Goal: Information Seeking & Learning: Learn about a topic

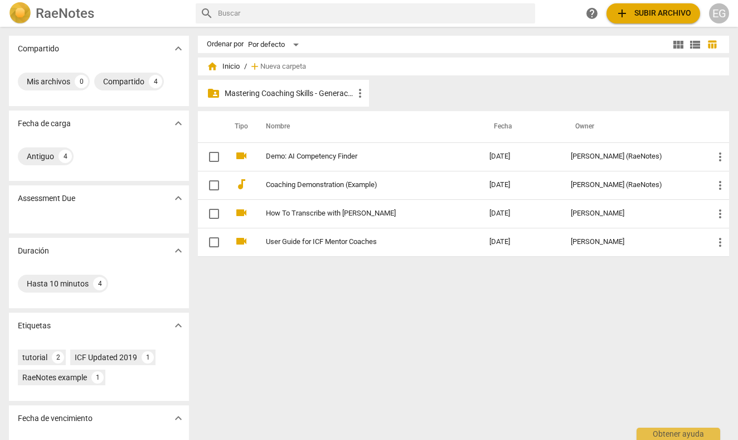
click at [265, 96] on p "Mastering Coaching Skills - Generación 32" at bounding box center [289, 94] width 129 height 12
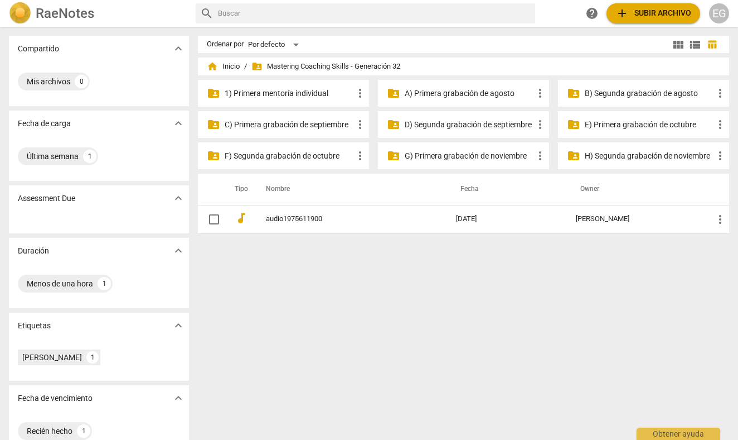
click at [298, 124] on p "C) Primera grabación de septiembre" at bounding box center [289, 125] width 129 height 12
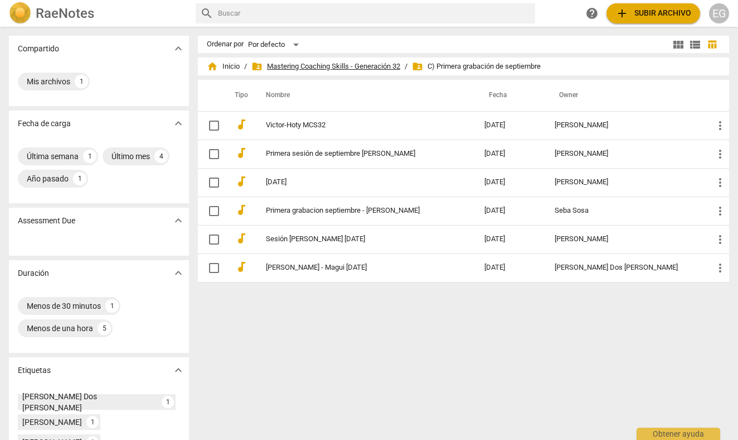
click at [355, 63] on span "folder_shared Mastering Coaching Skills - Generación 32" at bounding box center [326, 66] width 149 height 11
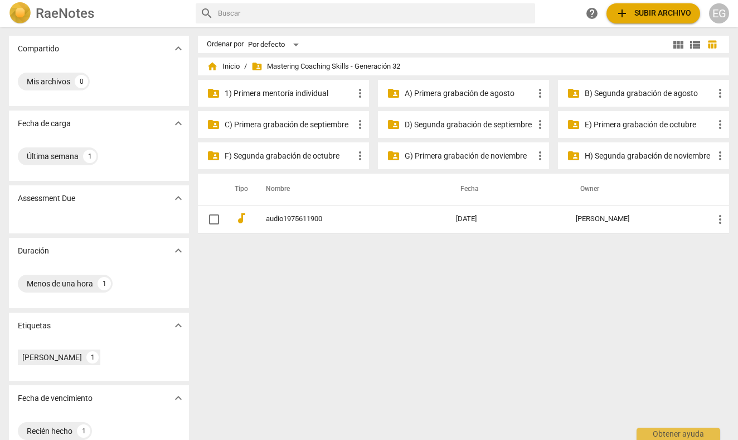
click at [322, 125] on p "C) Primera grabación de septiembre" at bounding box center [289, 125] width 129 height 12
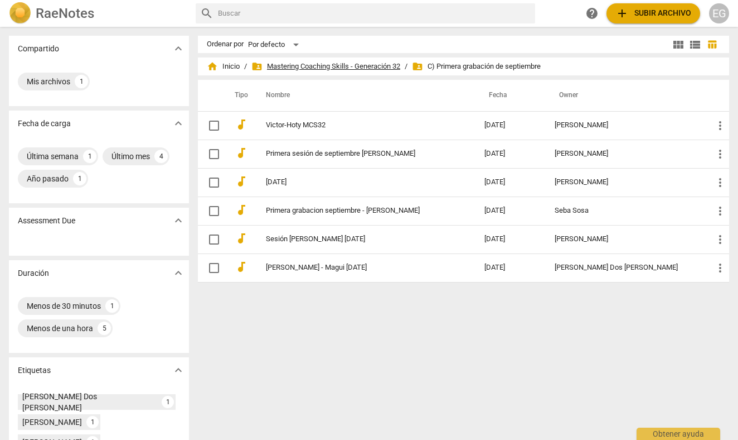
click at [315, 64] on span "folder_shared Mastering Coaching Skills - Generación 32" at bounding box center [326, 66] width 149 height 11
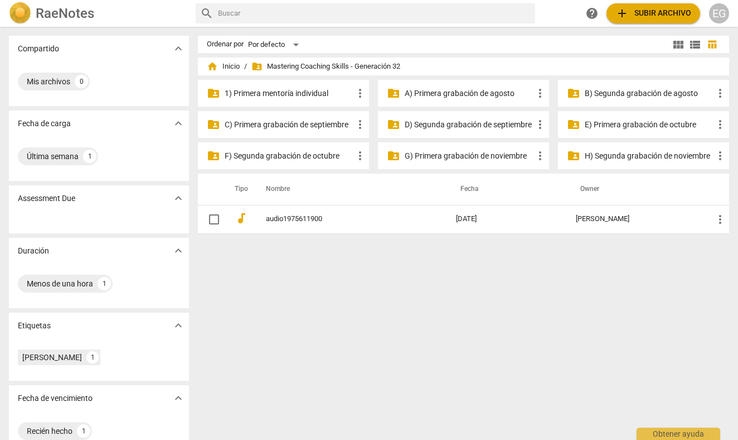
click at [443, 128] on p "D) Segunda grabación de septiembre" at bounding box center [469, 125] width 129 height 12
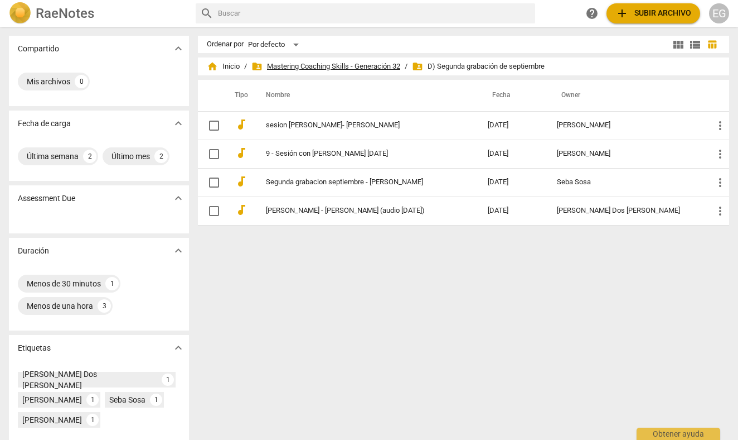
click at [338, 66] on span "folder_shared Mastering Coaching Skills - Generación 32" at bounding box center [326, 66] width 149 height 11
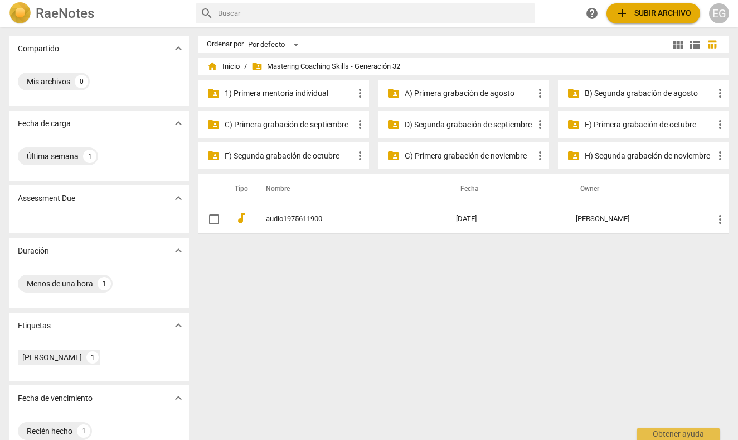
click at [625, 125] on p "E) Primera grabación de octubre" at bounding box center [649, 125] width 129 height 12
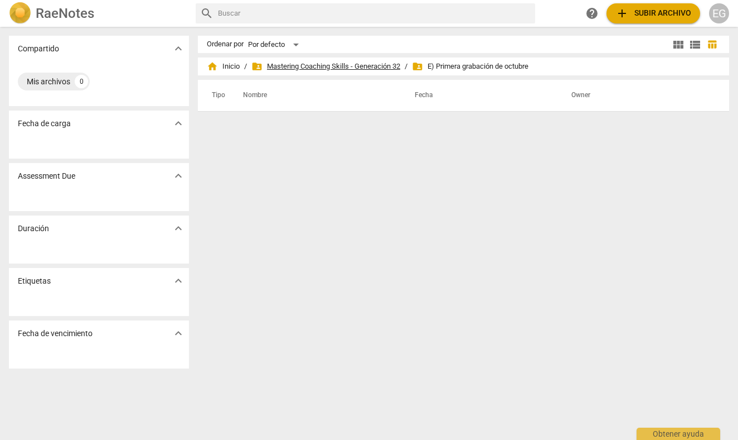
click at [301, 65] on span "folder_shared Mastering Coaching Skills - Generación 32" at bounding box center [326, 66] width 149 height 11
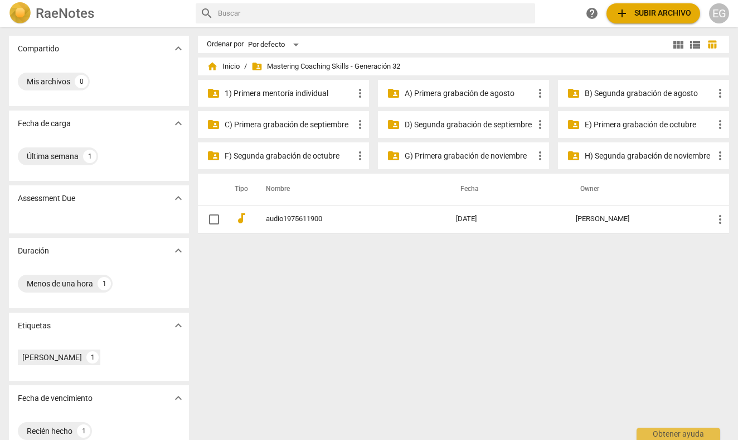
click at [463, 126] on p "D) Segunda grabación de septiembre" at bounding box center [469, 125] width 129 height 12
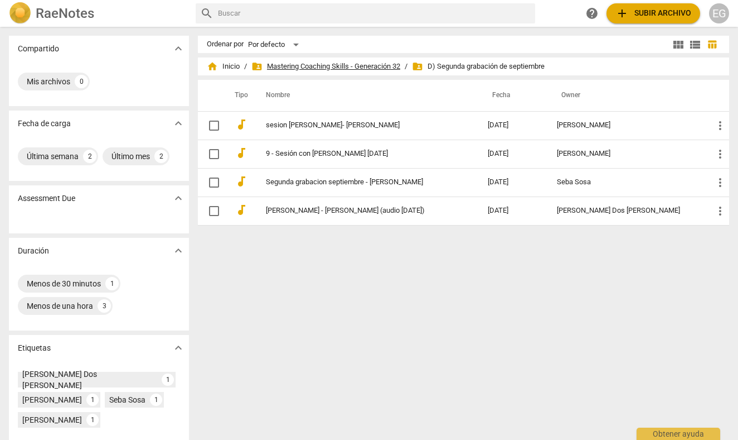
click at [373, 66] on span "folder_shared Mastering Coaching Skills - Generación 32" at bounding box center [326, 66] width 149 height 11
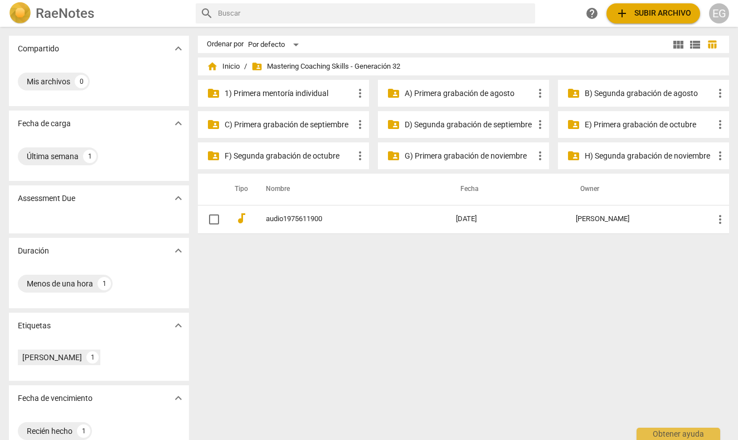
click at [489, 95] on p "A) Primera grabación de agosto" at bounding box center [469, 94] width 129 height 12
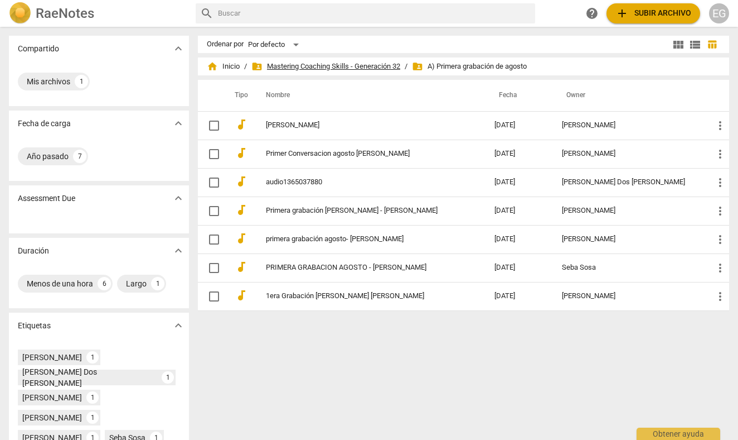
click at [334, 69] on span "folder_shared Mastering Coaching Skills - Generación 32" at bounding box center [326, 66] width 149 height 11
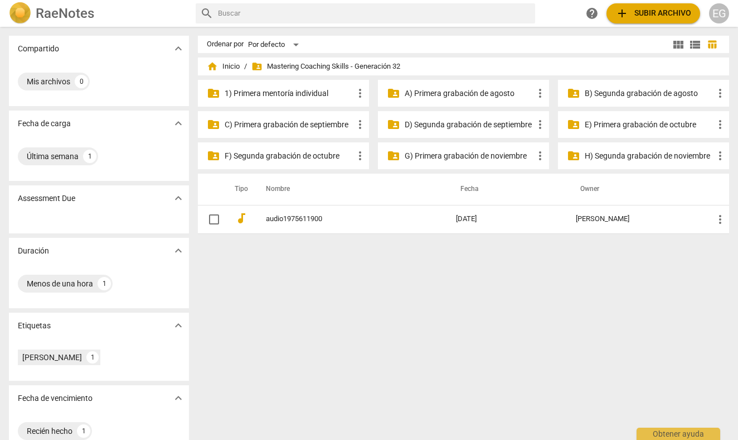
click at [626, 94] on p "B) Segunda grabación de agosto" at bounding box center [649, 94] width 129 height 12
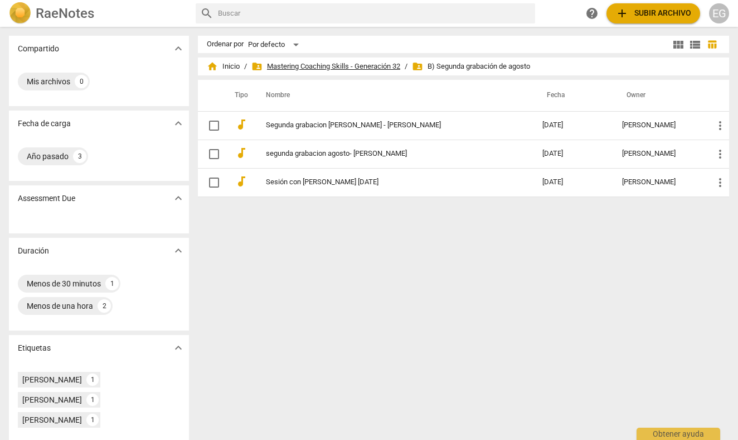
click at [380, 64] on span "folder_shared Mastering Coaching Skills - Generación 32" at bounding box center [326, 66] width 149 height 11
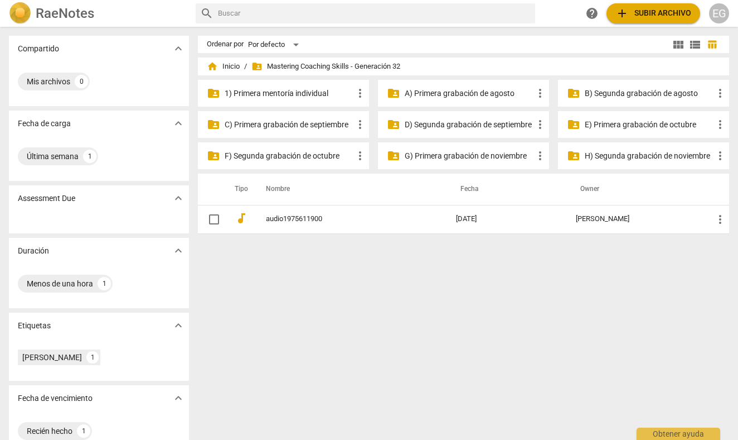
click at [340, 124] on p "C) Primera grabación de septiembre" at bounding box center [289, 125] width 129 height 12
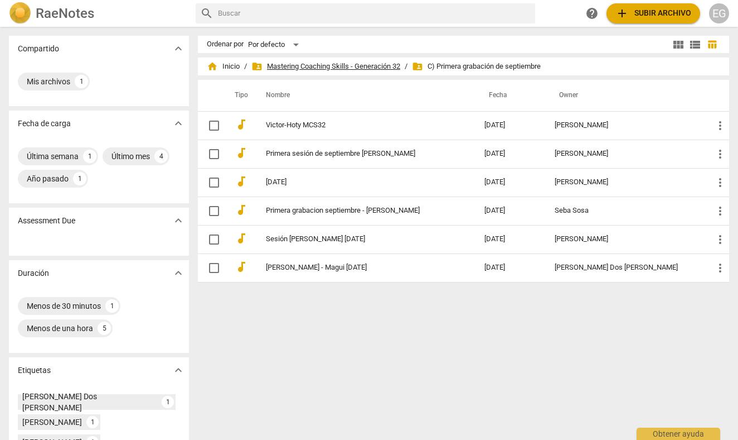
click at [361, 64] on span "folder_shared Mastering Coaching Skills - Generación 32" at bounding box center [326, 66] width 149 height 11
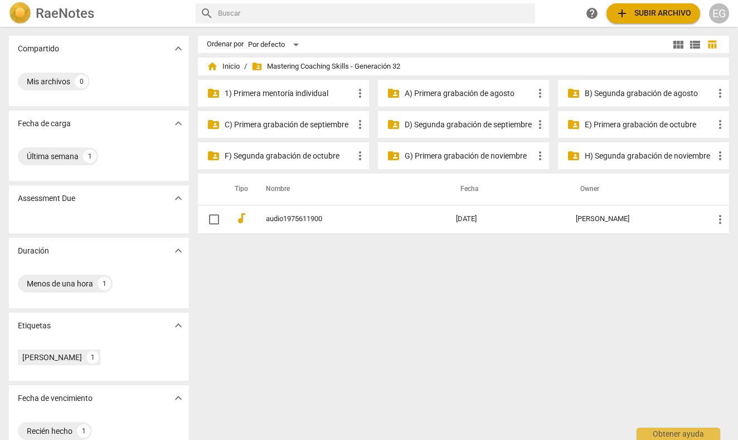
click at [439, 125] on p "D) Segunda grabación de septiembre" at bounding box center [469, 125] width 129 height 12
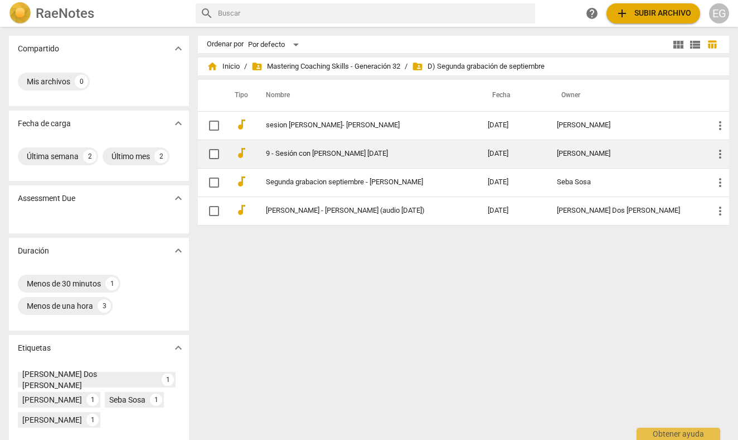
click at [433, 151] on link "9 - Sesión con [PERSON_NAME] [DATE]" at bounding box center [357, 153] width 182 height 8
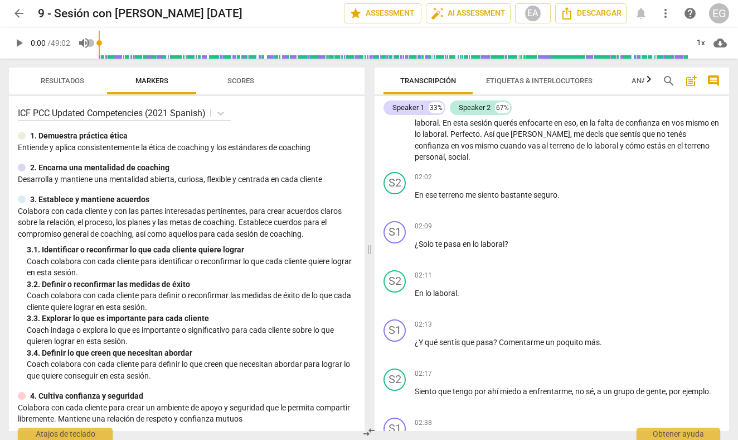
scroll to position [457, 0]
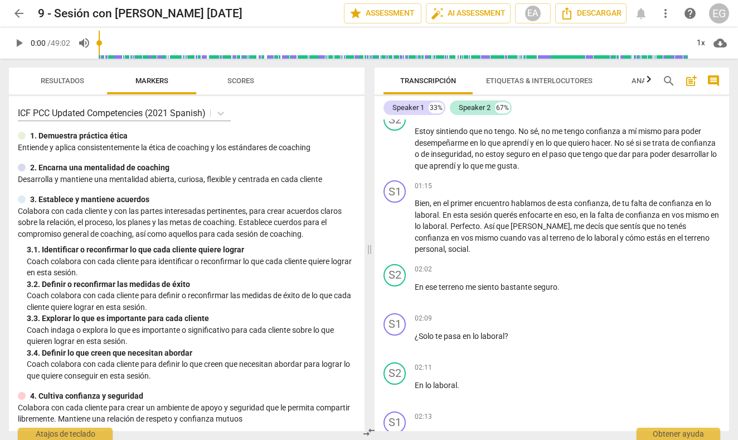
click at [60, 78] on span "Resultados" at bounding box center [63, 80] width 44 height 8
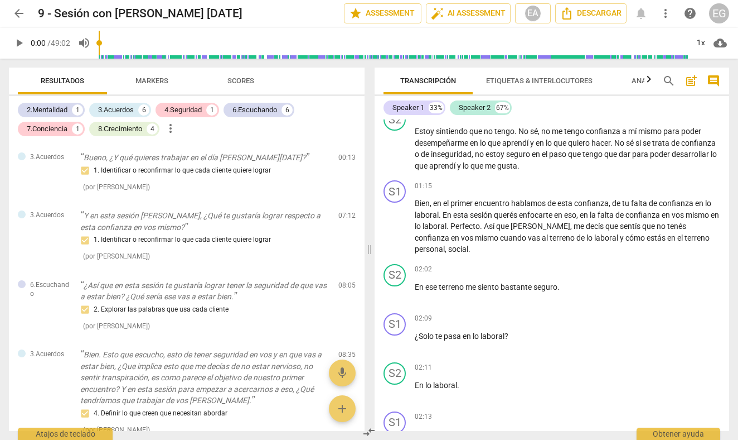
click at [156, 79] on span "Markers" at bounding box center [152, 80] width 33 height 8
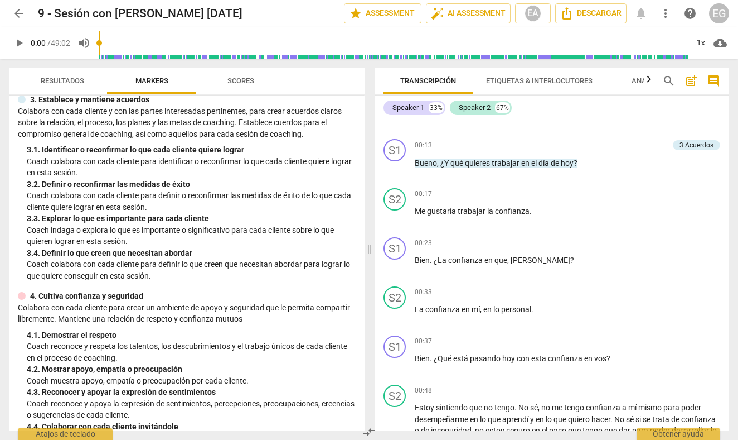
scroll to position [98, 0]
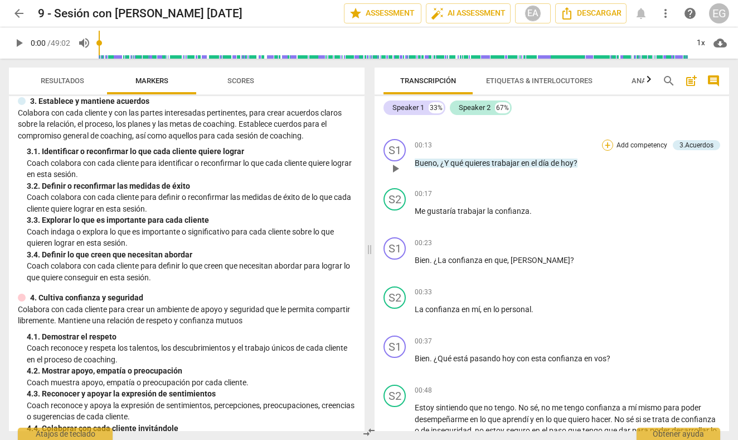
click at [607, 143] on div "+" at bounding box center [607, 144] width 11 height 11
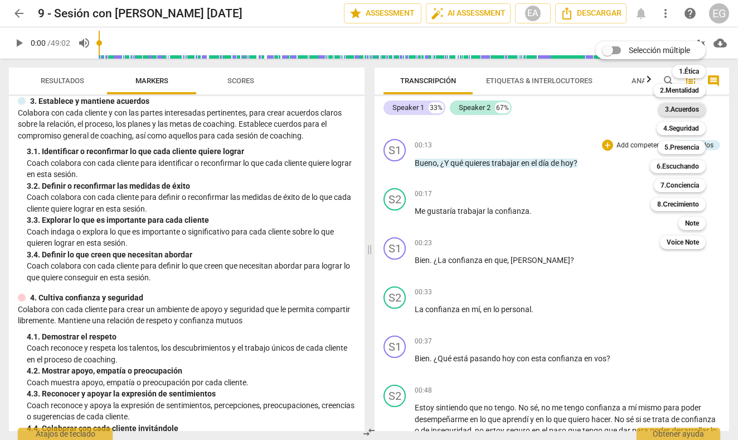
click at [689, 108] on b "3.Acuerdos" at bounding box center [682, 109] width 34 height 13
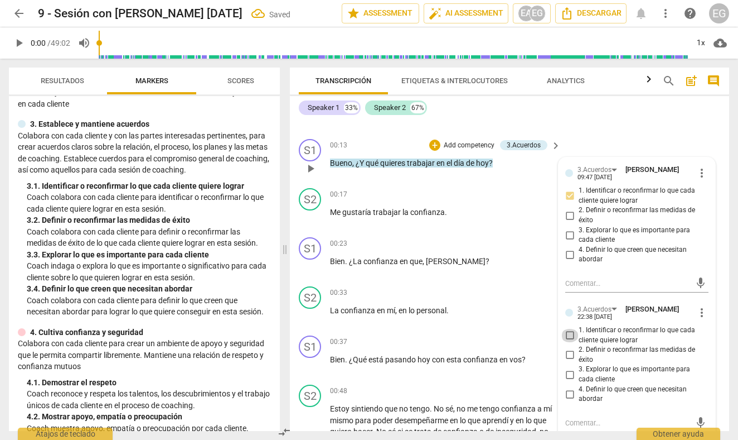
click at [572, 331] on input "1. Identificar o reconfirmar lo que cada cliente quiere lograr" at bounding box center [570, 335] width 18 height 13
checkbox input "true"
click at [733, 138] on div "Transcripción Etiquetas & Interlocutores Analytics search post_add comment Spea…" at bounding box center [512, 249] width 453 height 381
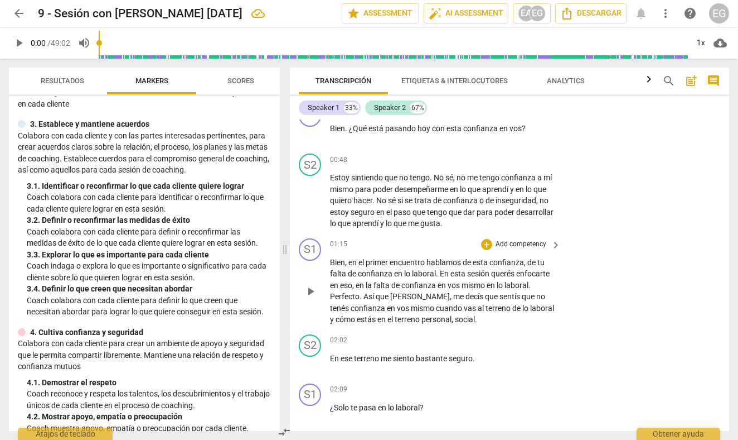
scroll to position [410, 0]
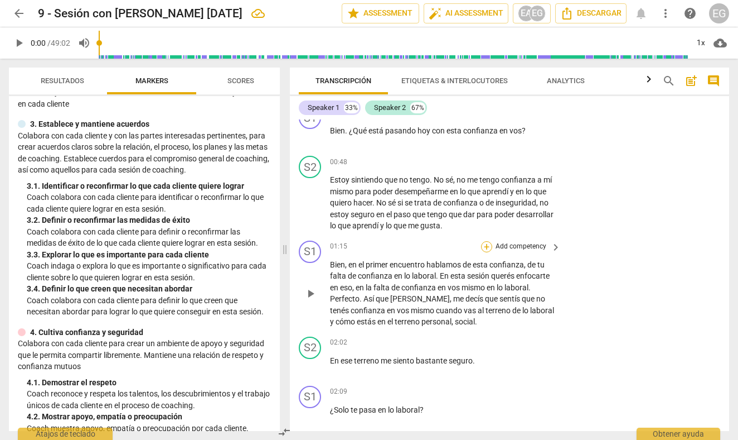
click at [486, 243] on div "+" at bounding box center [486, 246] width 11 height 11
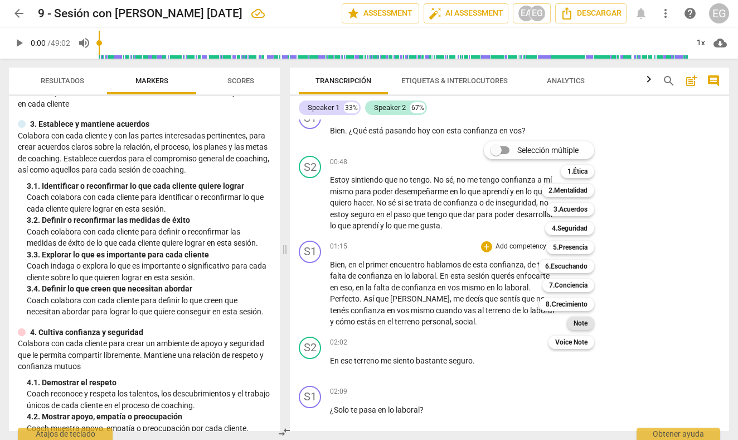
click at [582, 322] on b "Note" at bounding box center [581, 322] width 14 height 13
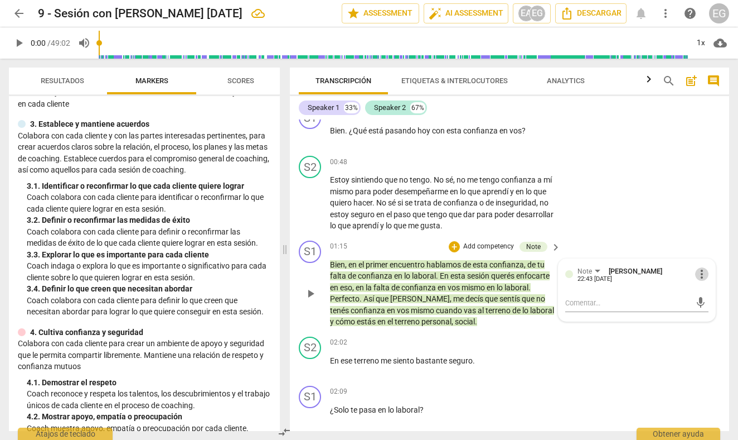
click at [701, 272] on span "more_vert" at bounding box center [702, 273] width 13 height 13
click at [572, 301] on div at bounding box center [369, 220] width 738 height 440
click at [574, 300] on textarea at bounding box center [628, 302] width 125 height 11
type textarea "A"
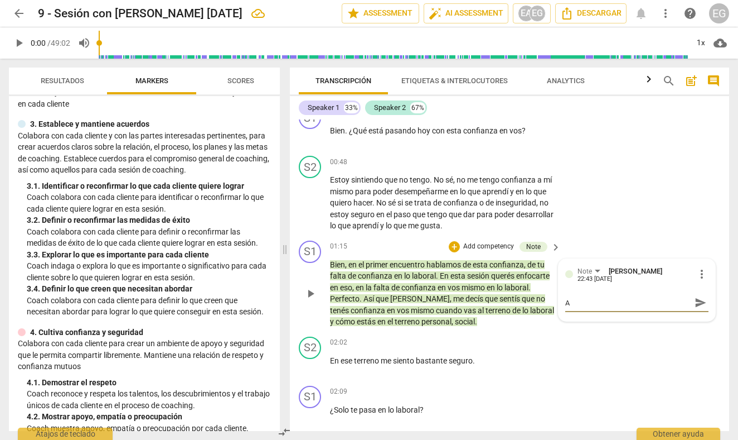
type textarea "Ac"
type textarea "Aca"
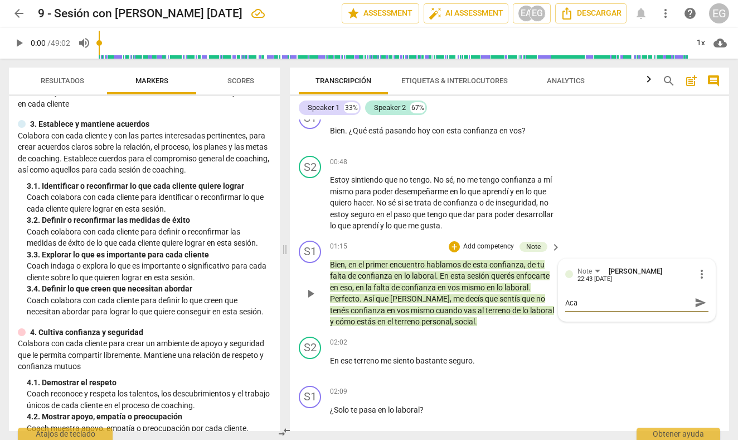
type textarea "Aca"
type textarea "Aca p"
type textarea "Aca pl"
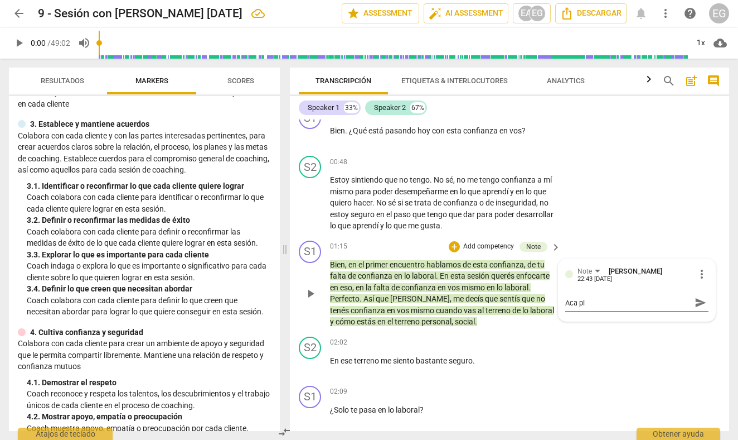
type textarea "Aca pla"
type textarea "Aca plan"
type textarea "Aca plant"
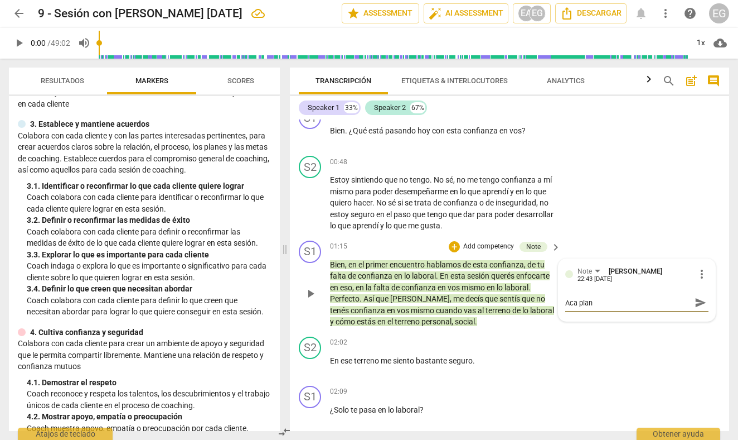
type textarea "Aca plant"
type textarea "Aca plante"
type textarea "Aca plantea"
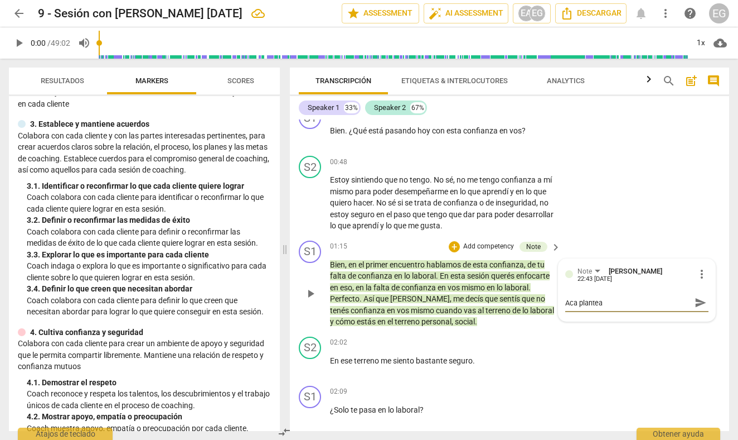
type textarea "Aca planteas"
type textarea "Aca planteas l"
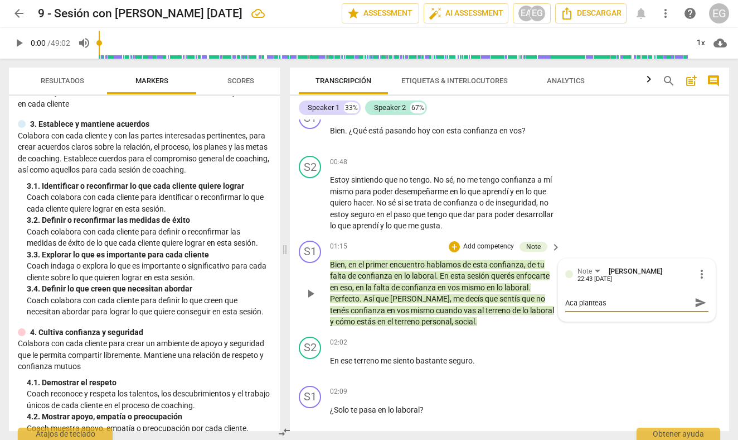
type textarea "Aca planteas l"
type textarea "Aca planteas la"
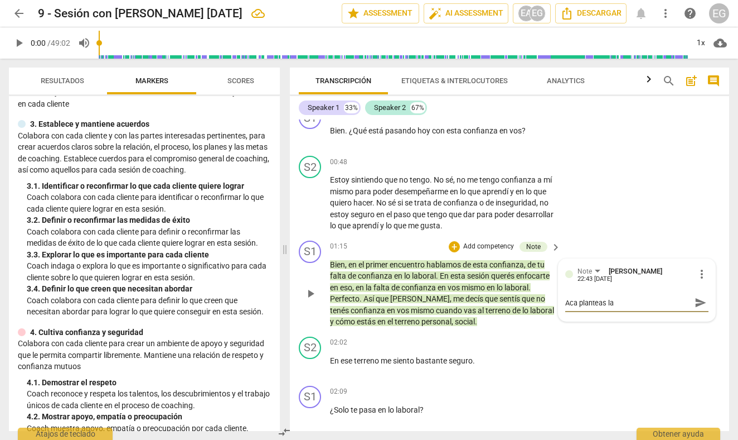
type textarea "Aca planteas la c"
type textarea "Aca planteas la co"
type textarea "Aca planteas la con"
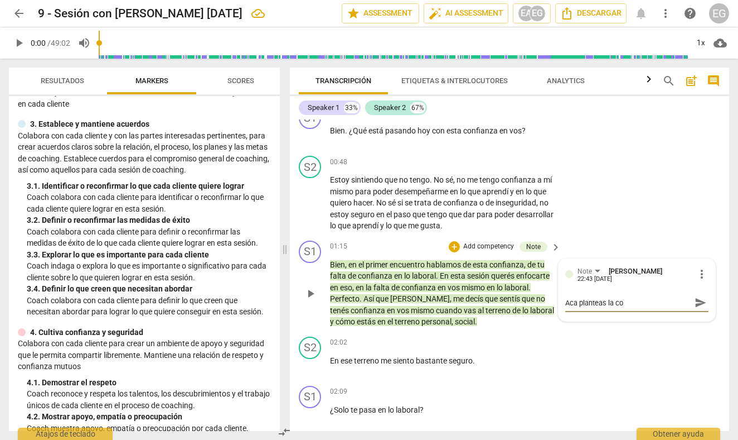
type textarea "Aca planteas la con"
type textarea "Aca planteas la conf"
type textarea "Aca planteas la confi"
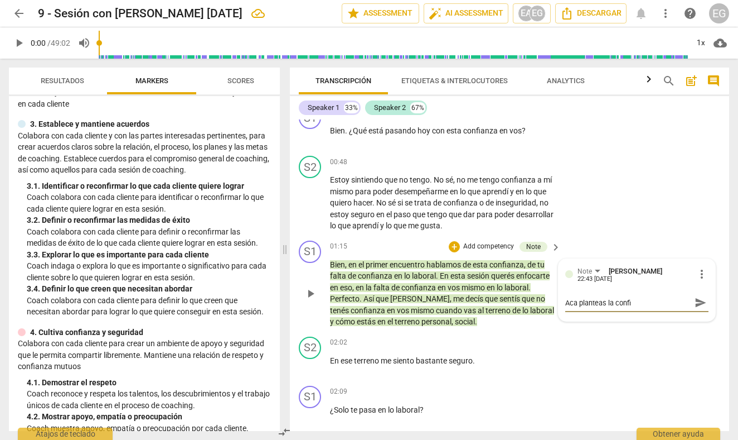
type textarea "Aca planteas la confia"
type textarea "Aca planteas la confian"
type textarea "Aca planteas la confianz"
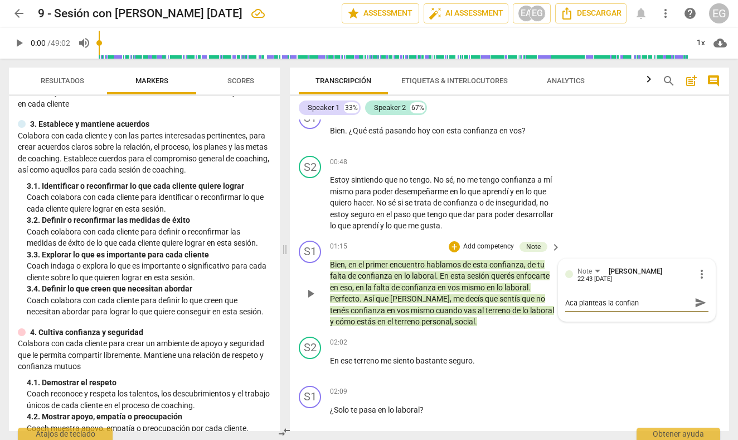
type textarea "Aca planteas la confianz"
type textarea "Aca planteas la confianza"
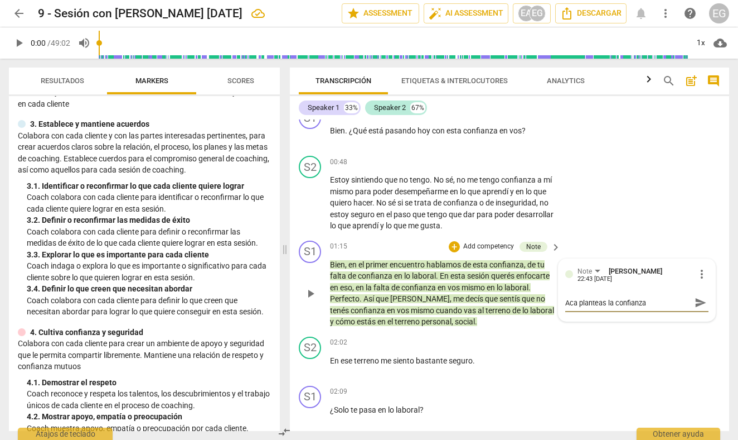
type textarea "Aca planteas la confianza d"
type textarea "Aca planteas la confianza di"
type textarea "Aca planteas la confianza dir"
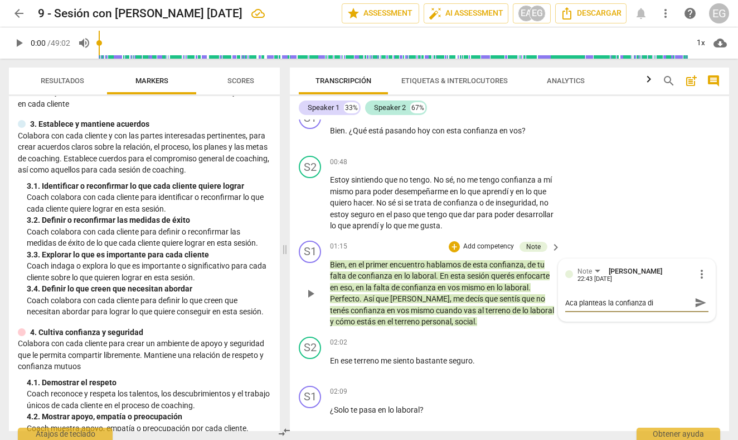
type textarea "Aca planteas la confianza dir"
type textarea "Aca planteas la confianza dire"
type textarea "Aca planteas la confianza direc"
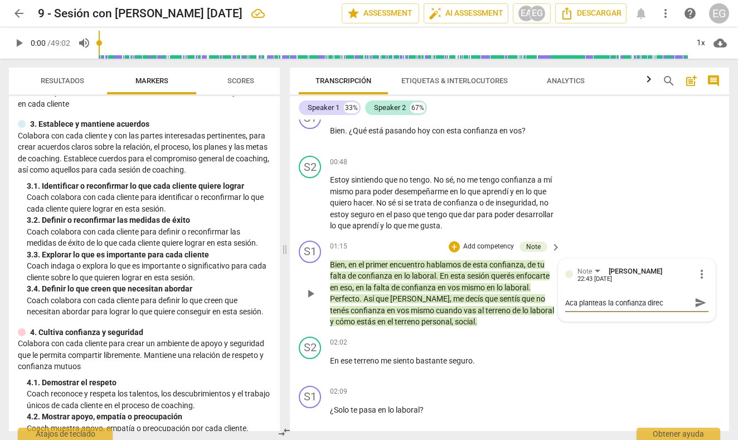
type textarea "Aca planteas la confianza direct"
type textarea "Aca planteas la confianza directa"
type textarea "Aca planteas la confianza directam"
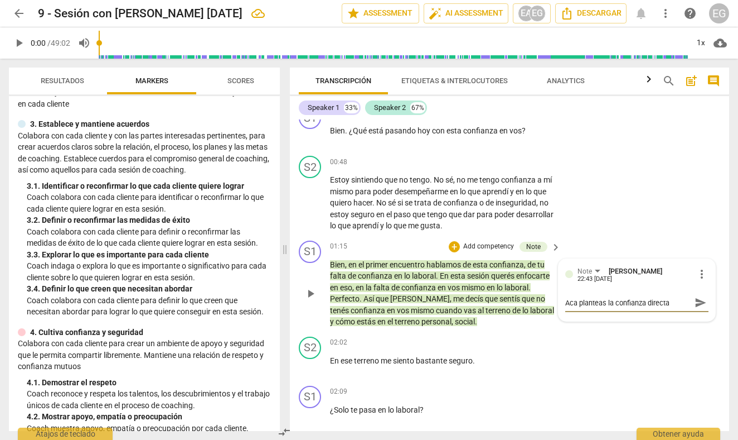
type textarea "Aca planteas la confianza directam"
type textarea "Aca planteas la confianza directame"
type textarea "Aca planteas la confianza directamen"
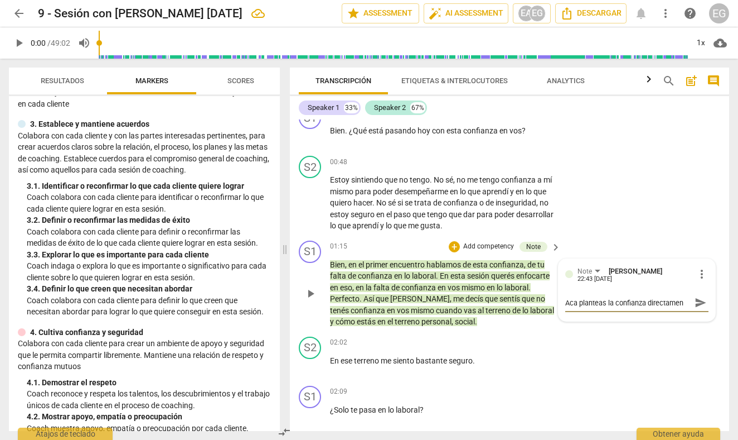
type textarea "Aca planteas la confianza directament"
type textarea "Aca planteas la confianza directamente"
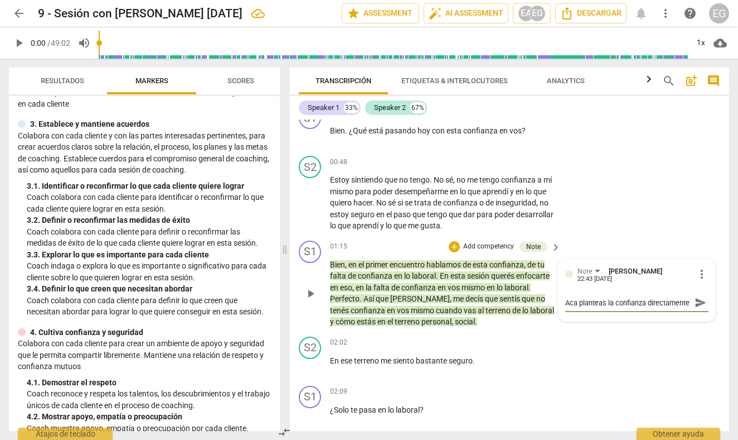
type textarea "Aca planteas la confianza directamente"
type textarea "Aca planteas la confianza directamente p"
type textarea "Aca planteas la confianza directamente pe"
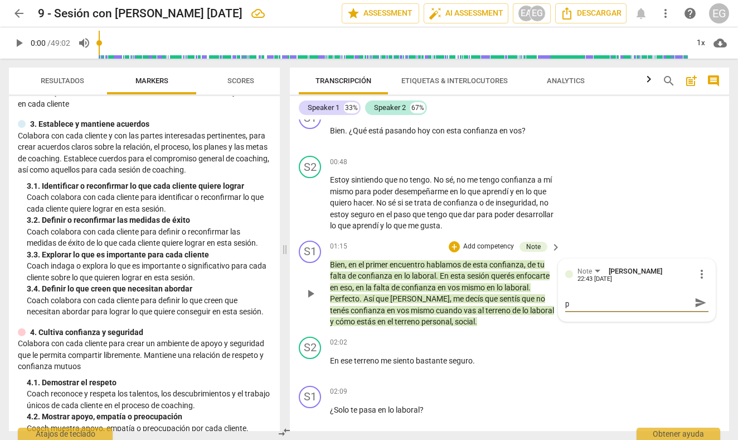
type textarea "Aca planteas la confianza directamente pe"
type textarea "Aca planteas la confianza directamente per"
type textarea "Aca planteas la confianza directamente pero"
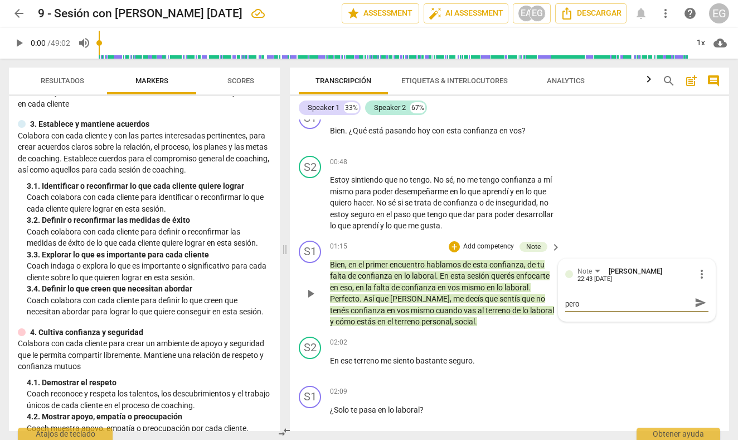
type textarea "Aca planteas la confianza directamente pero"
type textarea "[PERSON_NAME] planteas la confianza directamente pero e"
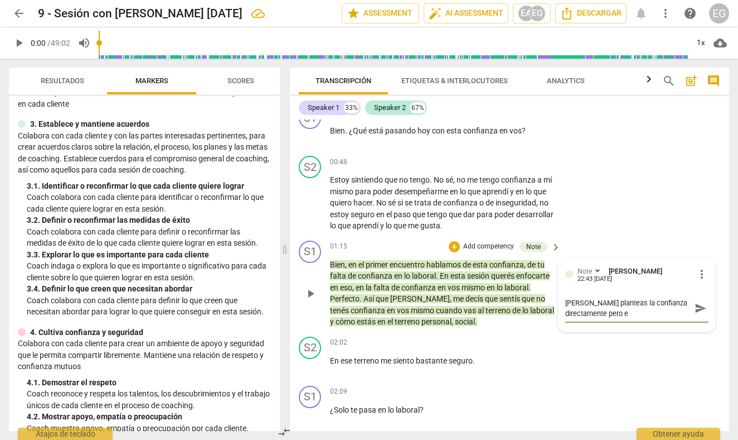
scroll to position [0, 0]
type textarea "Aca planteas la confianza directamente pero el"
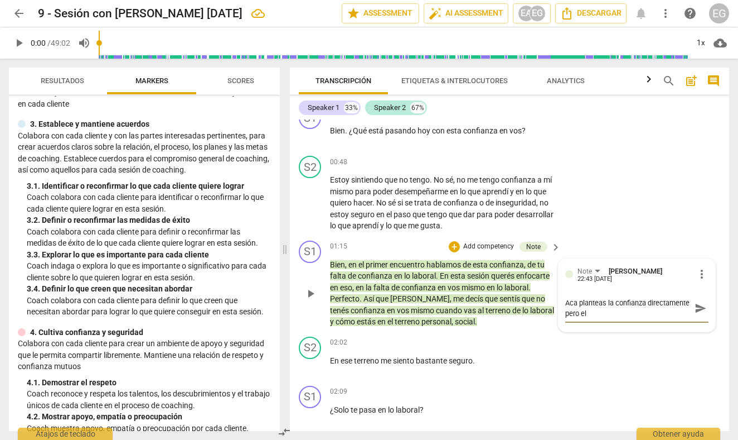
type textarea "Aca planteas la confianza directamente pero el p"
type textarea "[PERSON_NAME] planteas la confianza directamente pero el pl"
type textarea "Aca planteas la confianza directamente pero el pla"
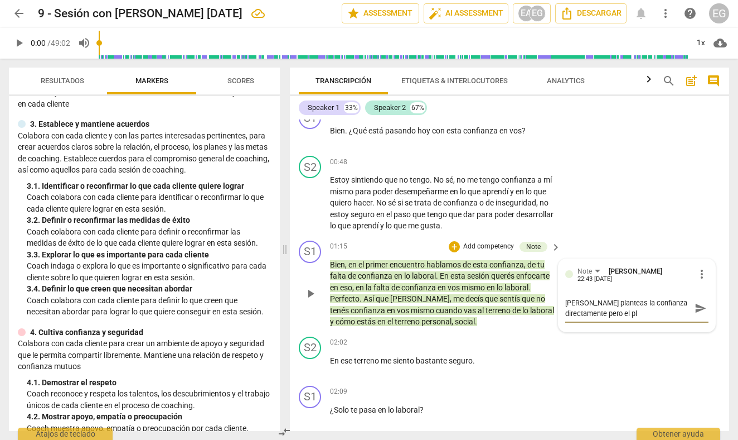
type textarea "Aca planteas la confianza directamente pero el pla"
type textarea "[PERSON_NAME] planteas la confianza directamente pero el plan"
type textarea "Aca planteas la confianza directamente pero el plant"
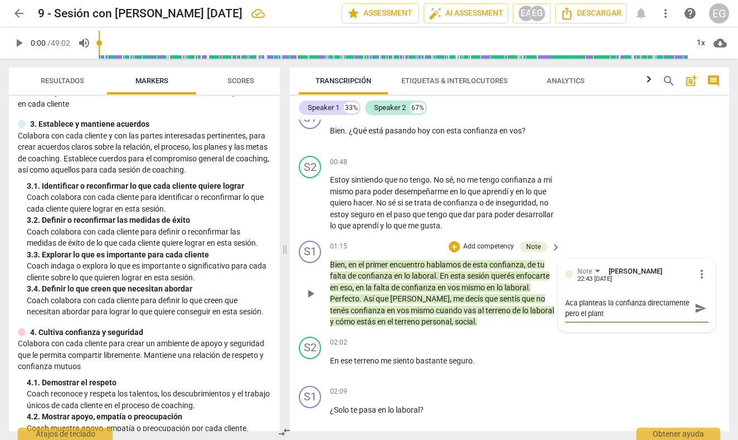
type textarea "Aca planteas la confianza directamente pero el plante"
type textarea "Aca planteas la confianza directamente pero el plantea"
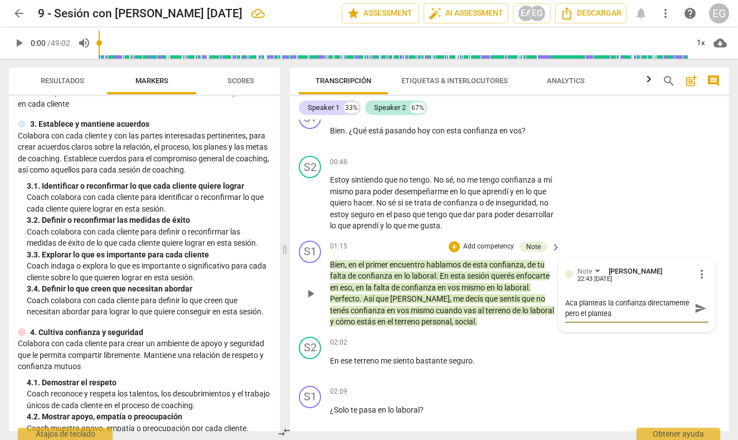
type textarea "Aca planteas la confianza directamente pero el plantea"
type textarea "Aca planteas la confianza directamente pero el plantea n"
type textarea "Aca planteas la confianza directamente pero el plantea no"
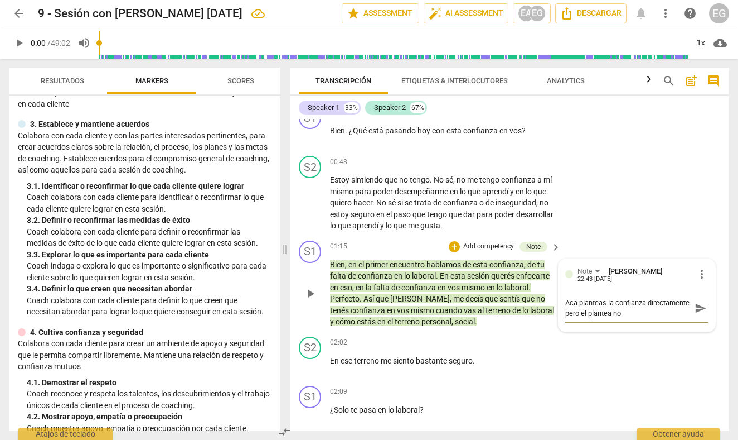
type textarea "Aca planteas la confianza directamente pero el plantea no"
type textarea "[PERSON_NAME] planteas la confianza directamente pero el plantea no s"
type textarea "[PERSON_NAME] planteas la confianza directamente pero el plantea no se"
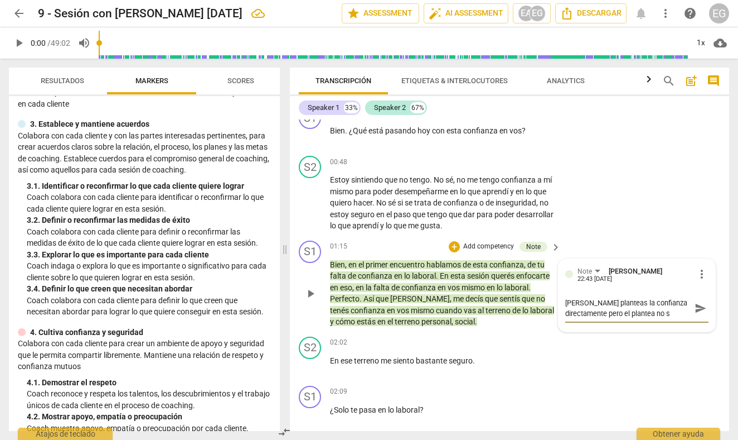
type textarea "[PERSON_NAME] planteas la confianza directamente pero el plantea no se"
type textarea "Aca planteas la confianza directamente pero el plantea no se s"
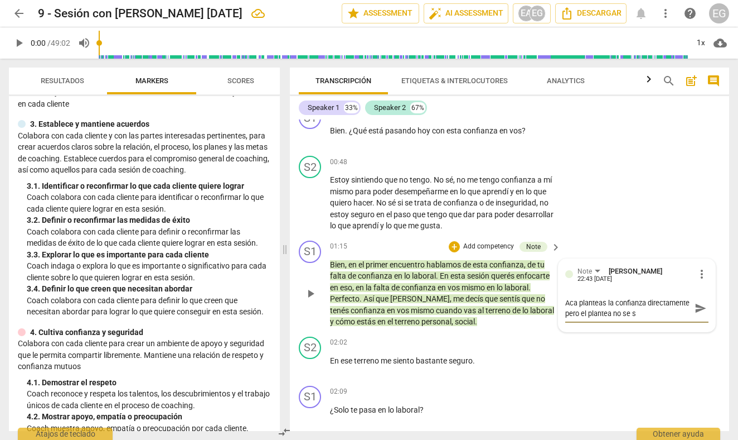
type textarea "[PERSON_NAME] planteas la confianza directamente pero el plantea no se si"
type textarea "[PERSON_NAME] planteas la confianza directamente pero el plantea no se si s"
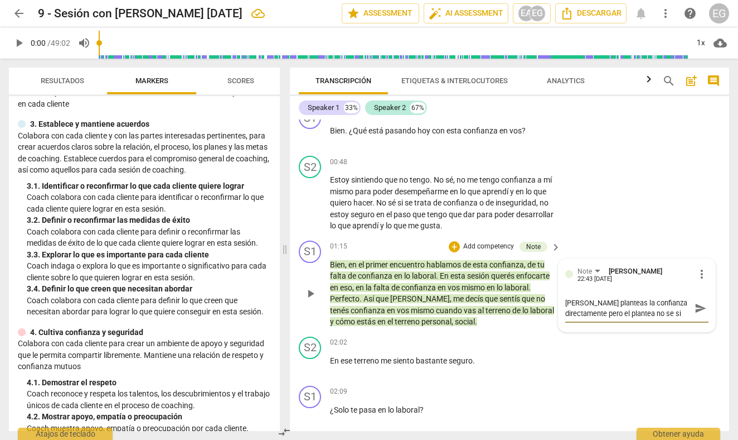
type textarea "[PERSON_NAME] planteas la confianza directamente pero el plantea no se si s"
type textarea "[PERSON_NAME] planteas la confianza directamente pero el plantea no se si se"
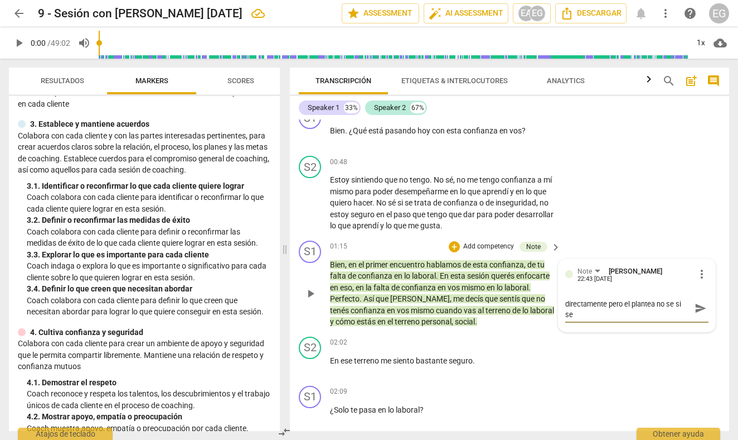
type textarea "[PERSON_NAME] planteas la confianza directamente pero el plantea no se si se"
type textarea "[PERSON_NAME] planteas la confianza directamente pero el plantea no se si se t"
type textarea "[PERSON_NAME] planteas la confianza directamente pero el plantea no se si se tr"
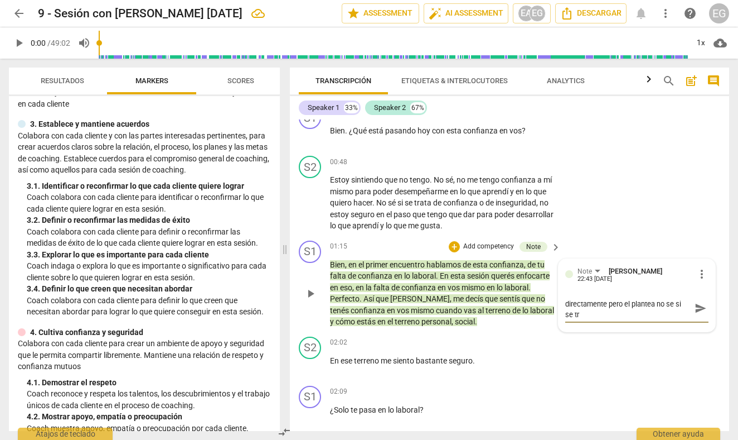
type textarea "[PERSON_NAME] planteas la confianza directamente pero el plantea no se si se tra"
type textarea "[PERSON_NAME] planteas la confianza directamente pero el plantea no se si se tr…"
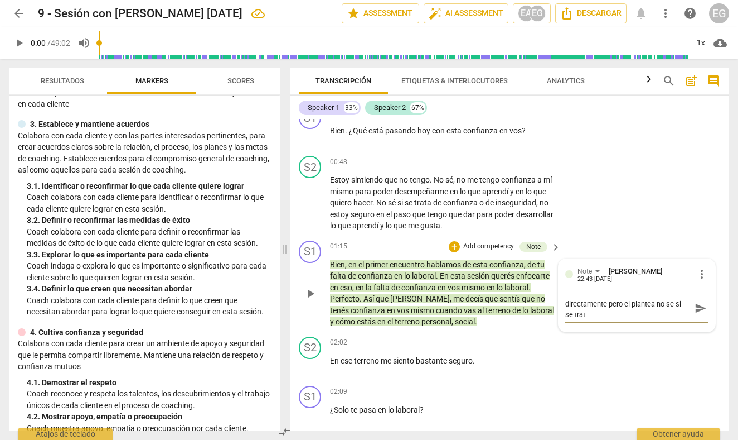
type textarea "[PERSON_NAME] planteas la confianza directamente pero el plantea no se si se tr…"
type textarea "Aca planteas la confianza directamente pero el plantea no se si se trata d"
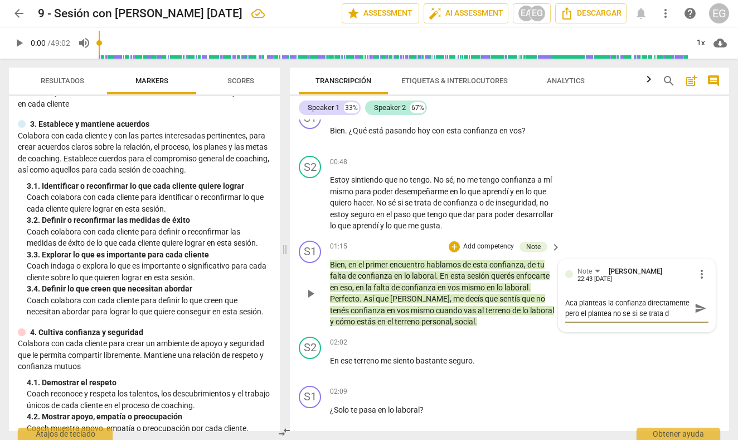
type textarea "[PERSON_NAME] planteas la confianza directamente pero el plantea no se si se tr…"
type textarea "Aca planteas la confianza directamente pero el plantea no se si se trata de c"
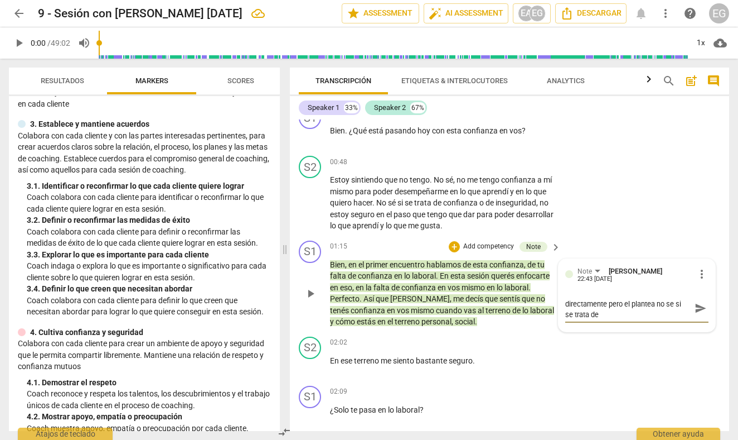
type textarea "Aca planteas la confianza directamente pero el plantea no se si se trata de c"
type textarea "[PERSON_NAME] planteas la confianza directamente pero el plantea no se si se tr…"
type textarea "Aca planteas la confianza directamente pero el plantea no se si se trata de con"
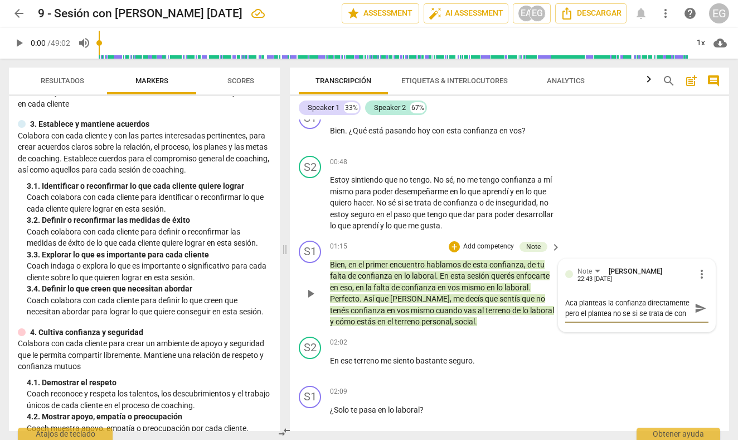
type textarea "[PERSON_NAME] planteas la confianza directamente pero el plantea no se si se tr…"
type textarea "Aca planteas la confianza directamente pero el plantea no se si se trata de con…"
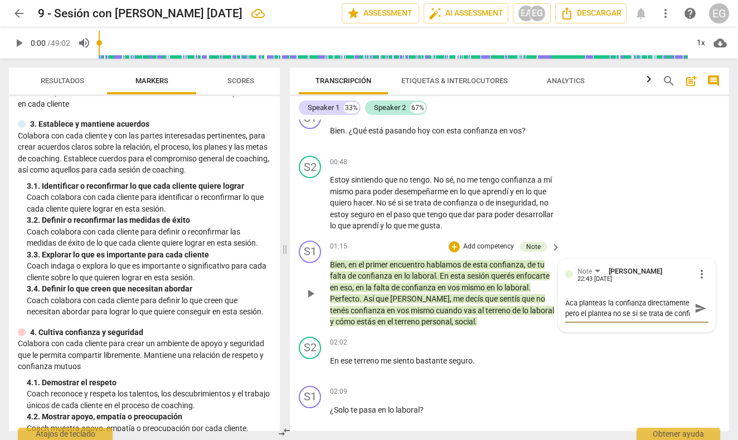
type textarea "Aca planteas la confianza directamente pero el plantea no se si se trata de con…"
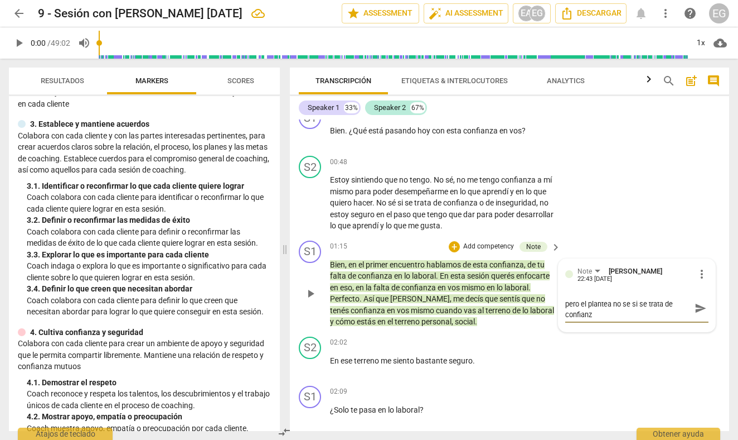
type textarea "[PERSON_NAME] planteas la confianza directamente pero el plantea no se si se tr…"
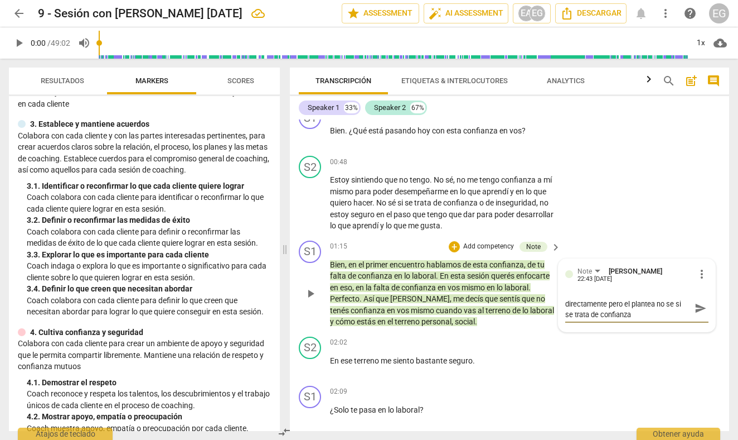
type textarea "[PERSON_NAME] planteas la confianza directamente pero el plantea no se si se tr…"
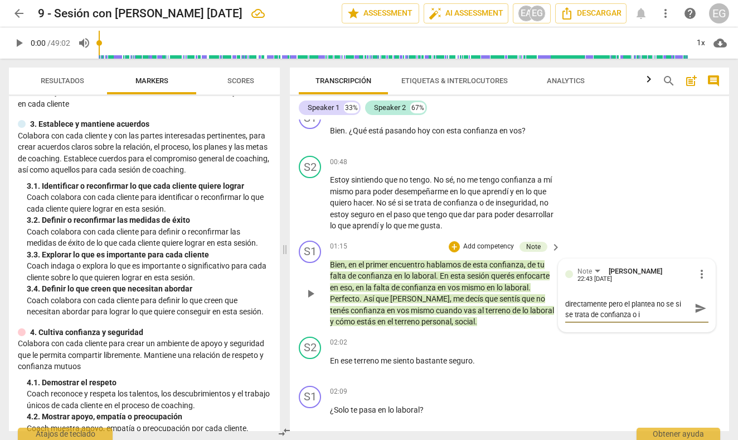
type textarea "[PERSON_NAME] planteas la confianza directamente pero el plantea no se si se tr…"
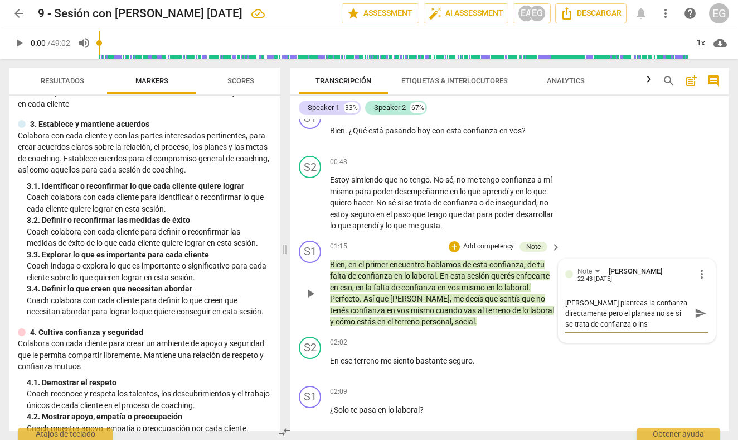
type textarea "Aca planteas la confianza directamente pero el plantea no se si se trata de con…"
type textarea "[PERSON_NAME] planteas la confianza directamente pero el plantea no se si se tr…"
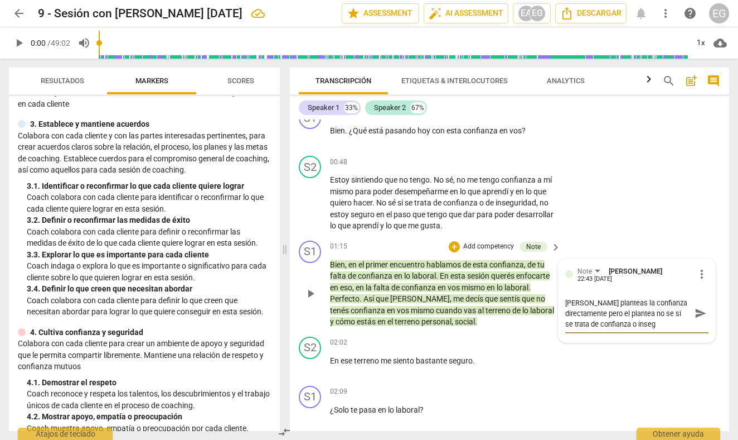
type textarea "[PERSON_NAME] planteas la confianza directamente pero el plantea no se si se tr…"
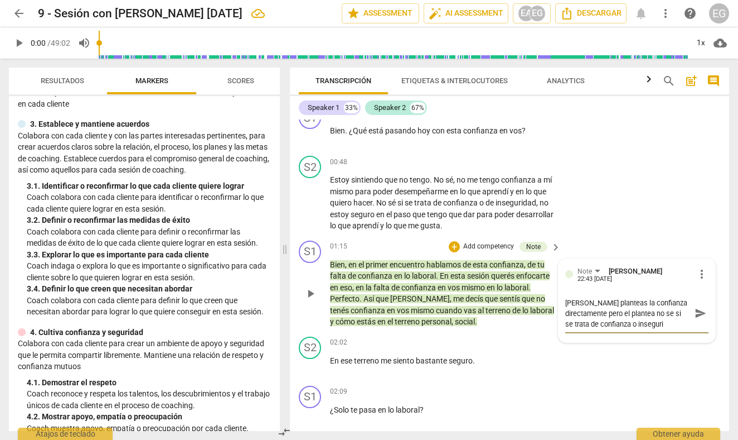
type textarea "[PERSON_NAME] planteas la confianza directamente pero el plantea no se si se tr…"
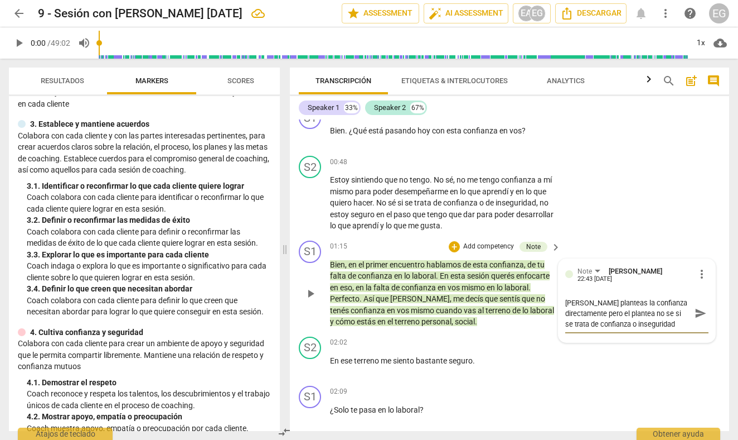
type textarea "[PERSON_NAME] planteas la confianza directamente pero el plantea no se si se tr…"
click at [696, 311] on span "send" at bounding box center [701, 313] width 12 height 12
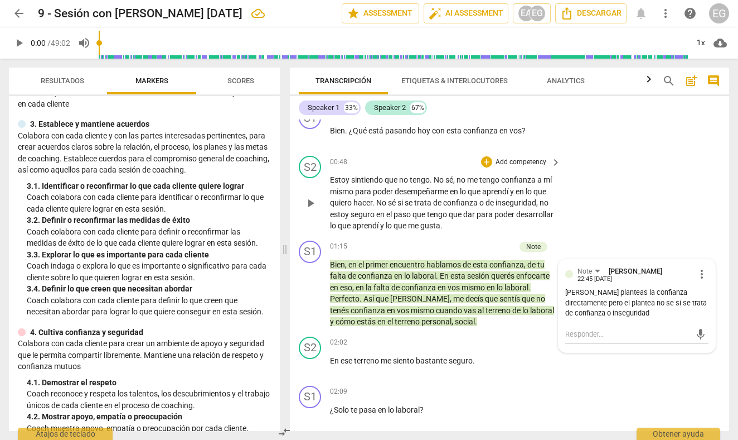
click at [293, 219] on div "S2 play_arrow pause 00:48 + Add competency keyboard_arrow_right Estoy sintiendo…" at bounding box center [510, 193] width 440 height 85
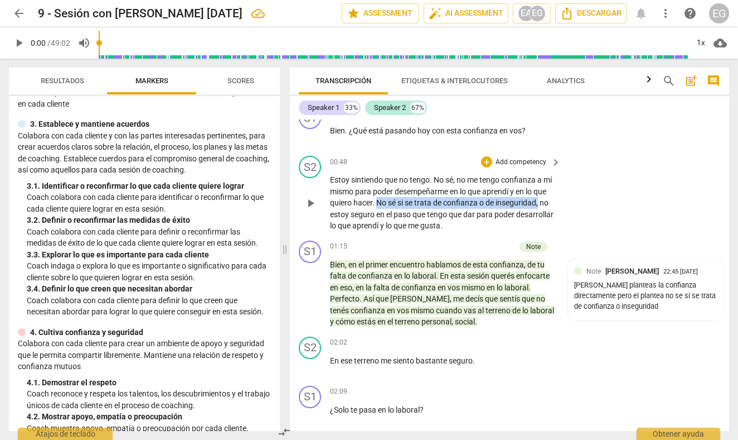
drag, startPoint x: 393, startPoint y: 203, endPoint x: 372, endPoint y: 210, distance: 21.9
click at [372, 210] on p "Estoy sintiendo que no tengo . No sé , no me tengo confianza a mí mismo para po…" at bounding box center [442, 202] width 225 height 57
click at [400, 195] on icon "button" at bounding box center [399, 197] width 7 height 8
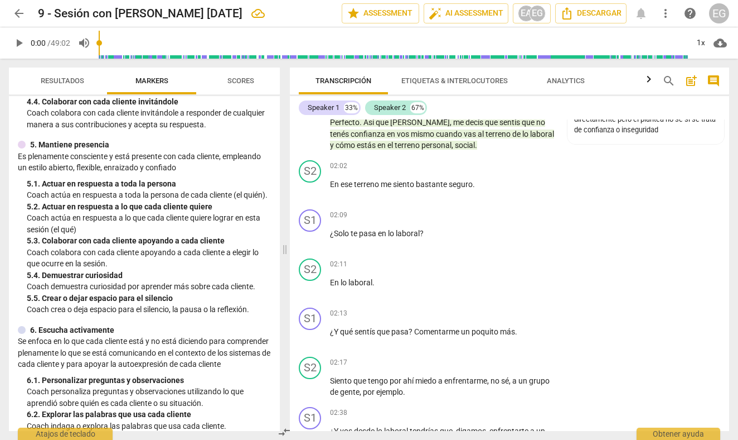
scroll to position [481, 0]
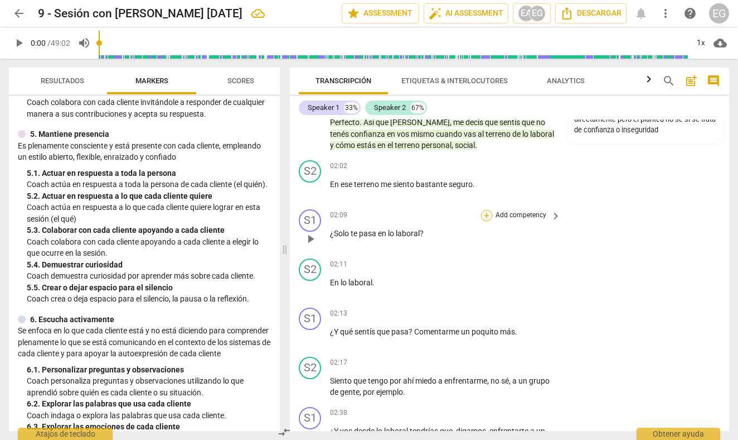
click at [489, 211] on div "+" at bounding box center [486, 215] width 11 height 11
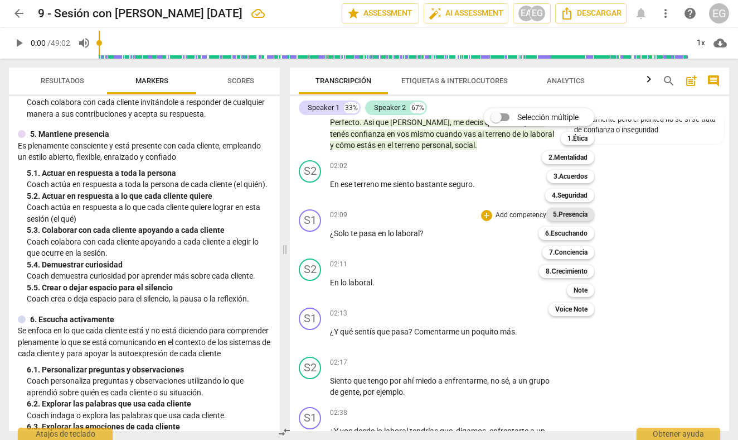
click at [574, 214] on b "5.Presencia" at bounding box center [570, 213] width 35 height 13
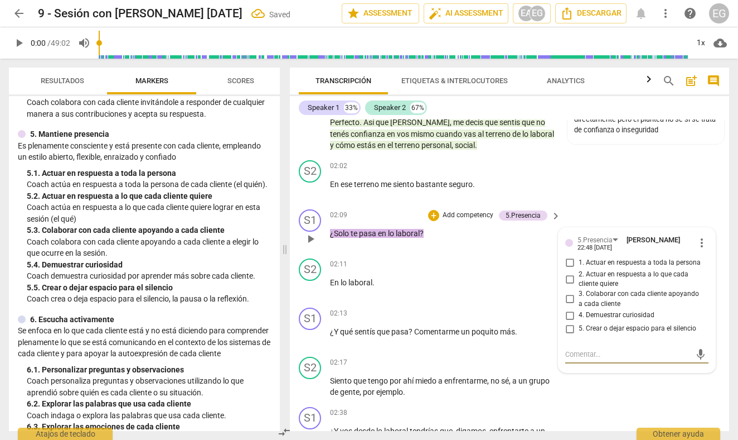
click at [570, 309] on input "4. Demuestrar curiosidad" at bounding box center [570, 314] width 18 height 13
click at [306, 136] on div "play_arrow pause" at bounding box center [316, 116] width 28 height 61
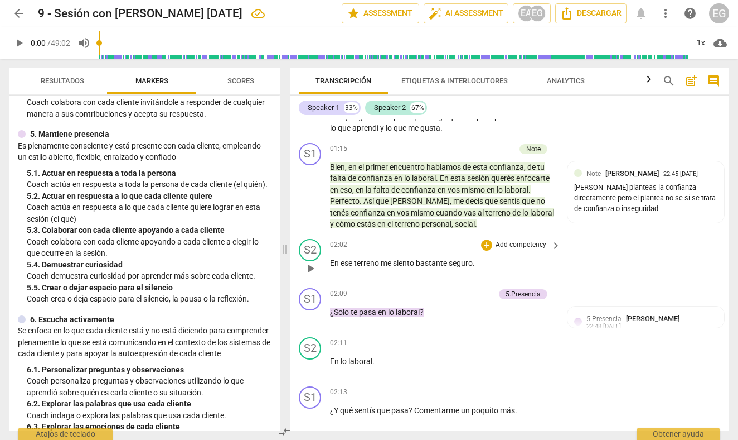
scroll to position [509, 0]
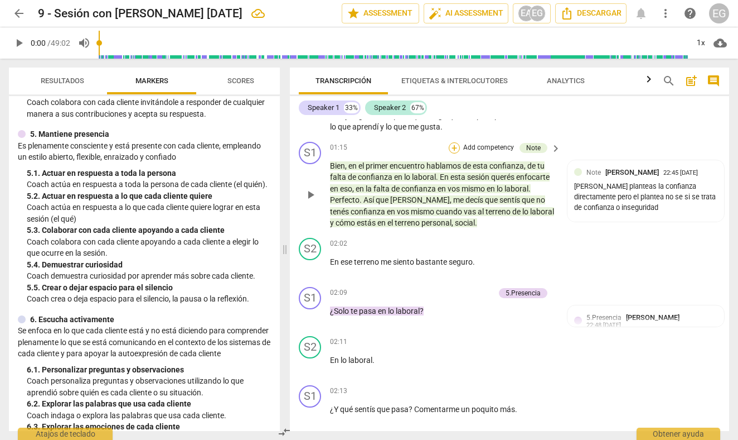
click at [454, 146] on div "+" at bounding box center [454, 147] width 11 height 11
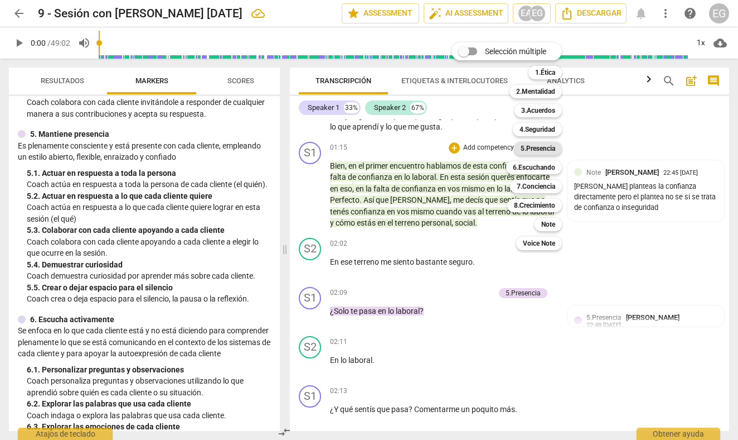
click at [543, 147] on b "5.Presencia" at bounding box center [538, 148] width 35 height 13
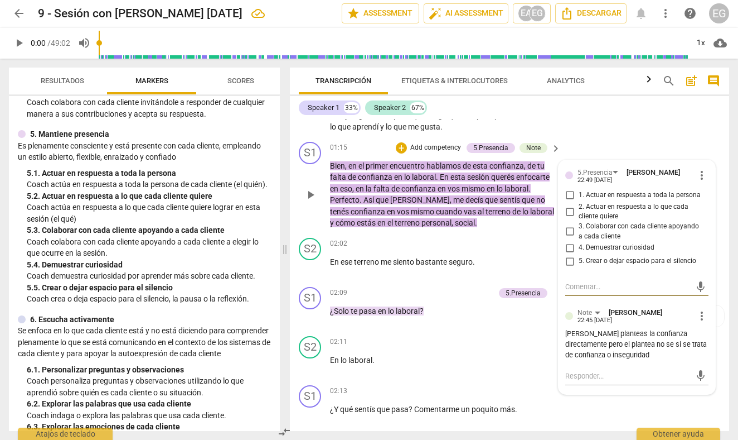
click at [571, 243] on input "4. Demuestrar curiosidad" at bounding box center [570, 247] width 18 height 13
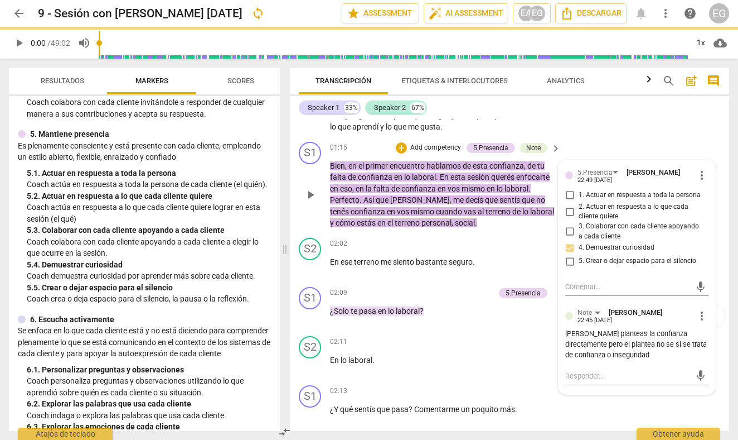
click at [301, 173] on div "S1 play_arrow pause" at bounding box center [314, 185] width 31 height 87
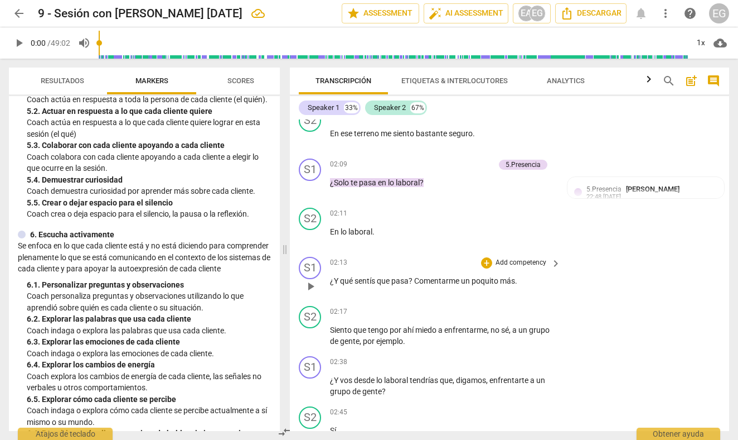
scroll to position [632, 0]
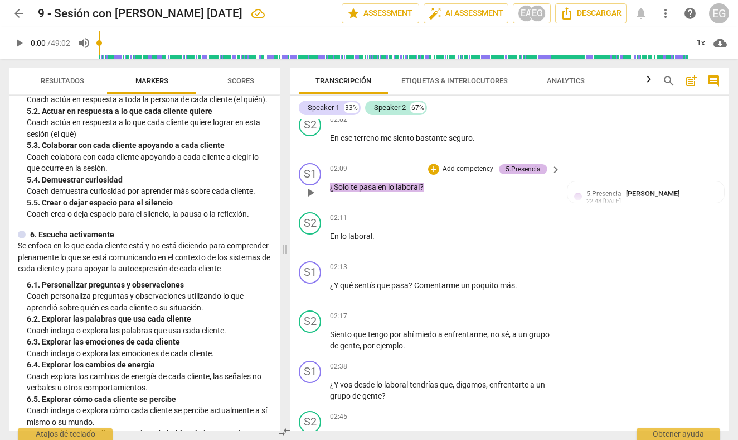
click at [522, 164] on div "5.Presencia" at bounding box center [523, 169] width 35 height 10
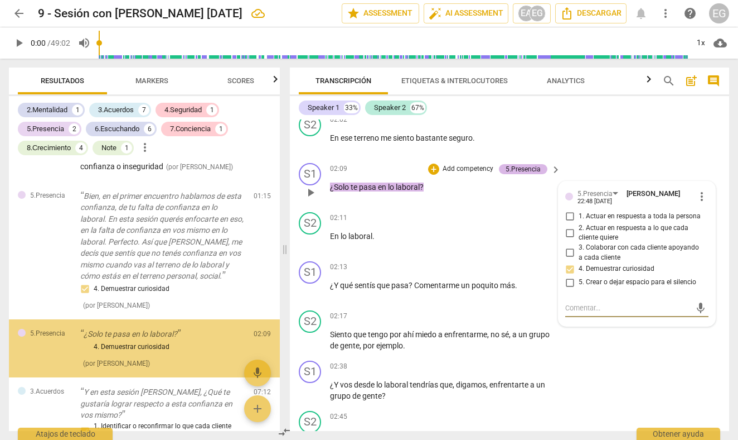
scroll to position [320, 0]
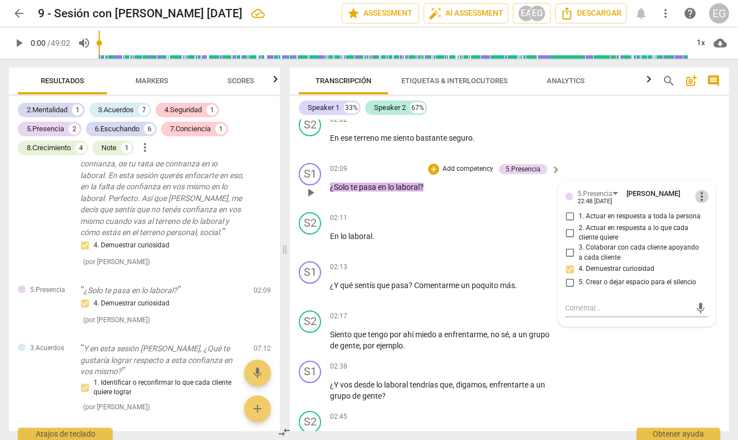
click at [701, 194] on span "more_vert" at bounding box center [702, 196] width 13 height 13
click at [707, 214] on li "Borrar" at bounding box center [710, 214] width 39 height 21
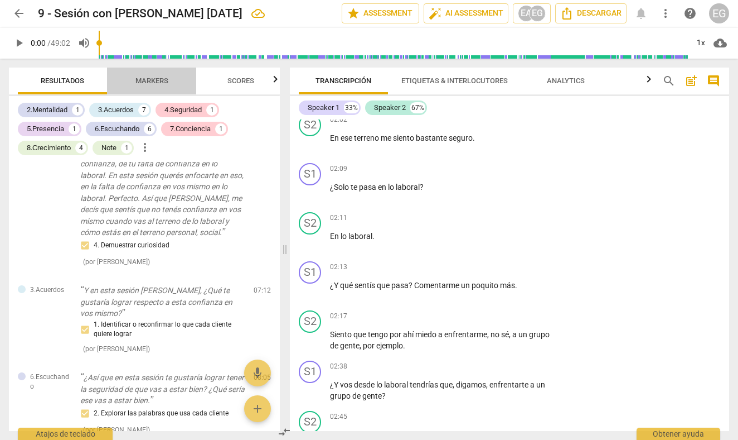
click at [163, 79] on span "Markers" at bounding box center [152, 80] width 33 height 8
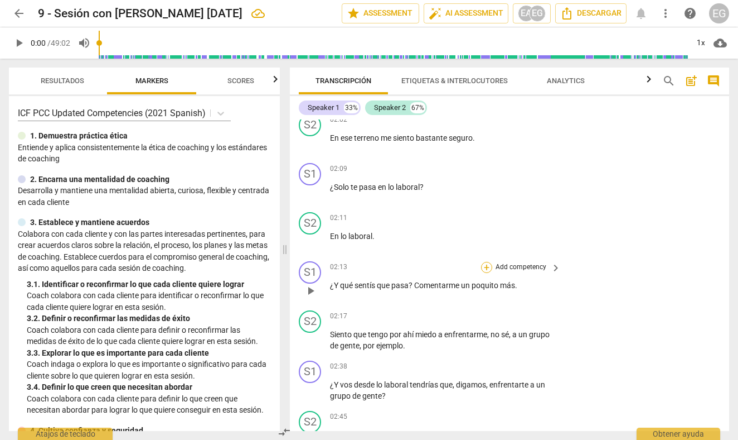
click at [485, 262] on div "+" at bounding box center [486, 267] width 11 height 11
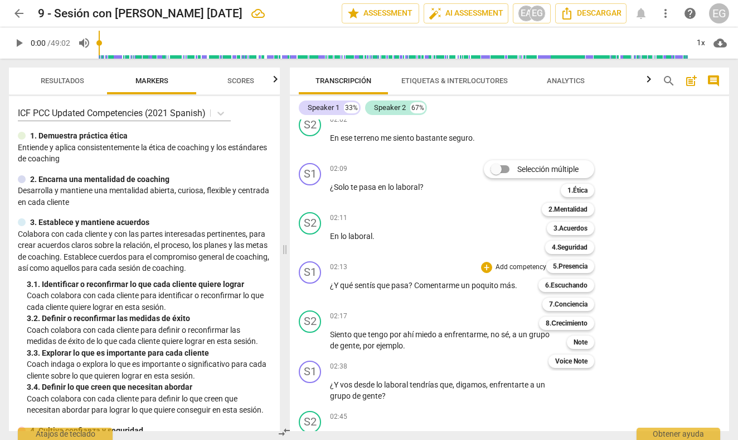
drag, startPoint x: 278, startPoint y: 148, endPoint x: 278, endPoint y: 174, distance: 26.2
click at [278, 173] on div at bounding box center [369, 220] width 738 height 440
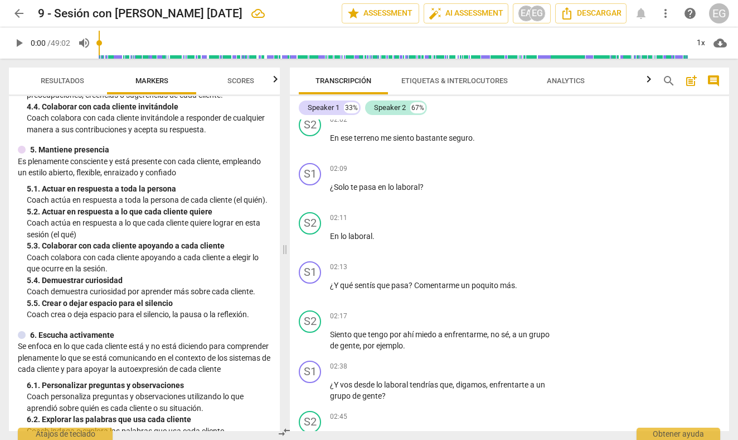
scroll to position [464, 0]
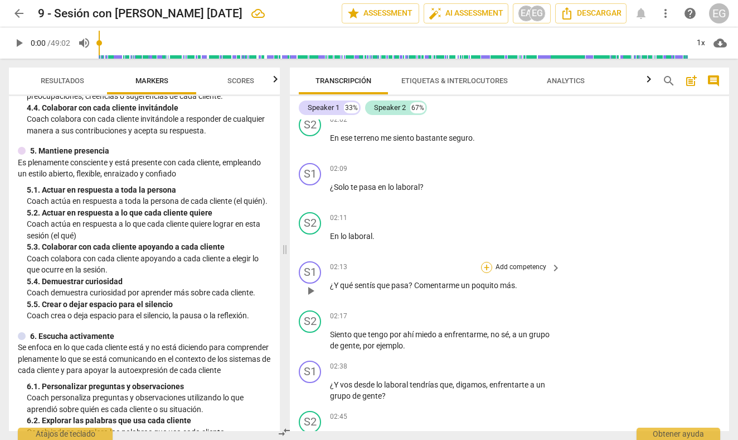
click at [487, 262] on div "+" at bounding box center [486, 267] width 11 height 11
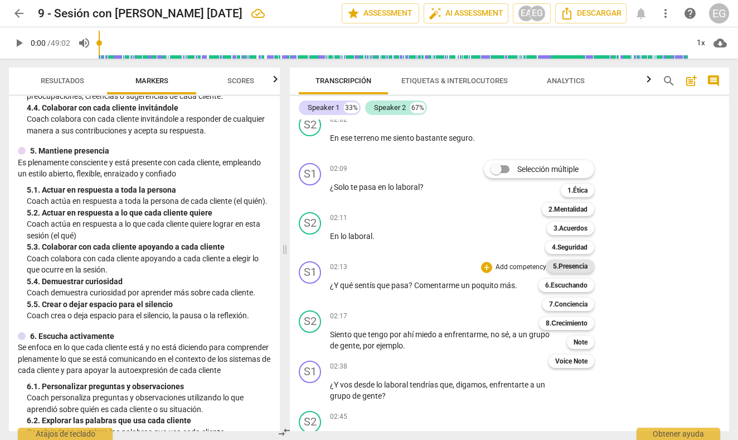
click at [569, 265] on b "5.Presencia" at bounding box center [570, 265] width 35 height 13
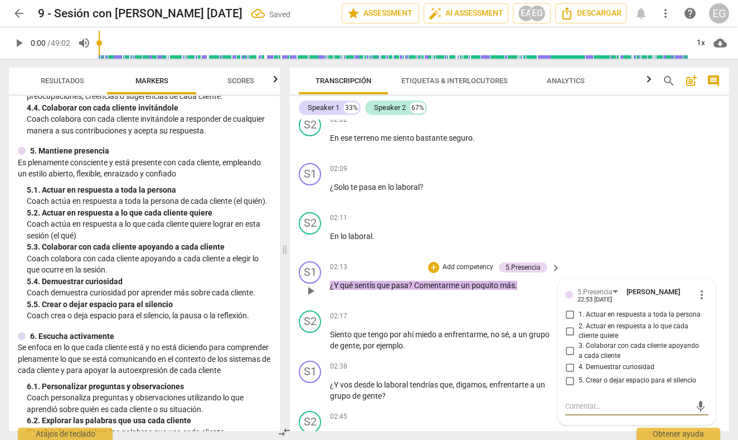
click at [569, 361] on input "4. Demuestrar curiosidad" at bounding box center [570, 366] width 18 height 13
click at [269, 282] on div "ICF PCC Updated Competencies (2021 Spanish) 1. Demuestra práctica ética Entie…" at bounding box center [144, 263] width 271 height 335
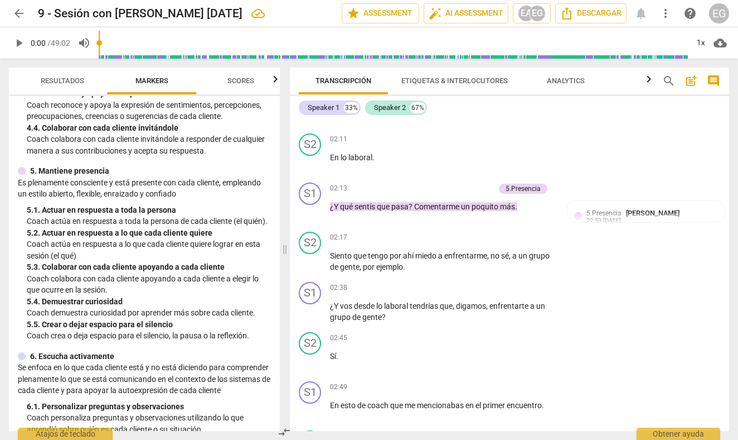
scroll to position [446, 0]
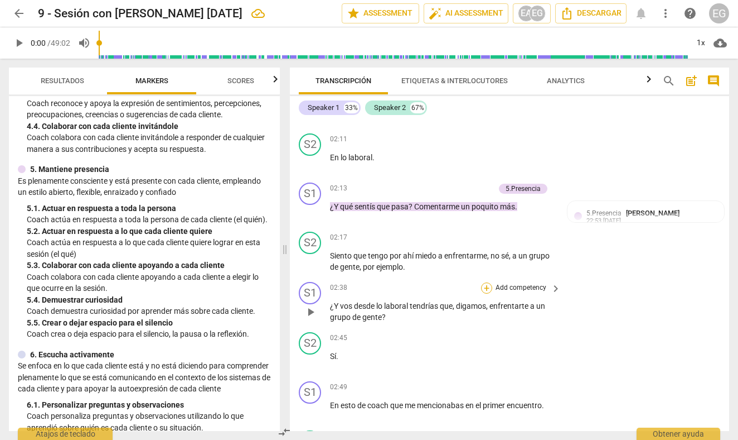
click at [485, 282] on div "+" at bounding box center [486, 287] width 11 height 11
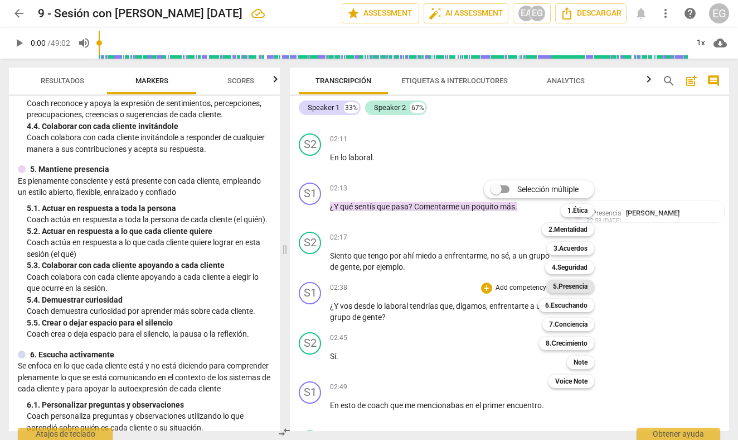
click at [567, 287] on b "5.Presencia" at bounding box center [570, 285] width 35 height 13
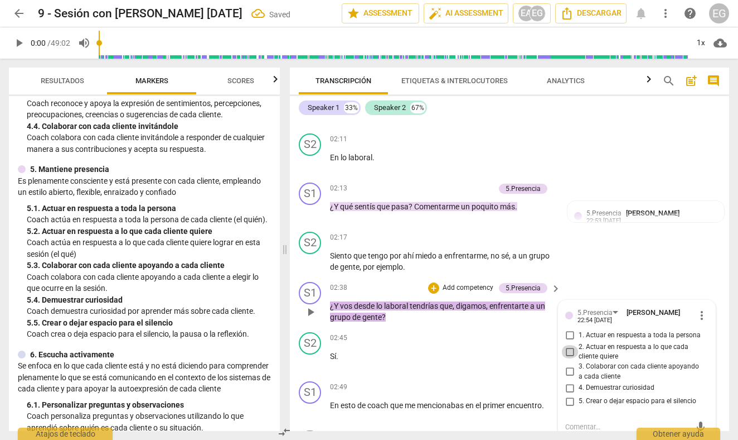
click at [568, 345] on input "2. Actuar en respuesta a lo que cada cliente quiere" at bounding box center [570, 351] width 18 height 13
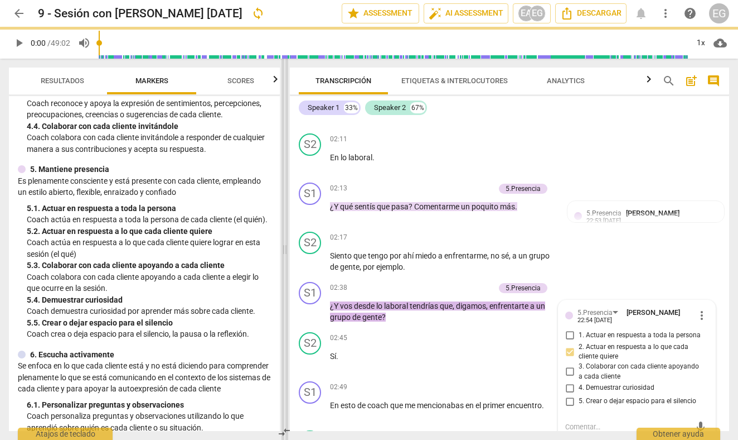
click at [282, 281] on span at bounding box center [285, 249] width 7 height 381
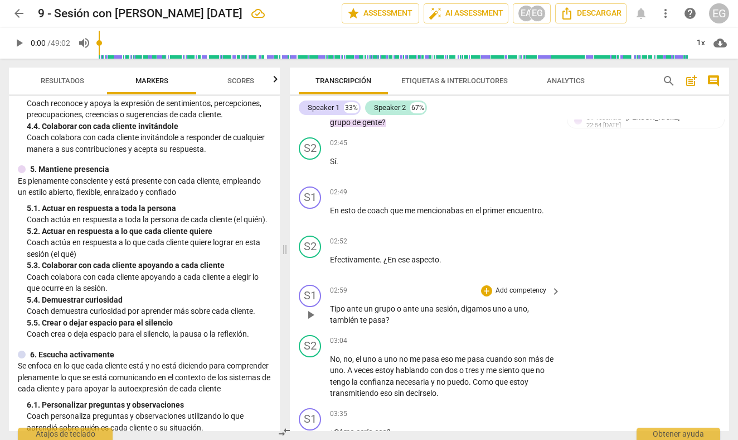
scroll to position [907, 0]
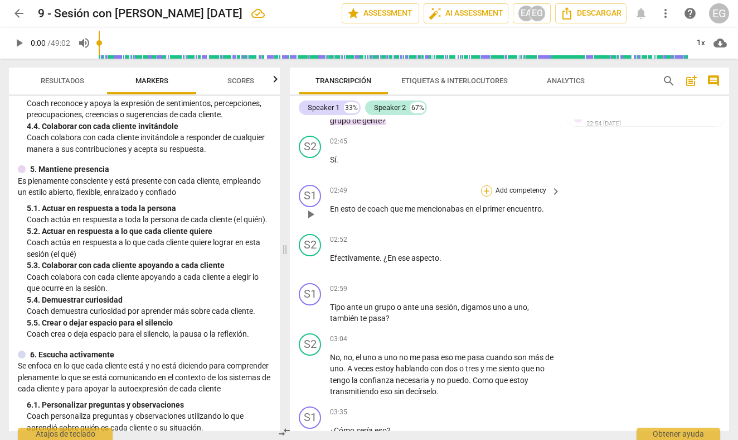
click at [489, 185] on div "+" at bounding box center [486, 190] width 11 height 11
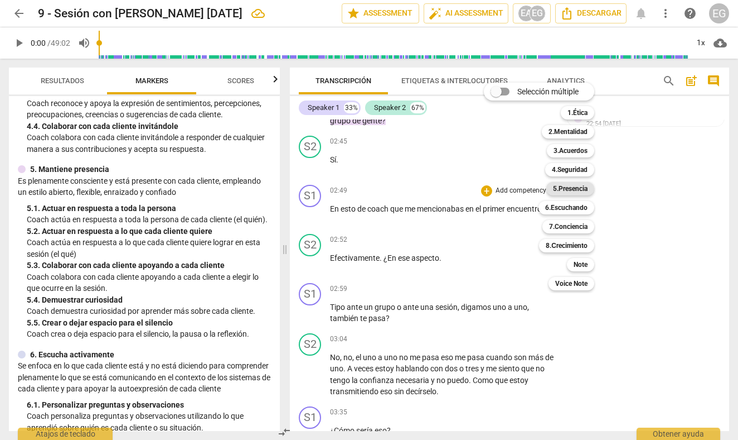
click at [578, 189] on b "5.Presencia" at bounding box center [570, 188] width 35 height 13
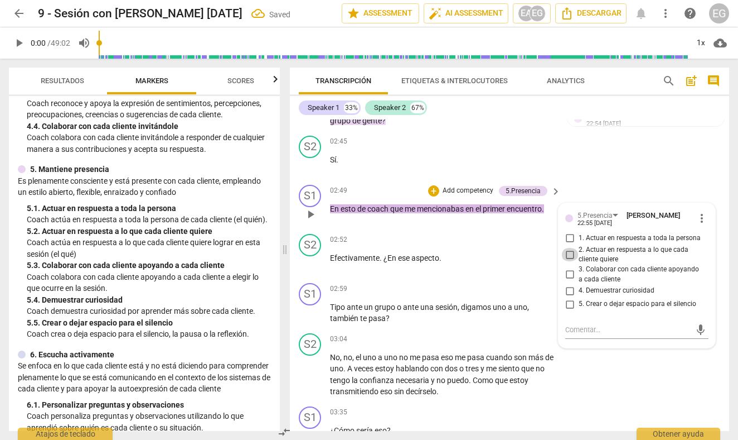
click at [569, 248] on input "2. Actuar en respuesta a lo que cada cliente quiere" at bounding box center [570, 254] width 18 height 13
click at [289, 187] on div "Transcripción Etiquetas & Interlocutores Analytics search post_add comment Spea…" at bounding box center [512, 249] width 453 height 381
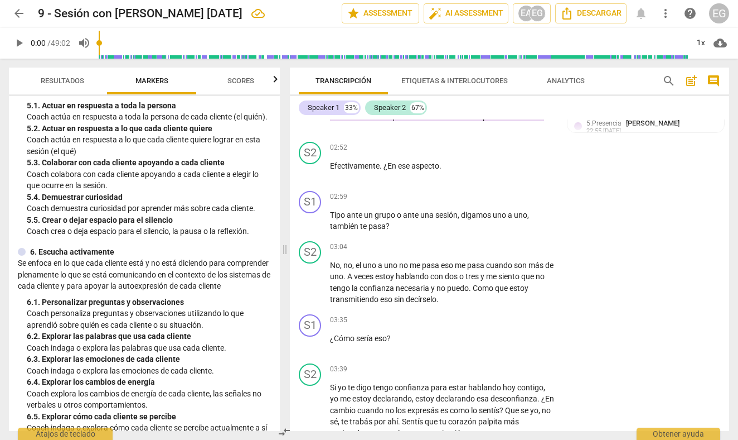
scroll to position [547, 0]
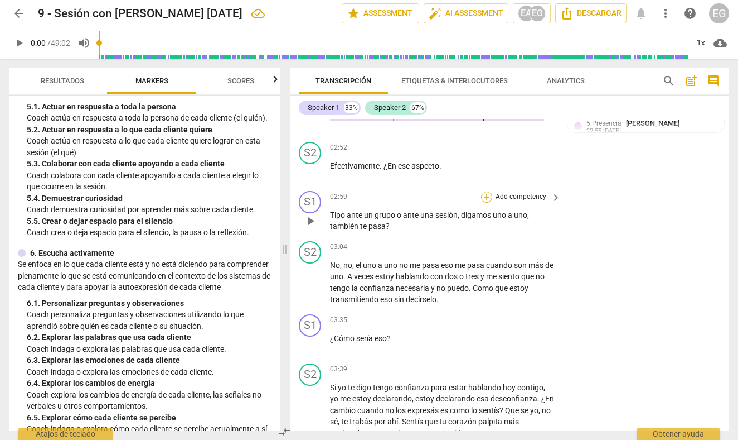
click at [486, 191] on div "+" at bounding box center [486, 196] width 11 height 11
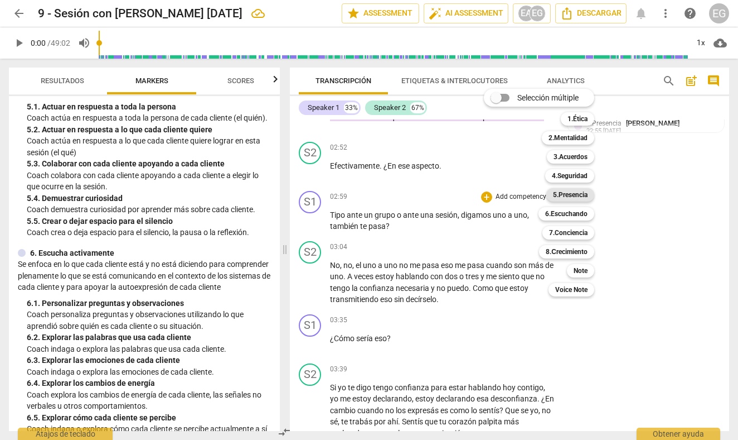
click at [566, 194] on b "5.Presencia" at bounding box center [570, 194] width 35 height 13
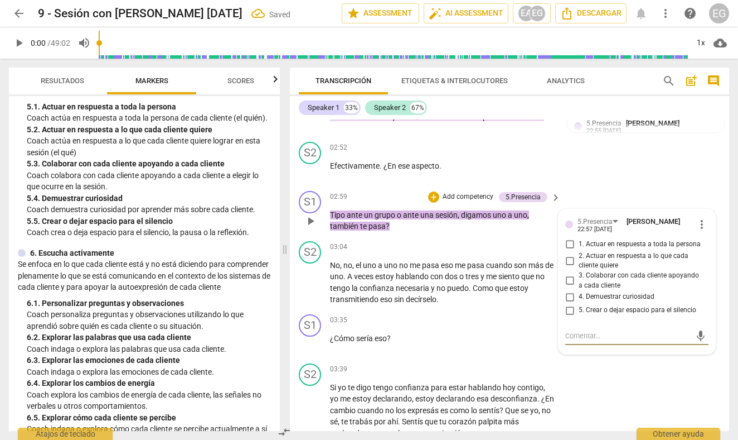
click at [570, 290] on input "4. Demuestrar curiosidad" at bounding box center [570, 296] width 18 height 13
click at [417, 272] on span "hablando" at bounding box center [413, 276] width 35 height 9
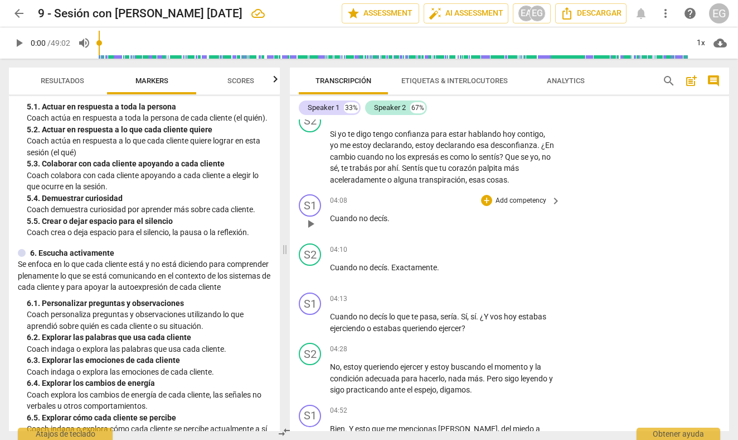
scroll to position [1258, 0]
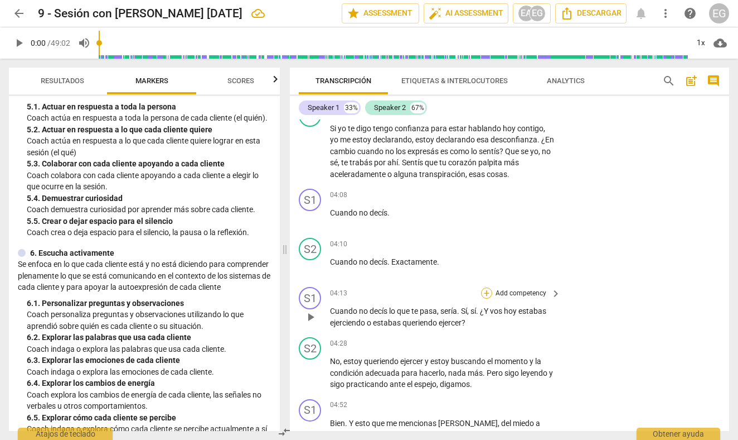
click at [489, 287] on div "+" at bounding box center [486, 292] width 11 height 11
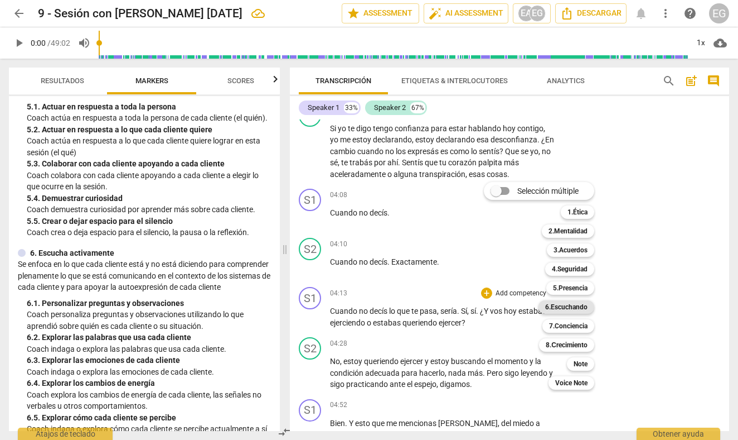
click at [569, 306] on b "6.Escuchando" at bounding box center [566, 306] width 42 height 13
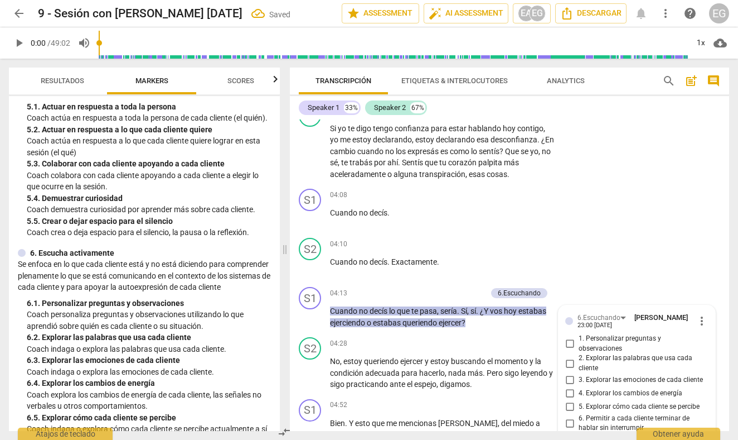
scroll to position [1438, 0]
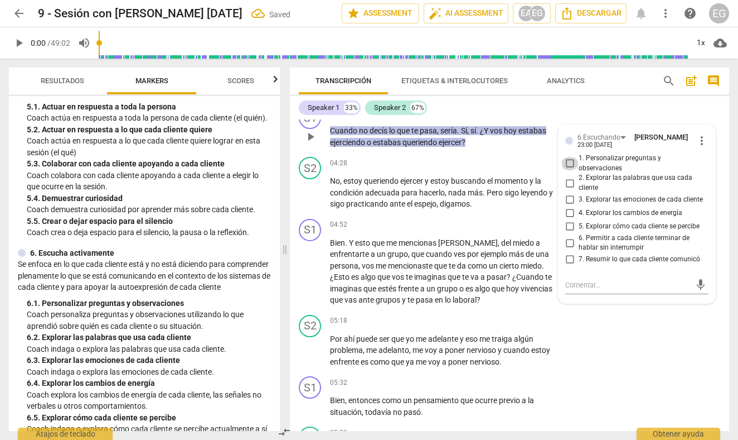
click at [568, 157] on input "1. Personalizar preguntas y observaciones" at bounding box center [570, 163] width 18 height 13
click at [292, 171] on div "S2 play_arrow pause 04:28 + Add competency keyboard_arrow_right No , estoy quer…" at bounding box center [510, 183] width 440 height 62
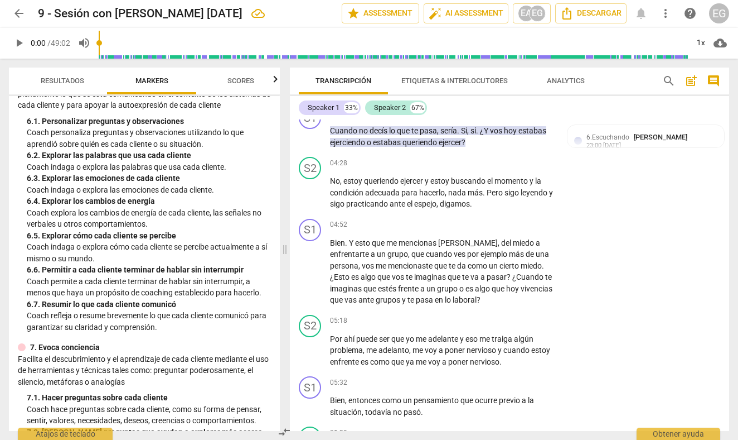
scroll to position [730, 0]
click at [485, 219] on div "+" at bounding box center [486, 224] width 11 height 11
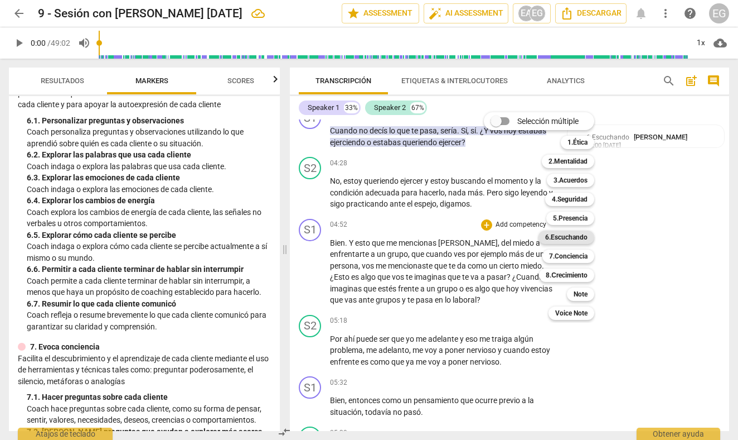
click at [564, 235] on b "6.Escuchando" at bounding box center [566, 236] width 42 height 13
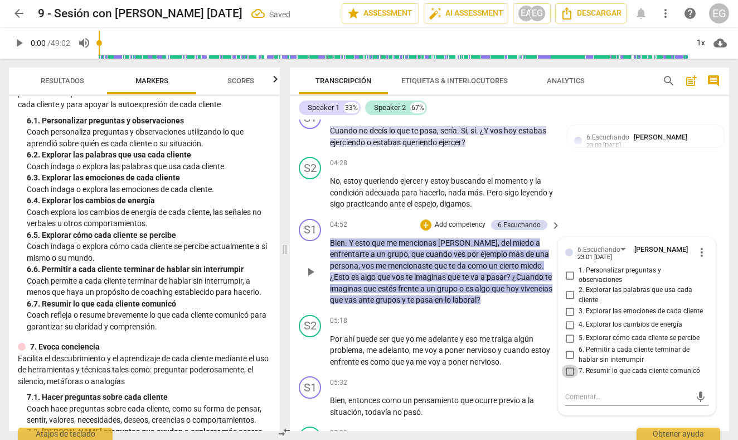
click at [572, 364] on input "7. Resumir lo que cada cliente comunicó" at bounding box center [570, 370] width 18 height 13
click at [293, 246] on div "S1 play_arrow pause 04:52 + Add competency 6.Escuchando keyboard_arrow_right Bi…" at bounding box center [510, 262] width 440 height 96
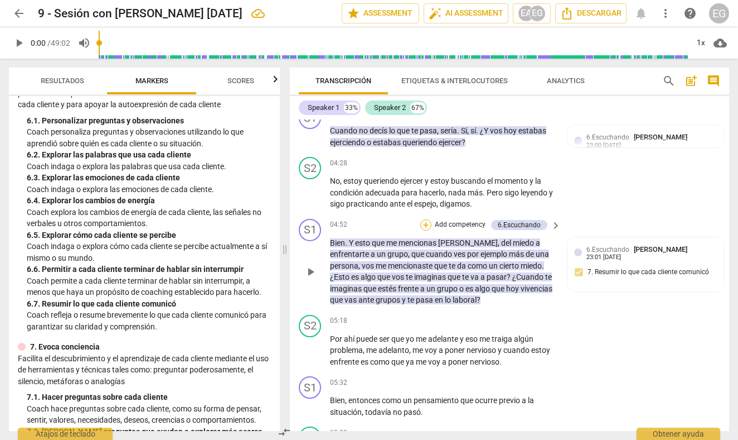
click at [428, 219] on div "+" at bounding box center [426, 224] width 11 height 11
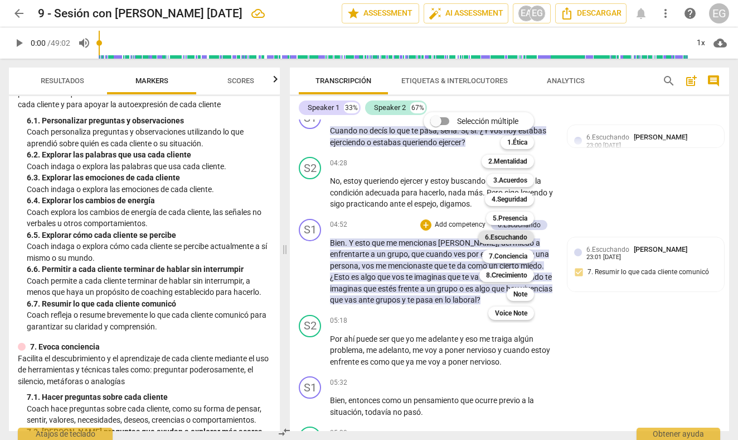
click at [506, 235] on b "6.Escuchando" at bounding box center [506, 236] width 42 height 13
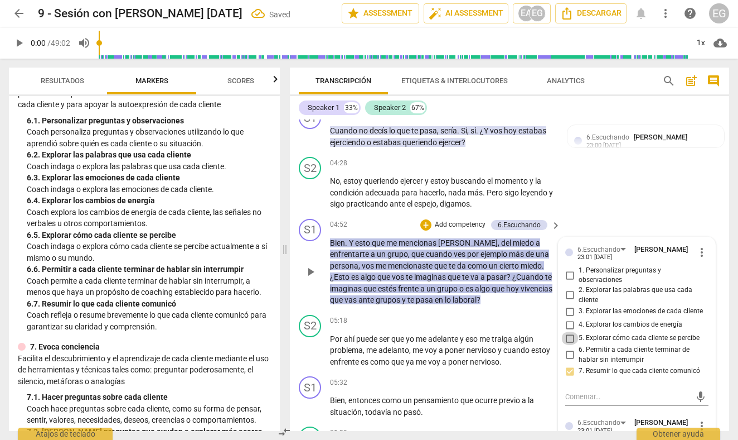
click at [569, 331] on input "5. Explorar cómo cada cliente se percibe" at bounding box center [570, 337] width 18 height 13
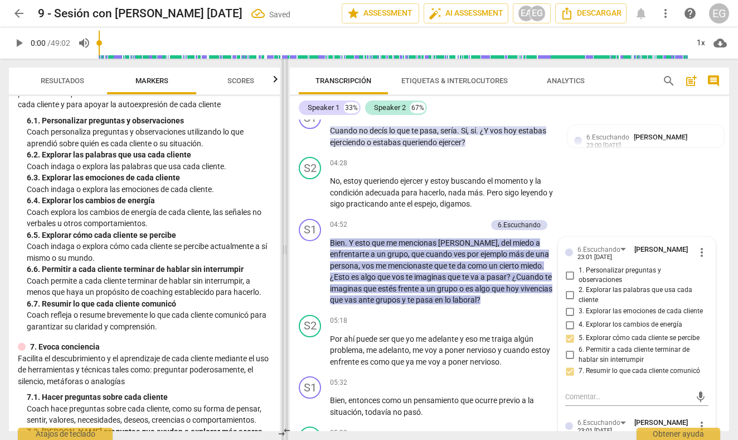
click at [286, 186] on span at bounding box center [285, 249] width 7 height 381
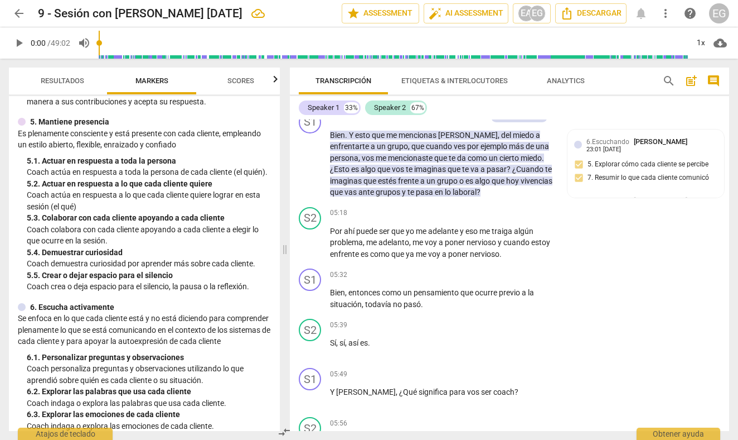
scroll to position [492, 0]
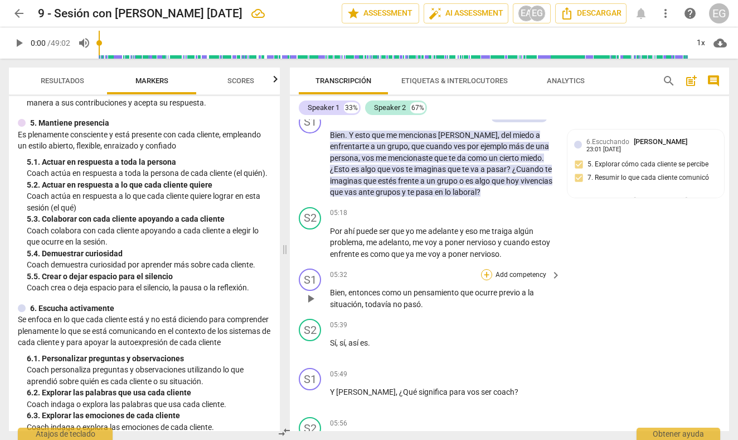
click at [485, 269] on div "+" at bounding box center [486, 274] width 11 height 11
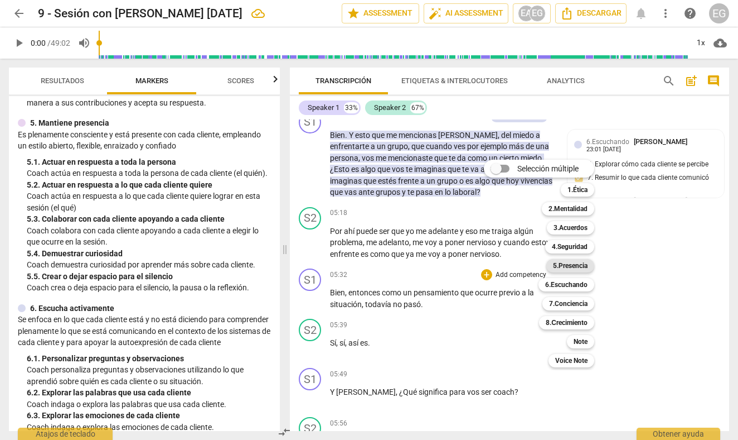
click at [570, 268] on b "5.Presencia" at bounding box center [570, 265] width 35 height 13
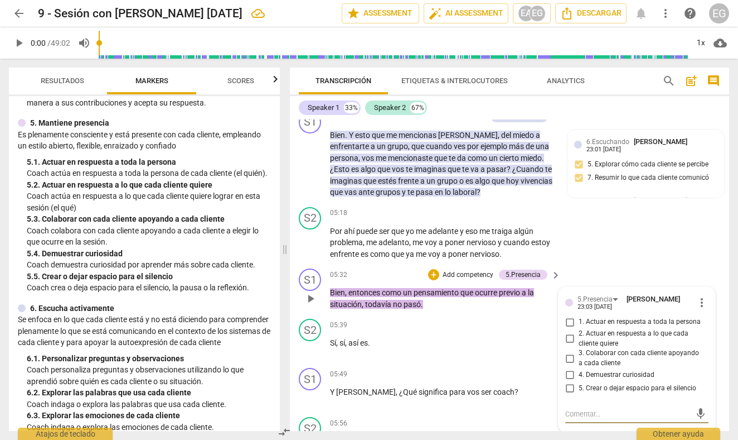
click at [571, 368] on input "4. Demuestrar curiosidad" at bounding box center [570, 374] width 18 height 13
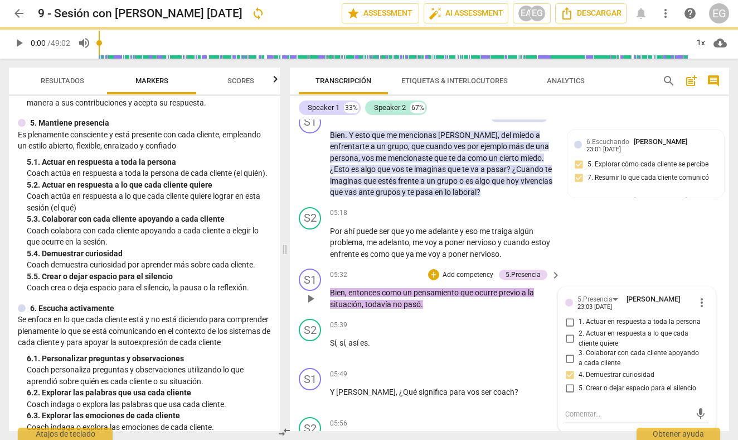
click at [293, 283] on div "S1 play_arrow pause 05:32 + Add competency 5.Presencia keyboard_arrow_right Bie…" at bounding box center [510, 289] width 440 height 50
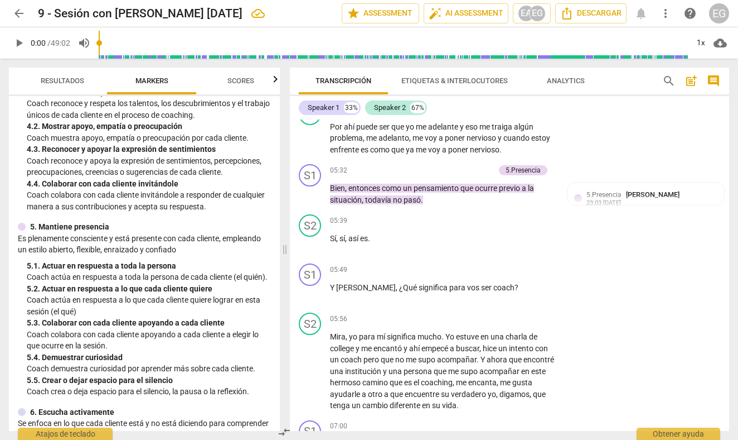
scroll to position [389, 0]
click at [487, 264] on div "+" at bounding box center [486, 269] width 11 height 11
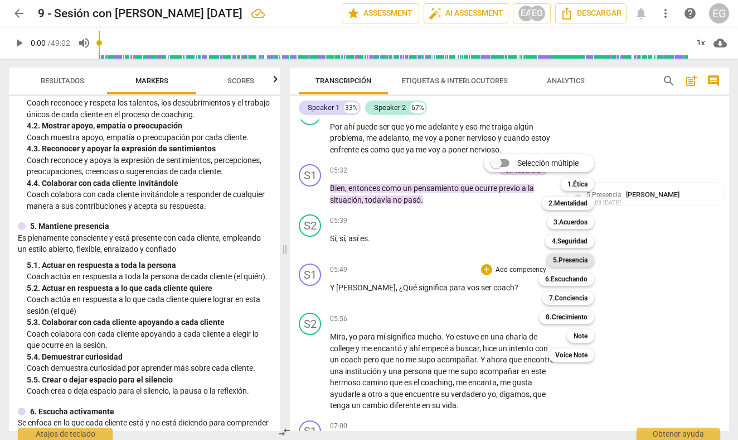
click at [563, 260] on b "5.Presencia" at bounding box center [570, 259] width 35 height 13
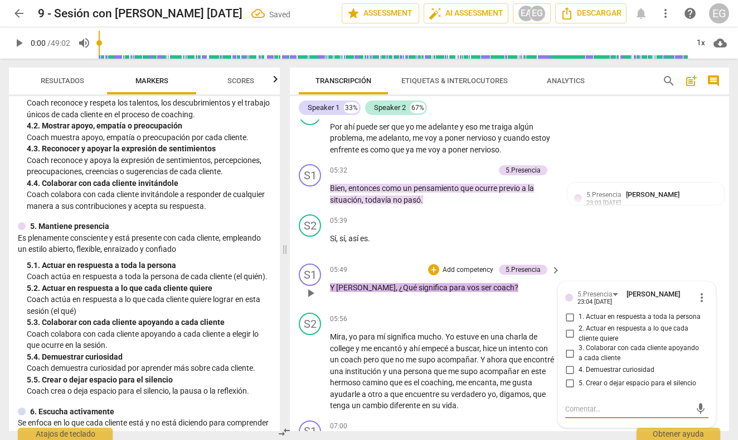
click at [570, 310] on input "1. Actuar en respuesta a toda la persona" at bounding box center [570, 316] width 18 height 13
click at [293, 265] on div "S1 play_arrow pause 05:49 + Add competency 5.Presencia keyboard_arrow_right Y […" at bounding box center [510, 283] width 440 height 49
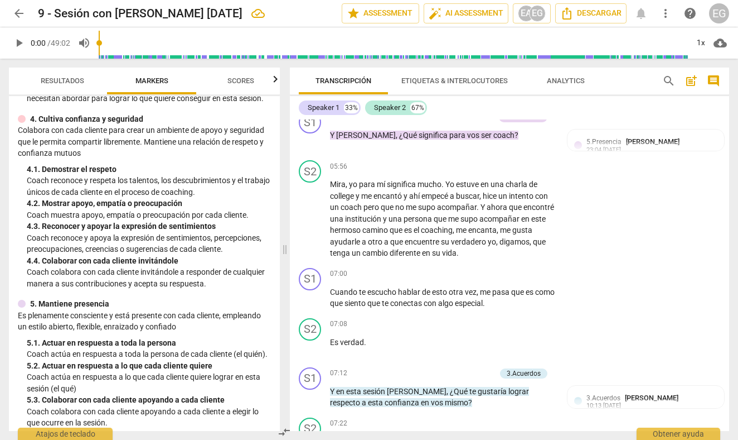
scroll to position [310, 0]
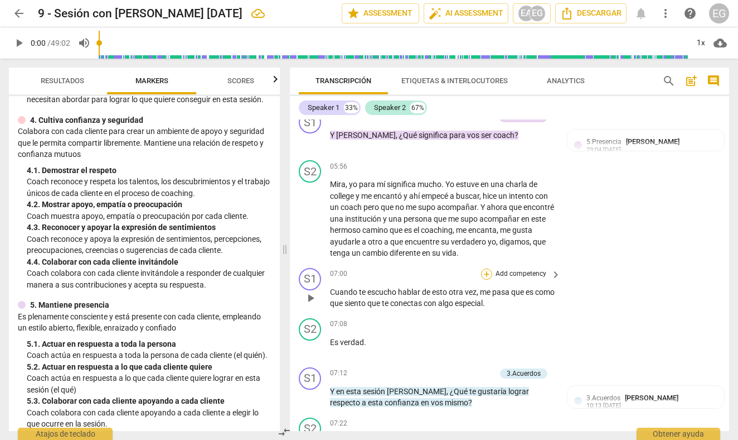
click at [487, 268] on div "+" at bounding box center [486, 273] width 11 height 11
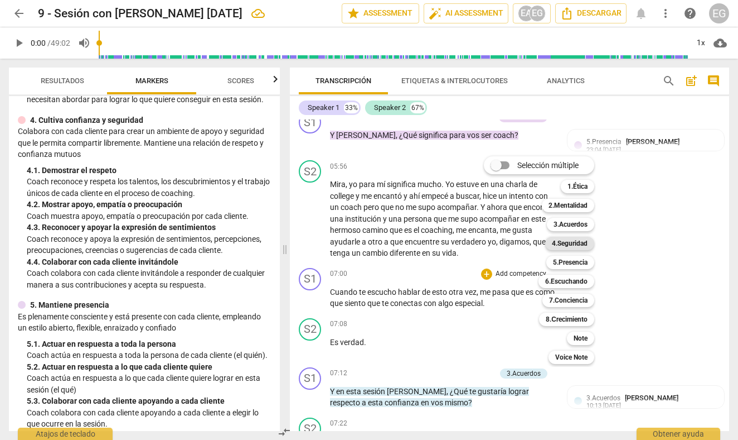
click at [562, 243] on b "4.Seguridad" at bounding box center [570, 242] width 36 height 13
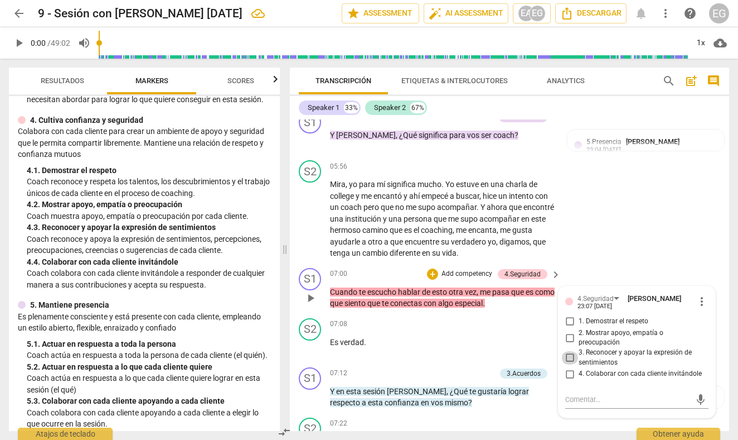
click at [569, 351] on input "3. Reconocer y apoyar la expresión de sentimientos" at bounding box center [570, 357] width 18 height 13
click at [294, 278] on div "S1 play_arrow pause 07:00 + Add competency 4.Seguridad keyboard_arrow_right Cua…" at bounding box center [510, 288] width 440 height 50
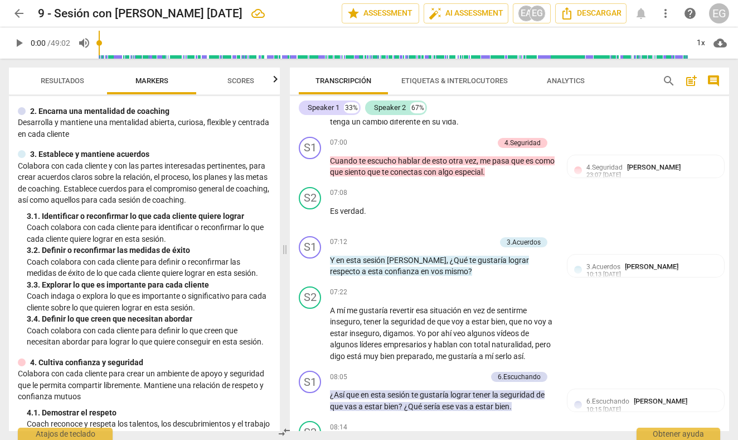
scroll to position [69, 0]
click at [437, 236] on div "+" at bounding box center [434, 241] width 11 height 11
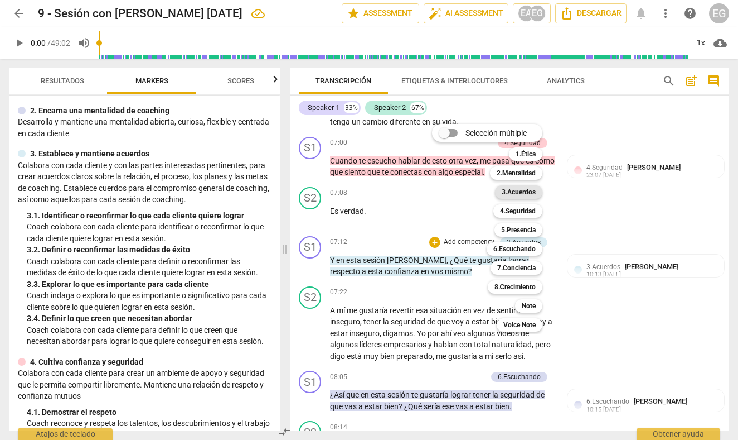
click at [518, 191] on b "3.Acuerdos" at bounding box center [519, 191] width 34 height 13
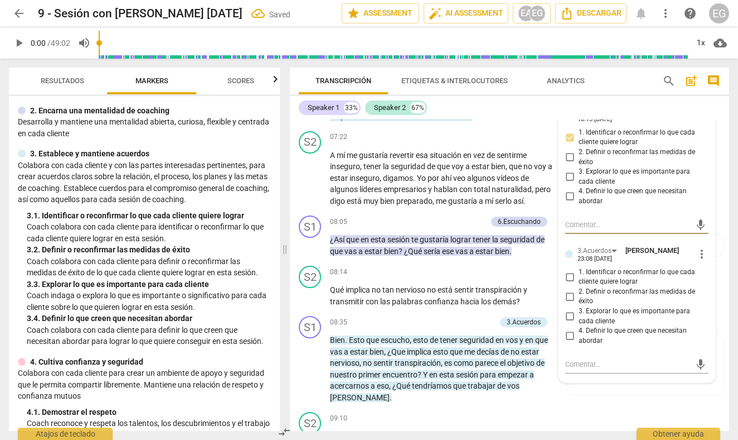
scroll to position [2090, 0]
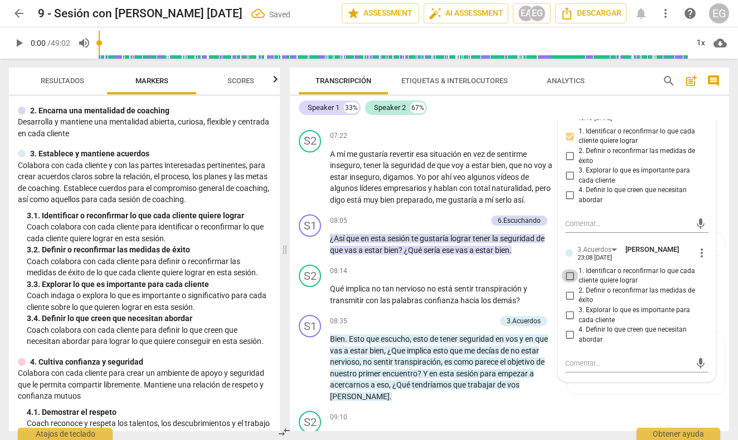
click at [568, 269] on input "1. Identificar o reconfirmar lo que cada cliente quiere lograr" at bounding box center [570, 275] width 18 height 13
click at [275, 236] on div "ICF PCC Updated Competencies (2021 Spanish) 1. Demuestra práctica ética Entie…" at bounding box center [144, 263] width 271 height 335
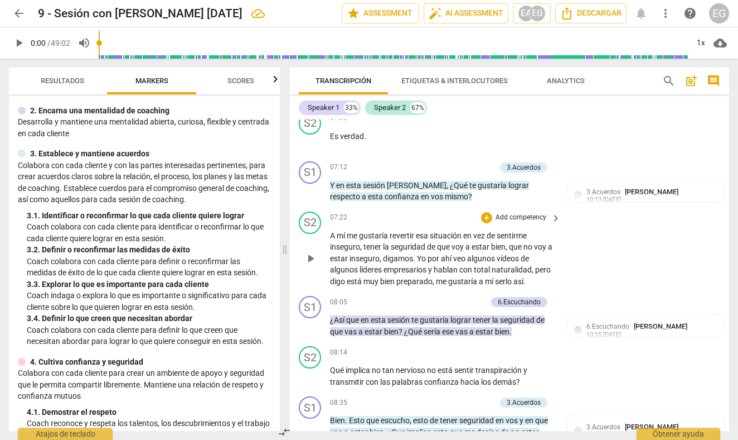
scroll to position [2012, 0]
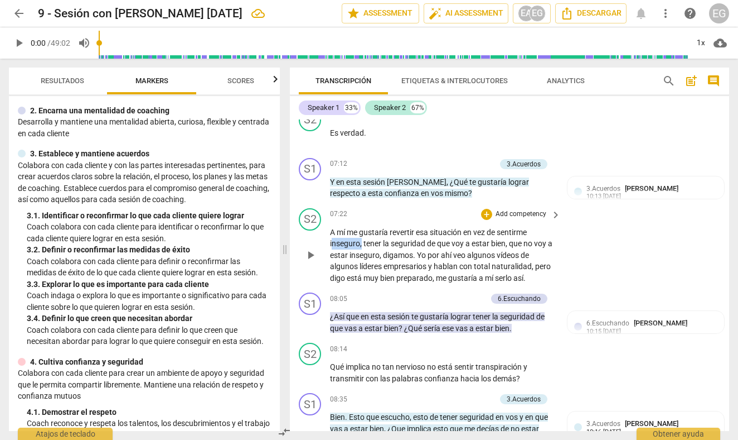
drag, startPoint x: 361, startPoint y: 229, endPoint x: 330, endPoint y: 230, distance: 31.3
click at [330, 230] on p "A mí me gustaría revertir esa situación en vez de sentirme inseguro , tener la …" at bounding box center [442, 254] width 225 height 57
click at [388, 211] on icon "button" at bounding box center [388, 212] width 7 height 8
drag, startPoint x: 358, startPoint y: 239, endPoint x: 395, endPoint y: 243, distance: 37.0
click at [395, 243] on p "A mí me gustaría revertir esa situación en vez de sentirme inseguro , tener la …" at bounding box center [442, 254] width 225 height 57
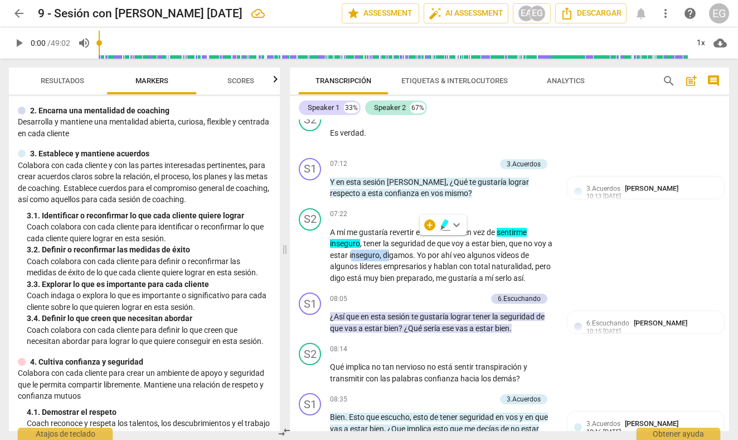
click at [442, 222] on icon "button" at bounding box center [445, 224] width 11 height 13
click at [508, 209] on p "Add competency" at bounding box center [521, 214] width 53 height 10
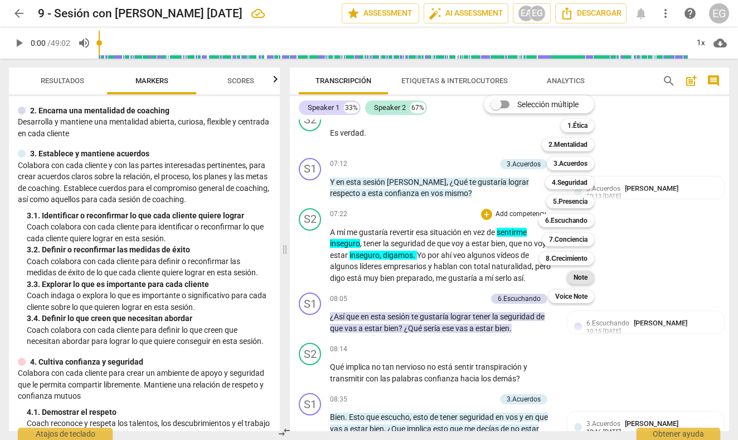
click at [586, 274] on b "Note" at bounding box center [581, 277] width 14 height 13
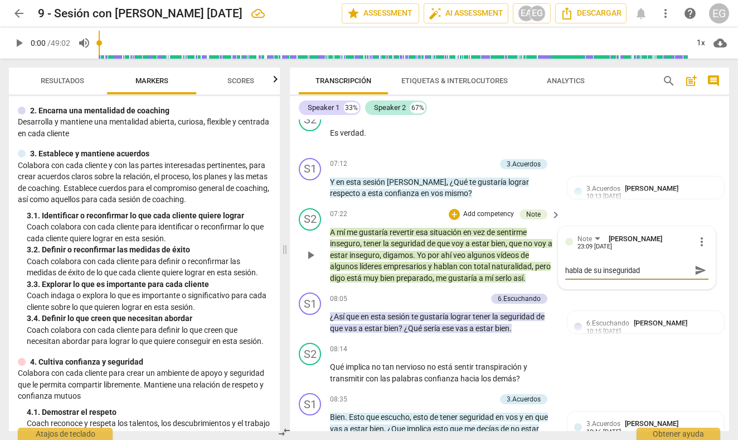
click at [291, 223] on div "S2 play_arrow pause 07:22 + Add competency Note keyboard_arrow_right A mí me gu…" at bounding box center [510, 246] width 440 height 85
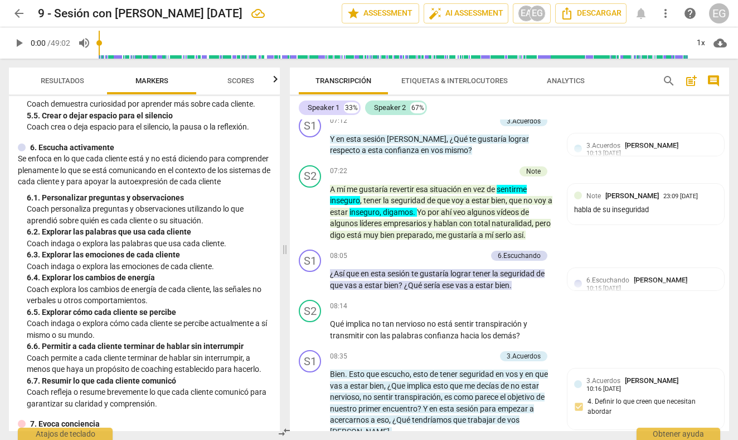
scroll to position [656, 0]
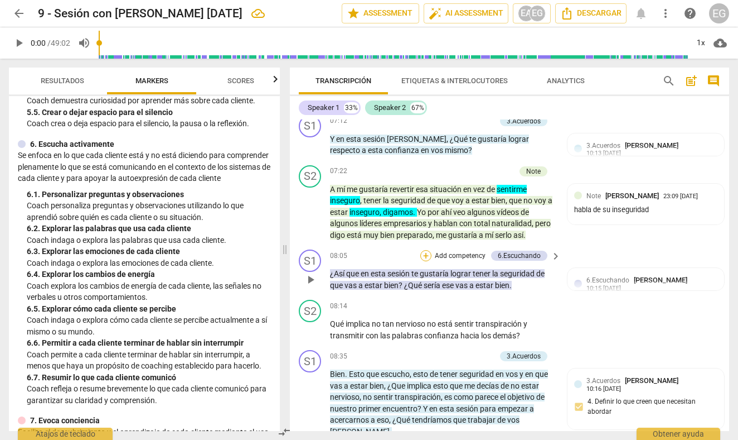
click at [428, 250] on div "+" at bounding box center [426, 255] width 11 height 11
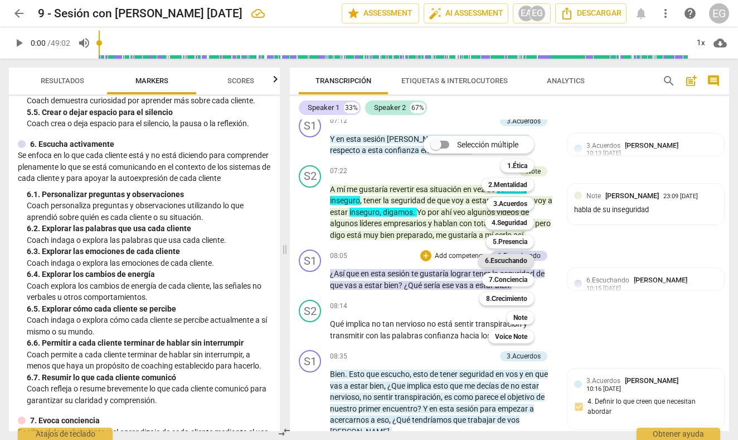
click at [515, 261] on b "6.Escuchando" at bounding box center [506, 260] width 42 height 13
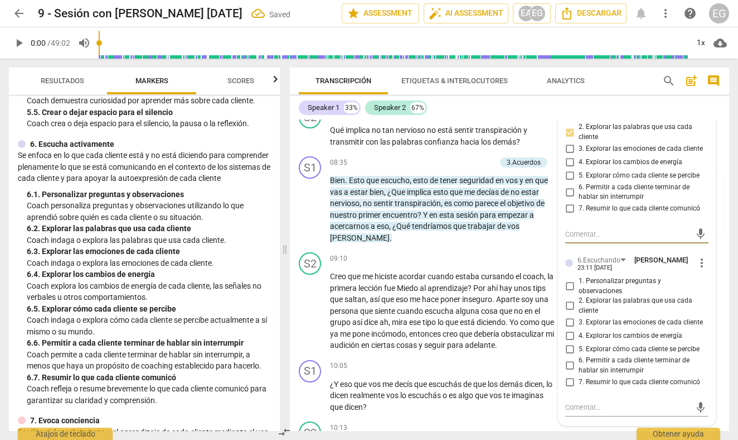
scroll to position [2252, 0]
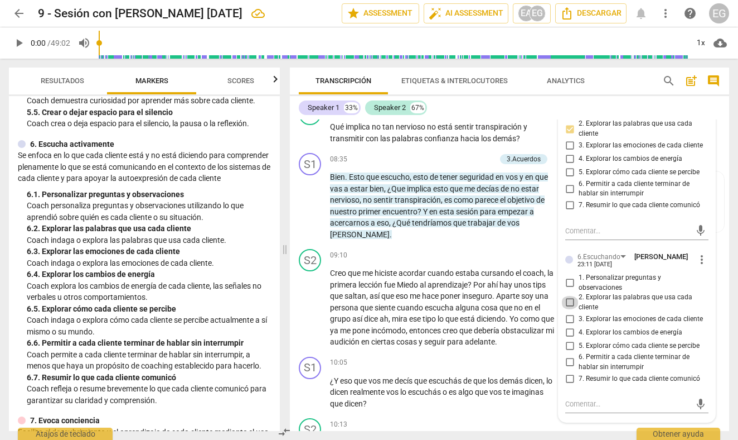
click at [571, 296] on input "2. Explorar las palabras que usa cada cliente" at bounding box center [570, 302] width 18 height 13
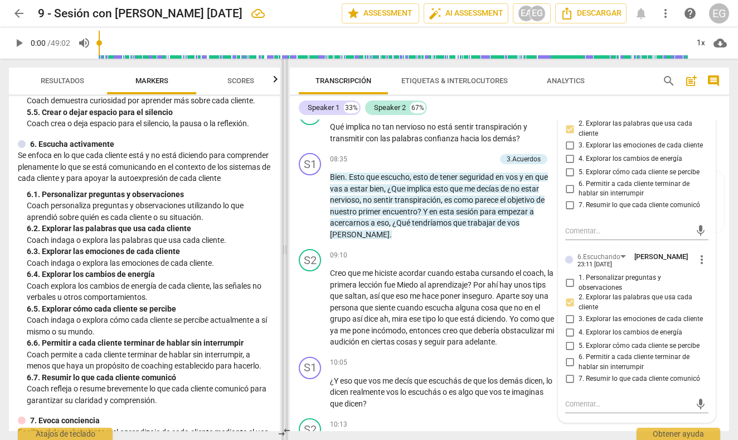
click at [286, 264] on span at bounding box center [285, 249] width 7 height 381
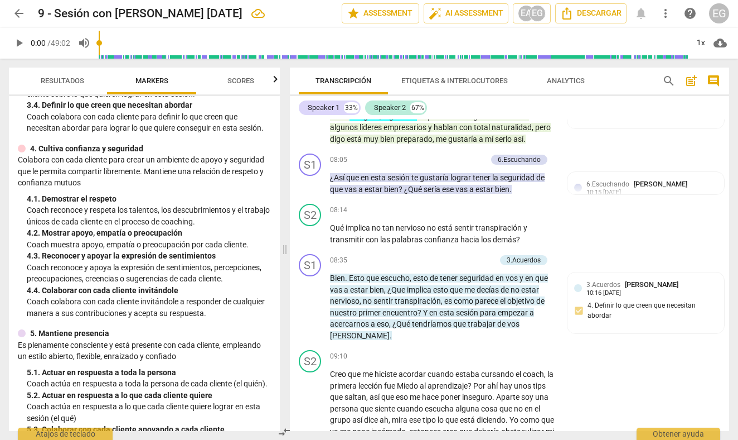
scroll to position [282, 0]
click at [435, 254] on div "+" at bounding box center [434, 259] width 11 height 11
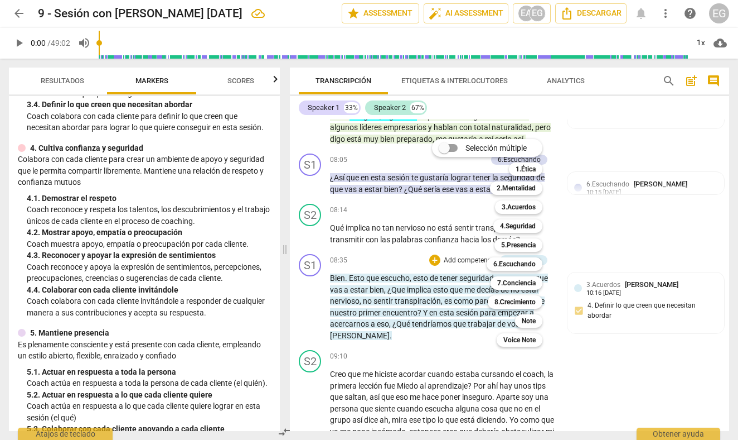
click at [433, 244] on div "Selección múltiple m 1.Ética 1 2.Mentalidad 2 3.Acuerdos 3 4.Seguridad 4 5.Pres…" at bounding box center [496, 242] width 136 height 213
click at [217, 245] on div at bounding box center [369, 220] width 738 height 440
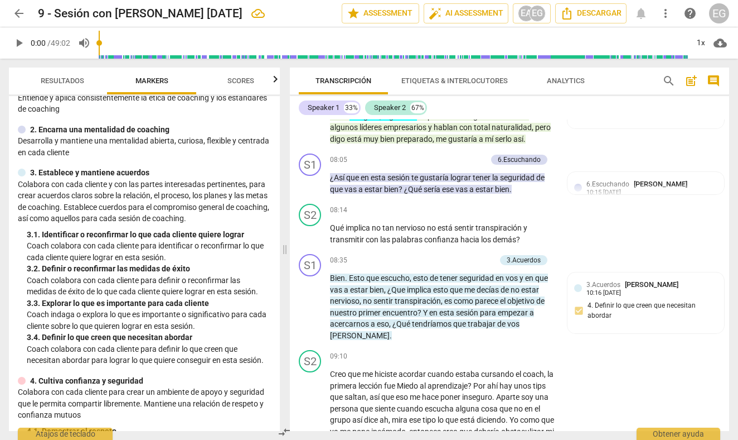
scroll to position [55, 0]
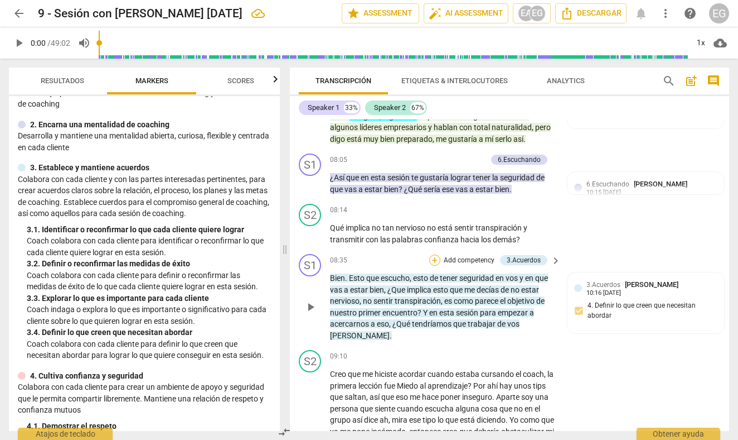
click at [436, 254] on div "+" at bounding box center [434, 259] width 11 height 11
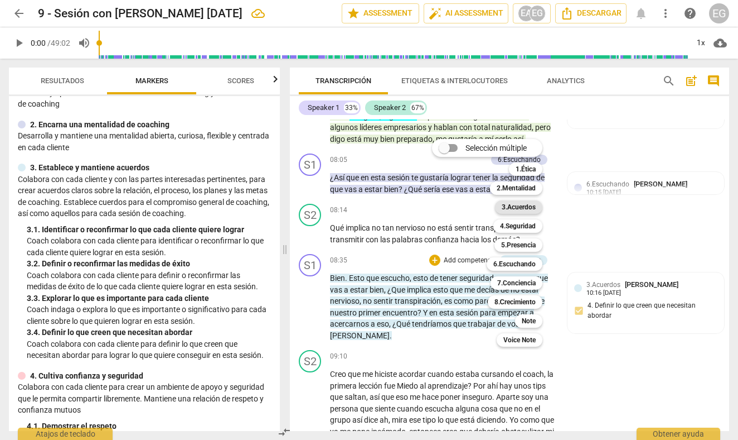
click at [513, 209] on b "3.Acuerdos" at bounding box center [519, 206] width 34 height 13
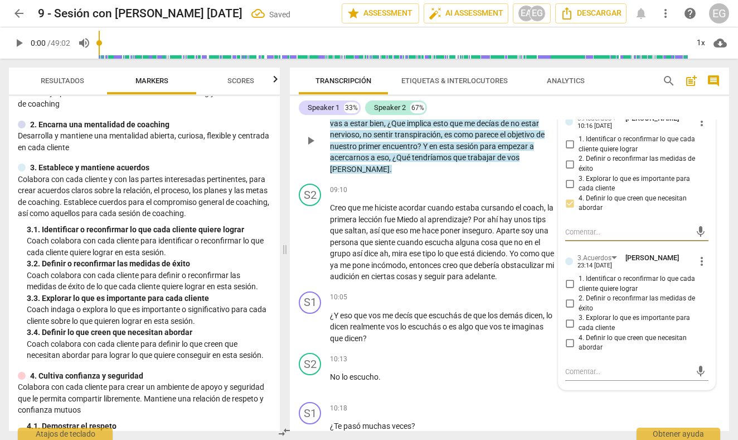
scroll to position [2329, 0]
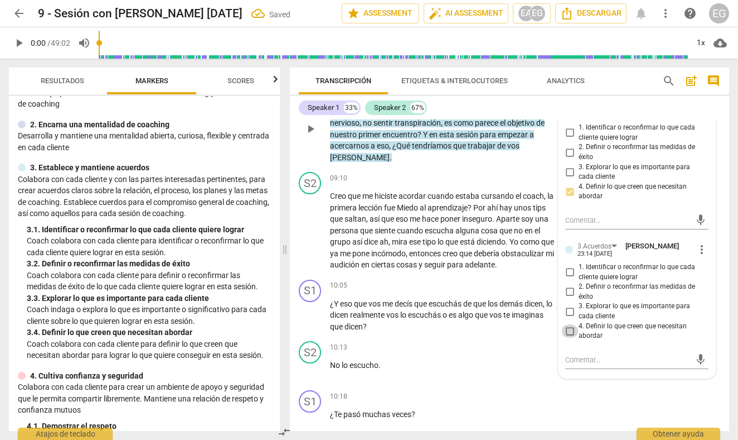
click at [570, 324] on input "4. Definir lo que creen que necesitan abordar" at bounding box center [570, 330] width 18 height 13
click at [304, 232] on div "play_arrow pause" at bounding box center [316, 230] width 28 height 73
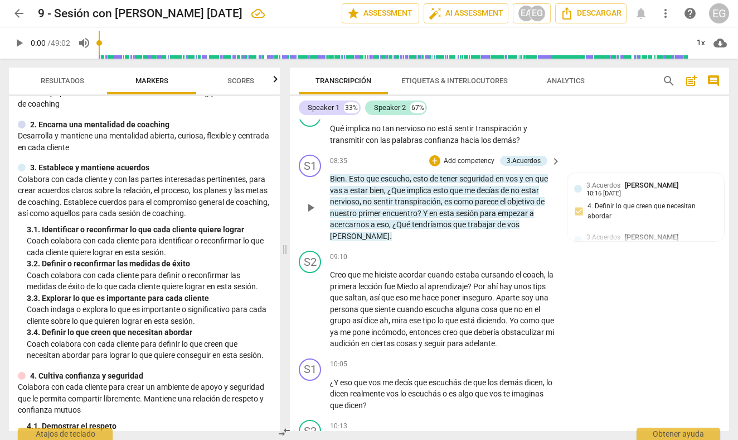
scroll to position [2252, 0]
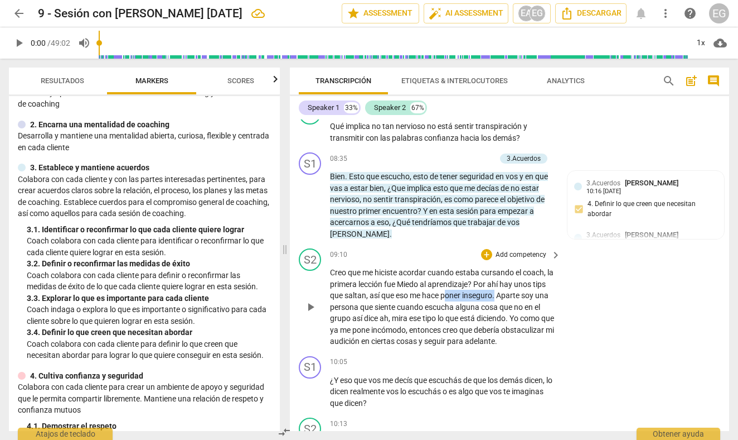
drag, startPoint x: 511, startPoint y: 263, endPoint x: 462, endPoint y: 268, distance: 49.3
click at [462, 268] on p "Creo que me hiciste acordar cuando estaba cursando el coach , la primera lecció…" at bounding box center [442, 307] width 225 height 80
click at [541, 249] on icon "button" at bounding box center [539, 249] width 11 height 13
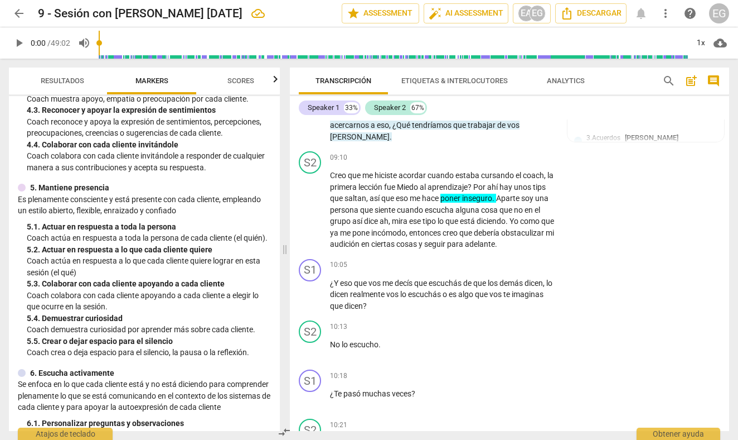
scroll to position [429, 0]
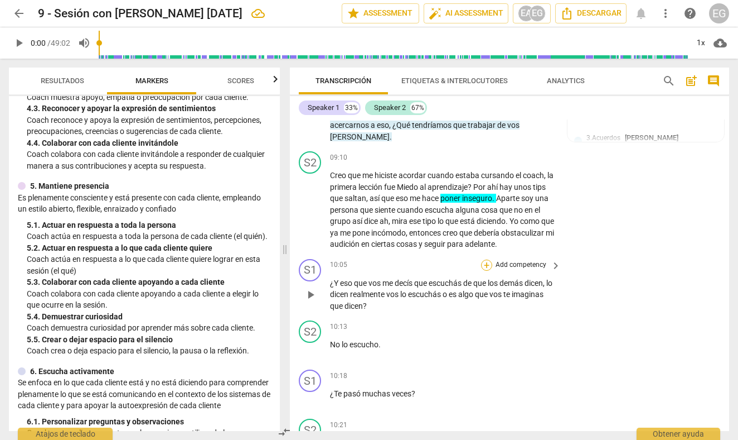
click at [485, 259] on div "+" at bounding box center [486, 264] width 11 height 11
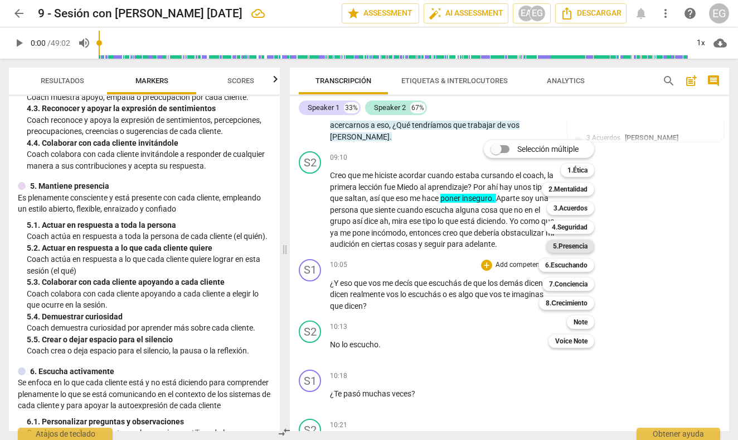
click at [567, 248] on b "5.Presencia" at bounding box center [570, 245] width 35 height 13
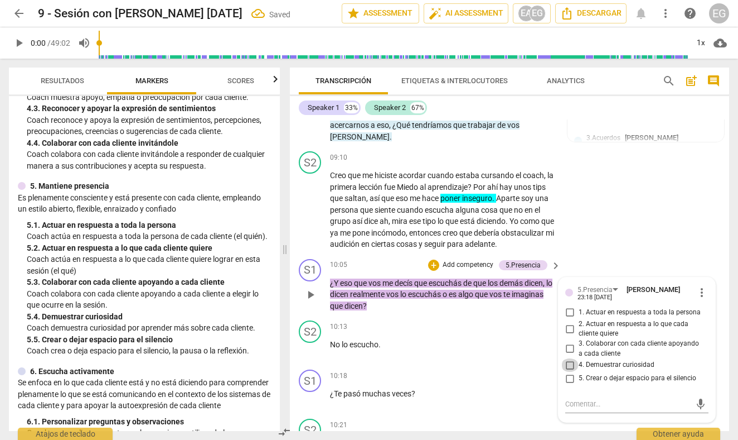
click at [570, 358] on input "4. Demuestrar curiosidad" at bounding box center [570, 364] width 18 height 13
click at [297, 283] on div "S1 play_arrow pause 10:05 + Add competency 5.Presencia keyboard_arrow_right ¿Y …" at bounding box center [510, 285] width 440 height 62
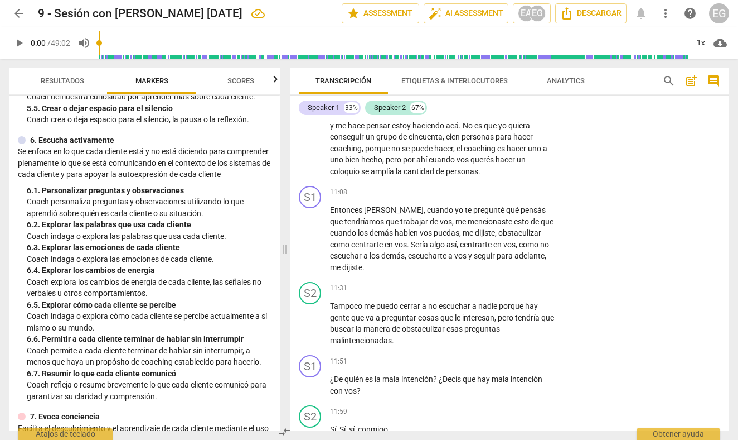
scroll to position [661, 0]
click at [488, 186] on div "+" at bounding box center [486, 191] width 11 height 11
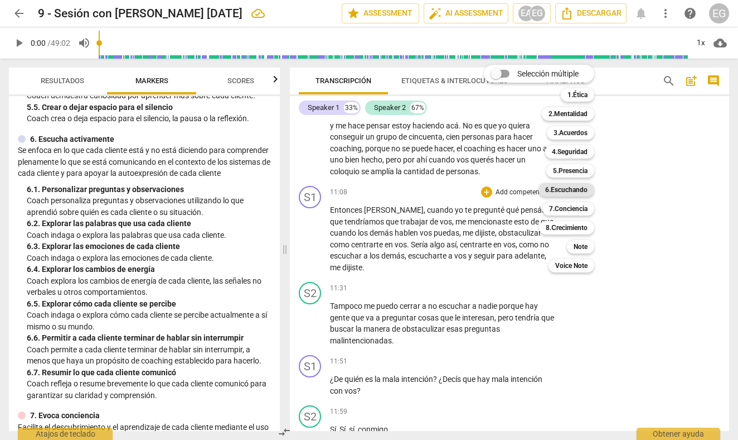
click at [571, 190] on b "6.Escuchando" at bounding box center [566, 189] width 42 height 13
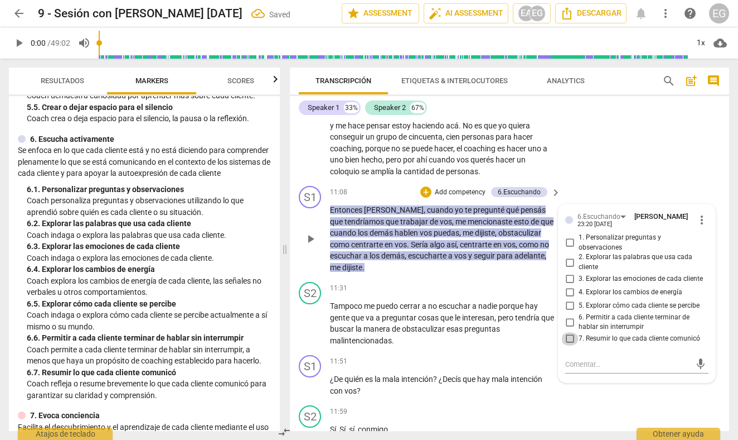
click at [574, 332] on input "7. Resumir lo que cada cliente comunicó" at bounding box center [570, 338] width 18 height 13
click at [303, 221] on div "play_arrow pause" at bounding box center [316, 238] width 28 height 61
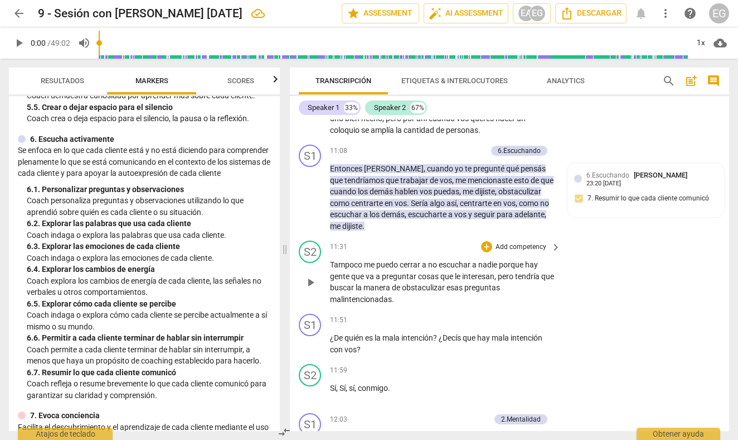
scroll to position [2720, 0]
click at [486, 313] on div "+" at bounding box center [486, 318] width 11 height 11
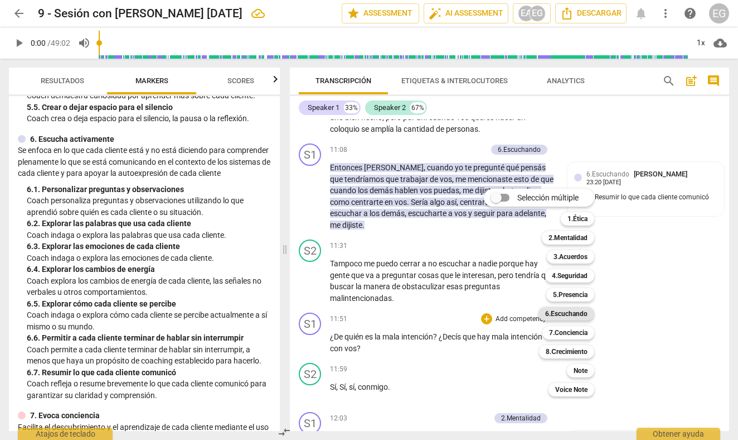
click at [565, 311] on b "6.Escuchando" at bounding box center [566, 313] width 42 height 13
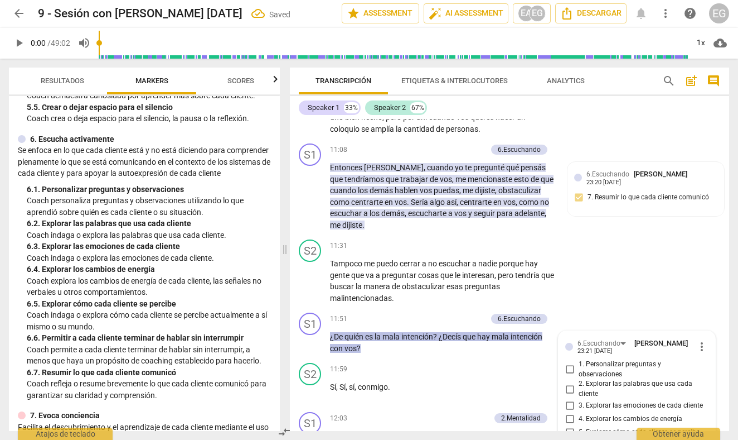
scroll to position [2907, 0]
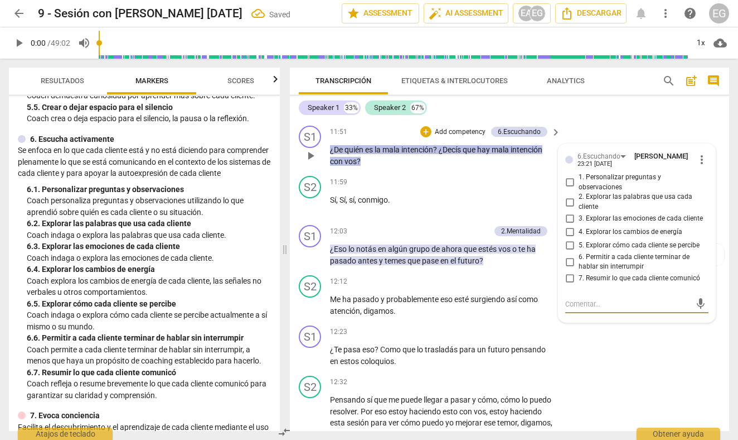
click at [571, 195] on input "2. Explorar las palabras que usa cada cliente" at bounding box center [570, 201] width 18 height 13
click at [300, 182] on div "S2 play_arrow pause" at bounding box center [314, 196] width 31 height 40
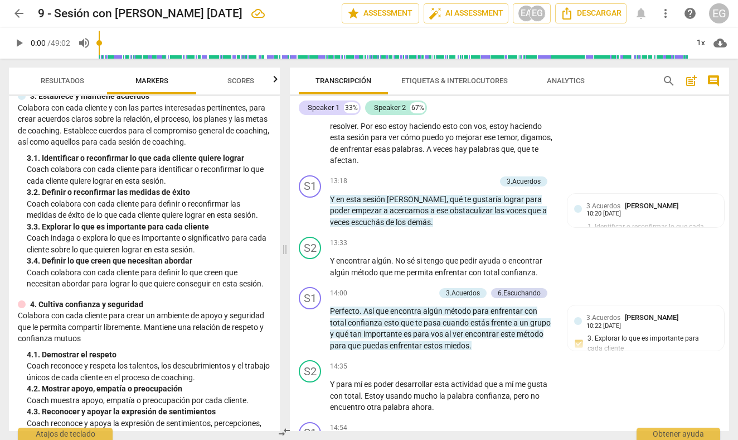
scroll to position [128, 0]
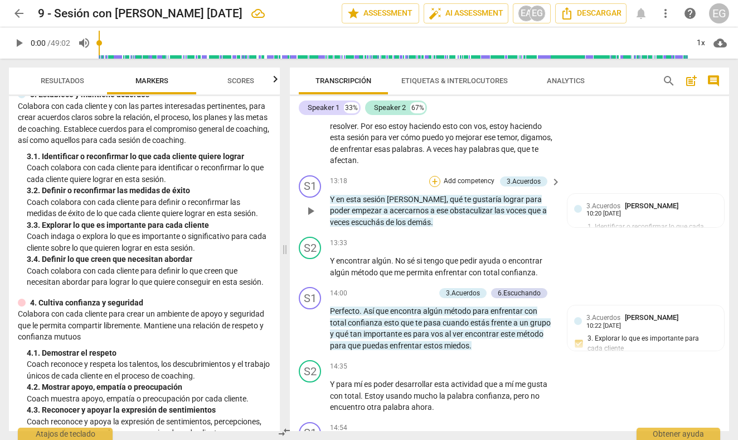
click at [436, 176] on div "+" at bounding box center [434, 181] width 11 height 11
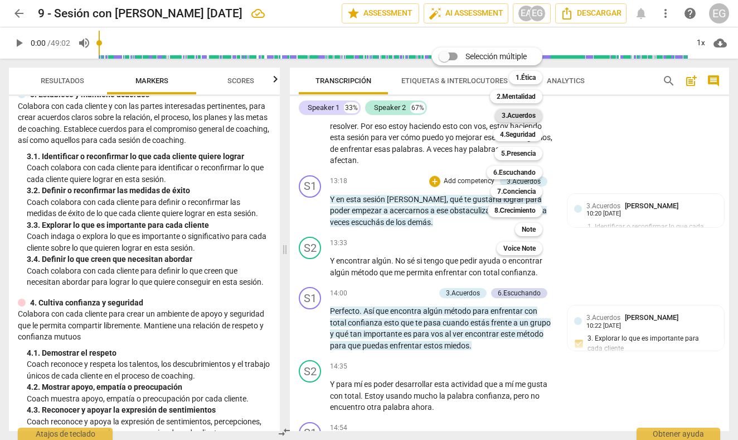
click at [516, 117] on b "3.Acuerdos" at bounding box center [519, 115] width 34 height 13
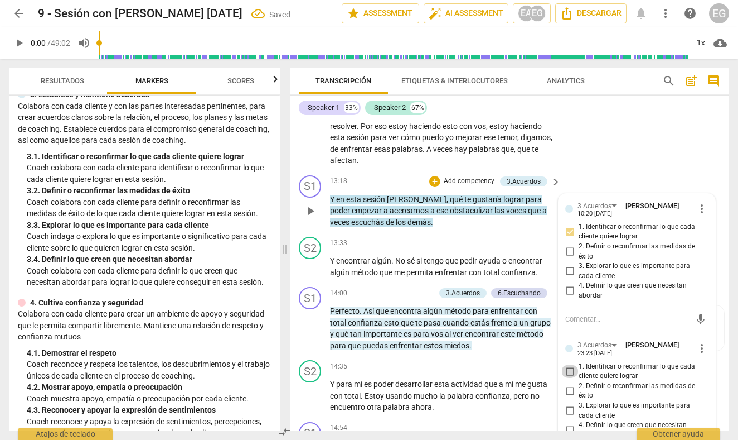
click at [572, 364] on input "1. Identificar o reconfirmar lo que cada cliente quiere lograr" at bounding box center [570, 370] width 18 height 13
click at [293, 182] on div "S1 play_arrow pause 13:18 + Add competency 3.Acuerdos keyboard_arrow_right Y en…" at bounding box center [510, 202] width 440 height 62
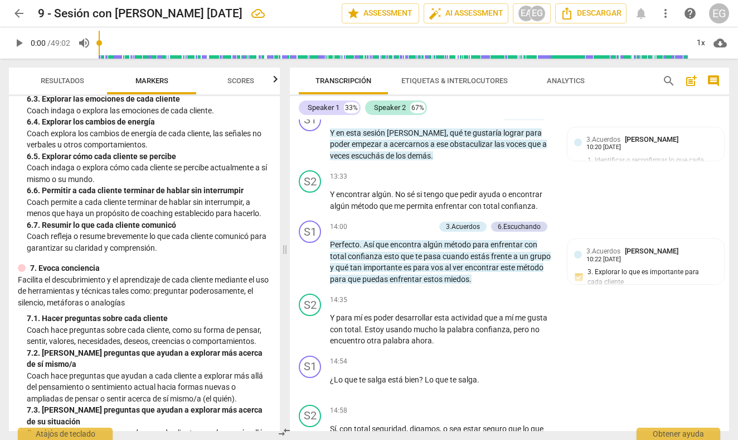
scroll to position [802, 0]
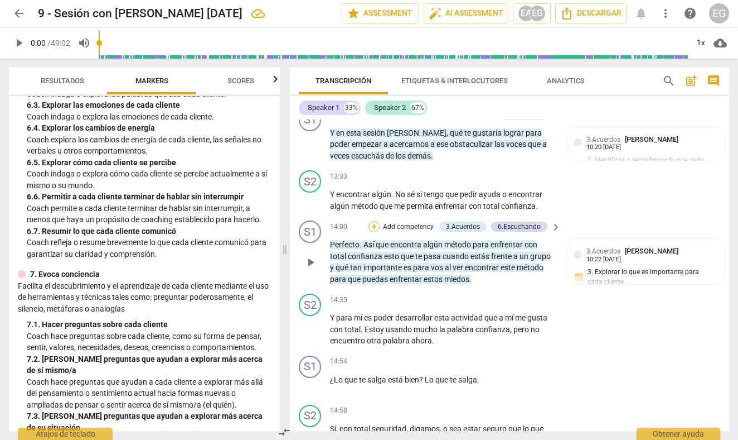
click at [376, 221] on div "+" at bounding box center [374, 226] width 11 height 11
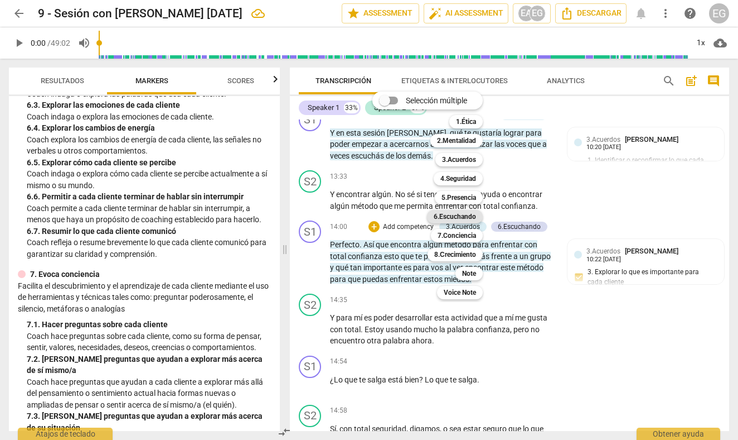
click at [461, 215] on b "6.Escuchando" at bounding box center [455, 216] width 42 height 13
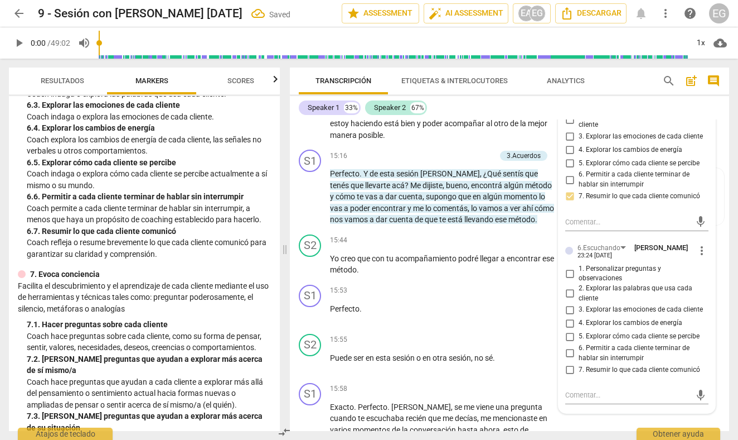
scroll to position [3576, 0]
click at [571, 361] on input "7. Resumir lo que cada cliente comunicó" at bounding box center [570, 367] width 18 height 13
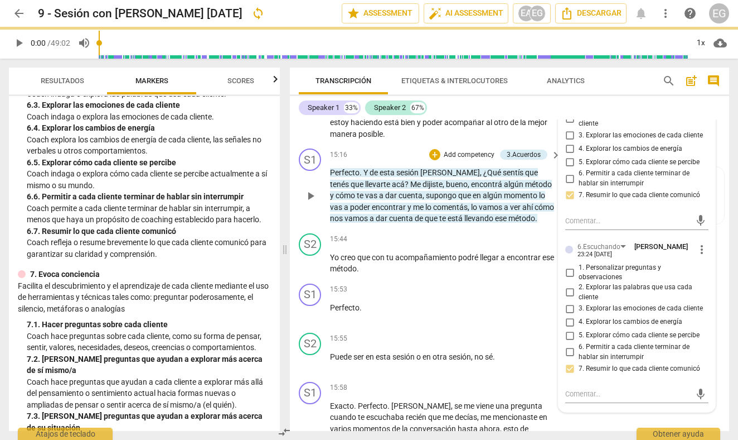
click at [292, 170] on div "S1 play_arrow pause 15:16 + Add competency 3.Acuerdos keyboard_arrow_right Perf…" at bounding box center [510, 186] width 440 height 85
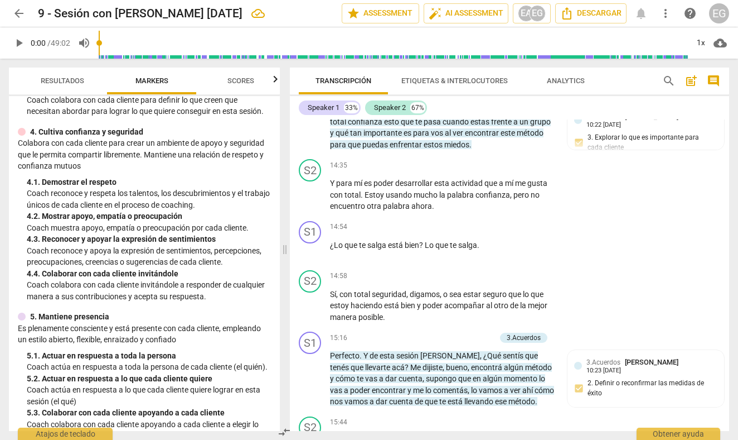
scroll to position [278, 0]
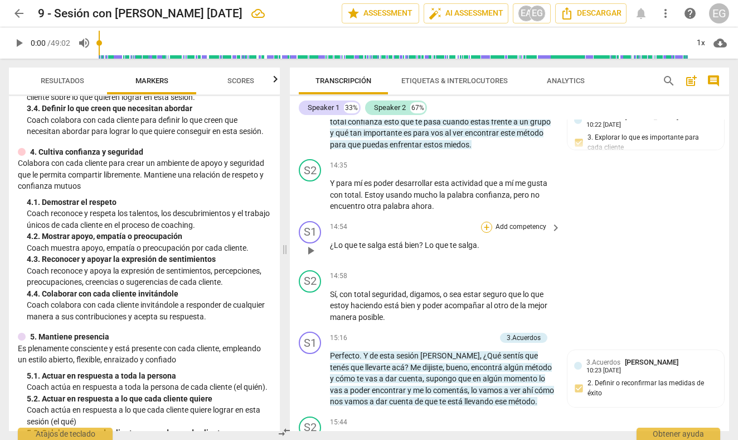
click at [487, 221] on div "+" at bounding box center [486, 226] width 11 height 11
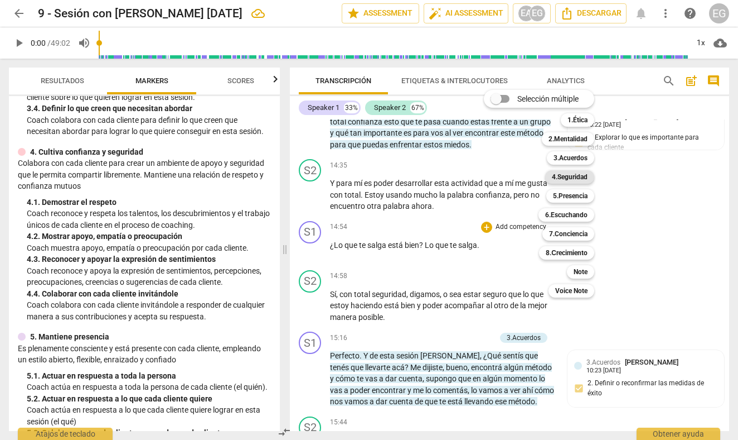
click at [568, 175] on b "4.Seguridad" at bounding box center [570, 176] width 36 height 13
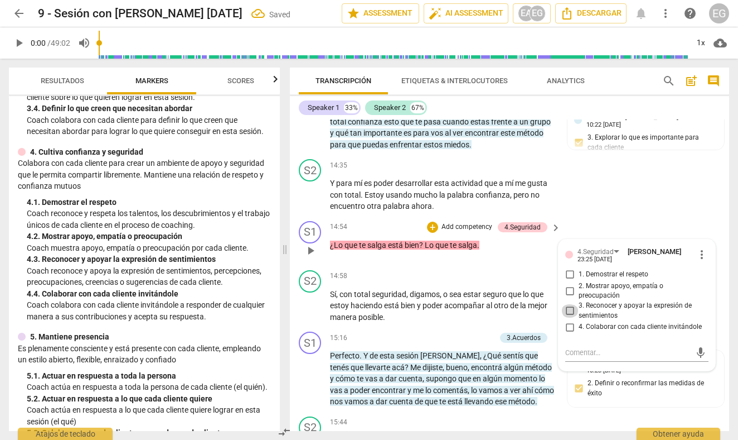
click at [570, 304] on input "3. Reconocer y apoyar la expresión de sentimientos" at bounding box center [570, 310] width 18 height 13
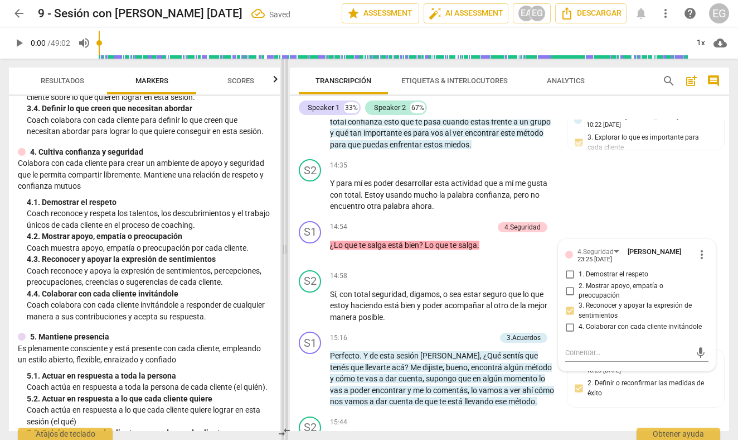
click at [287, 219] on span at bounding box center [285, 249] width 7 height 381
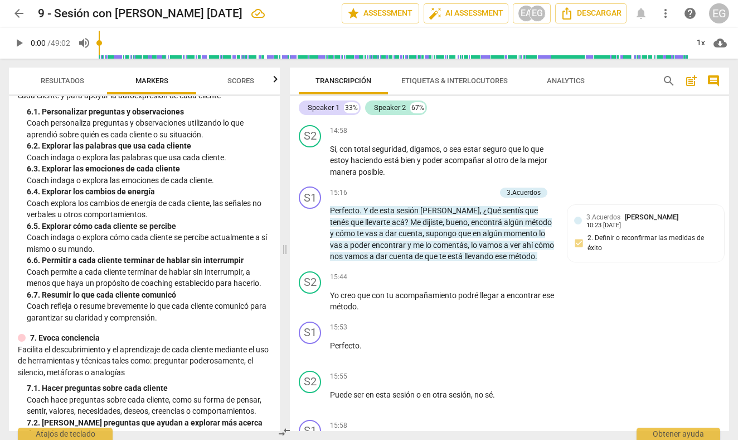
scroll to position [745, 0]
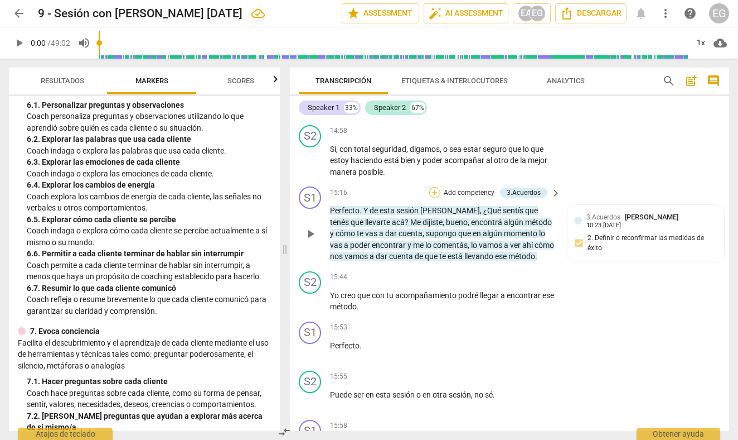
click at [434, 187] on div "+" at bounding box center [434, 192] width 11 height 11
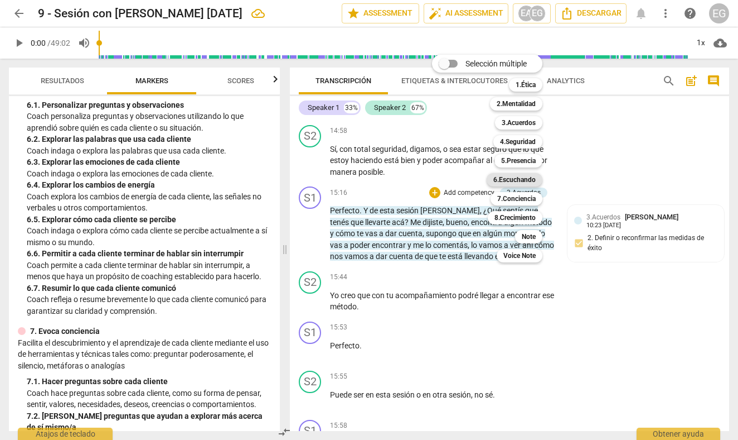
click at [525, 175] on b "6.Escuchando" at bounding box center [515, 179] width 42 height 13
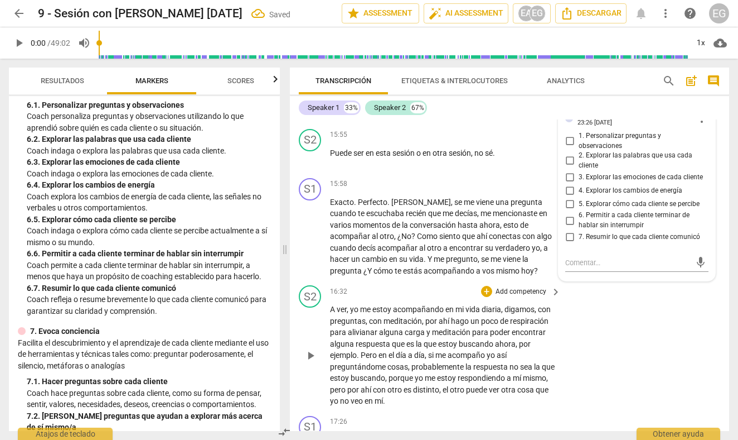
scroll to position [3787, 0]
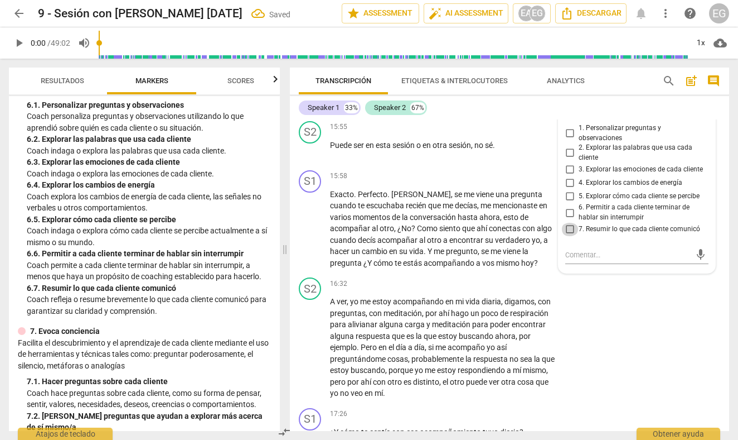
click at [571, 223] on input "7. Resumir lo que cada cliente comunicó" at bounding box center [570, 229] width 18 height 13
click at [295, 180] on div "S1 play_arrow pause 15:58 + Add competency keyboard_arrow_right Exacto . Perfec…" at bounding box center [510, 220] width 440 height 108
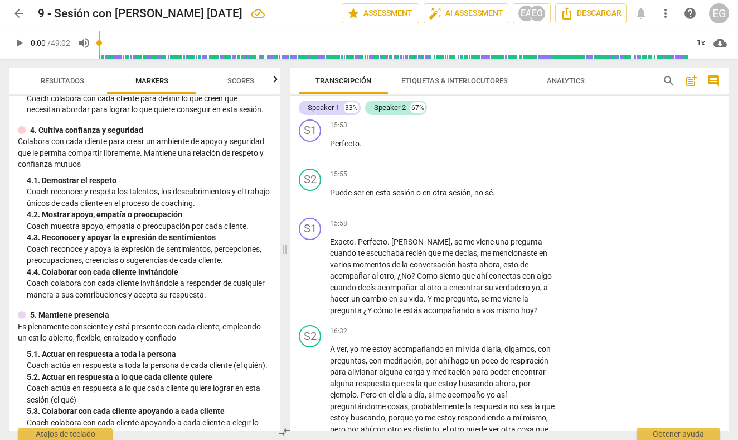
scroll to position [294, 0]
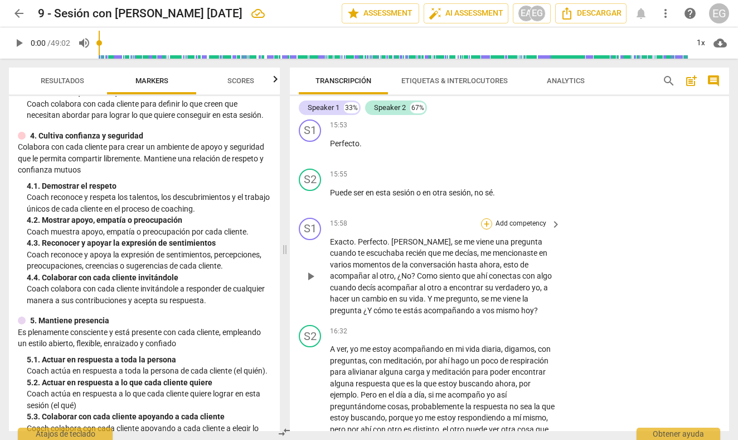
click at [488, 218] on div "+" at bounding box center [486, 223] width 11 height 11
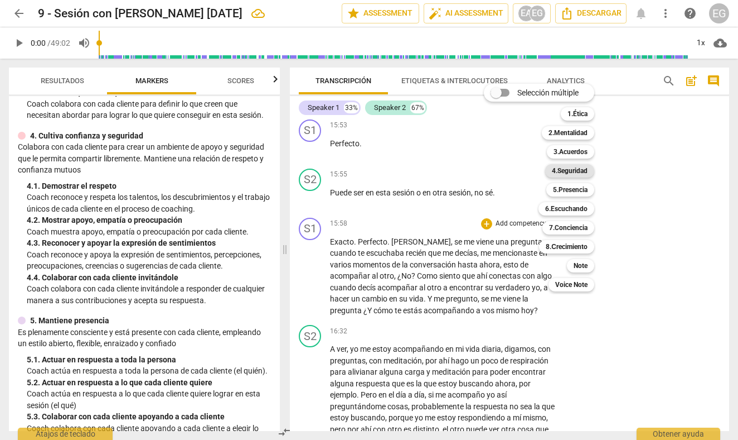
click at [579, 170] on b "4.Seguridad" at bounding box center [570, 170] width 36 height 13
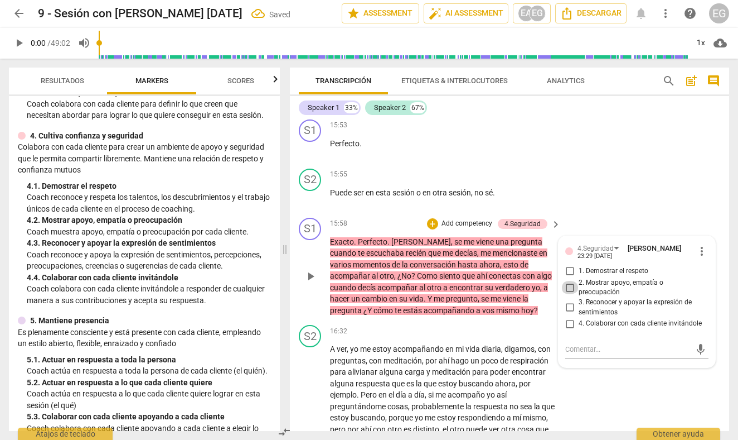
click at [572, 281] on input "2. Mostrar apoyo, empatía o preocupación" at bounding box center [570, 287] width 18 height 13
click at [292, 218] on div "S1 play_arrow pause 15:58 + Add competency 4.Seguridad keyboard_arrow_right Exa…" at bounding box center [510, 267] width 440 height 108
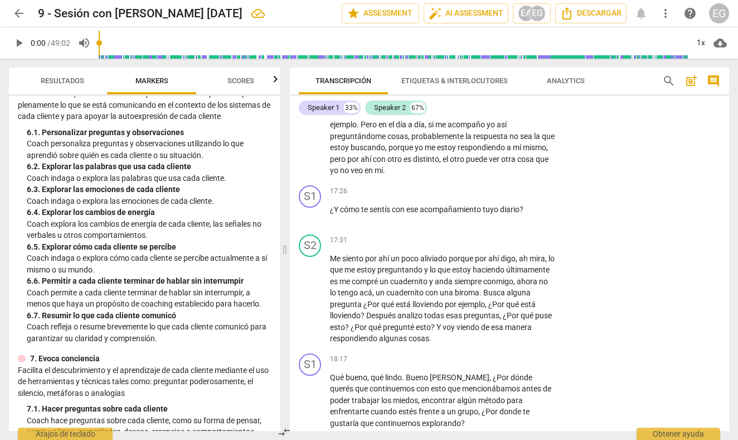
scroll to position [718, 0]
click at [485, 186] on div "+" at bounding box center [486, 191] width 11 height 11
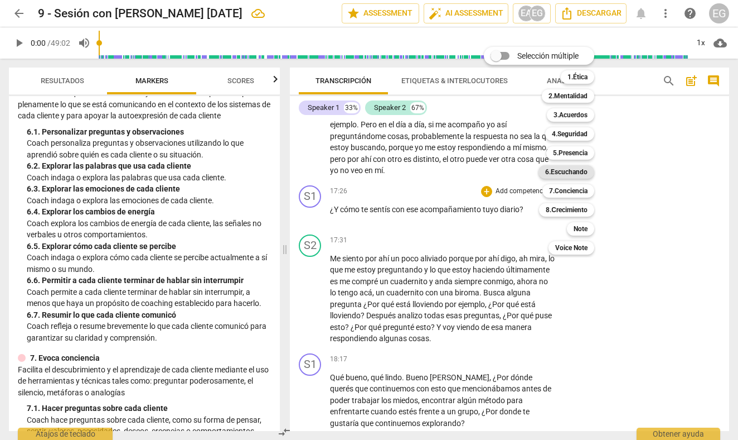
click at [563, 171] on b "6.Escuchando" at bounding box center [566, 171] width 42 height 13
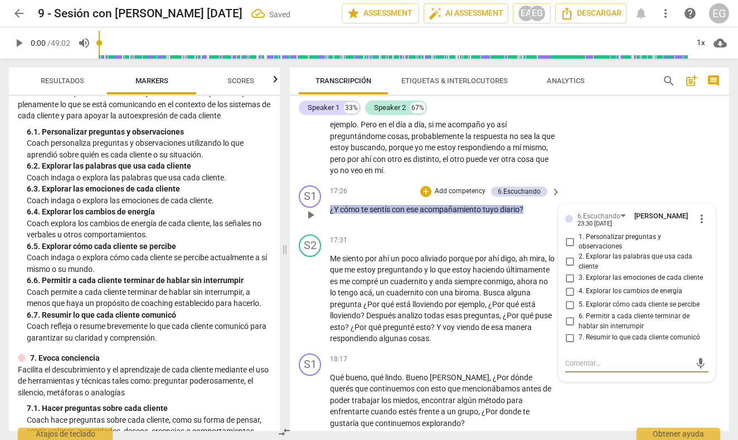
click at [570, 298] on input "5. Explorar cómo cada cliente se percibe" at bounding box center [570, 304] width 18 height 13
click at [295, 181] on div "S1 play_arrow pause 17:26 + Add competency 6.Escuchando keyboard_arrow_right ¿Y…" at bounding box center [510, 205] width 440 height 49
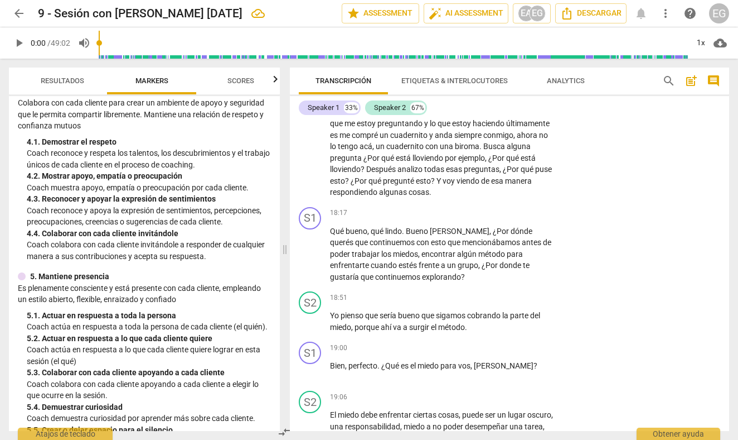
scroll to position [340, 0]
click at [487, 207] on div "+" at bounding box center [486, 212] width 11 height 11
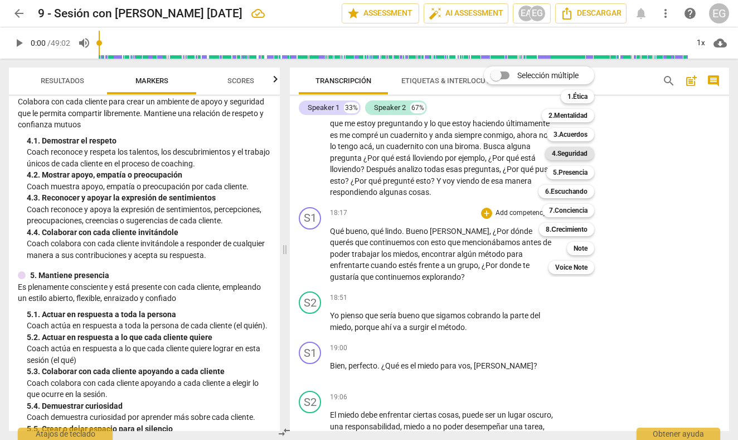
click at [571, 153] on b "4.Seguridad" at bounding box center [570, 153] width 36 height 13
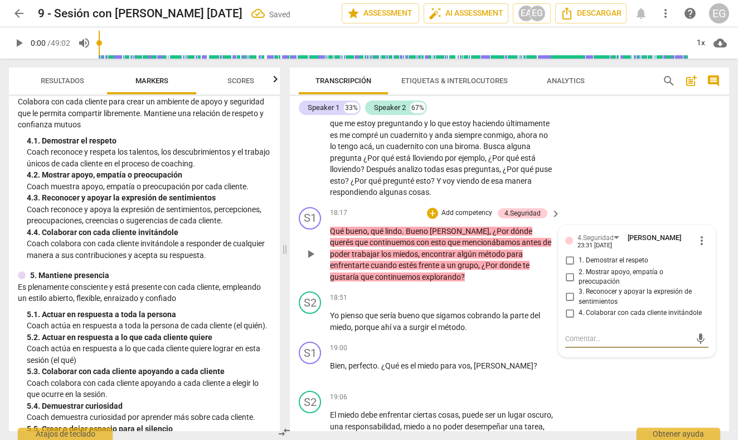
click at [571, 290] on input "3. Reconocer y apoyar la expresión de sentimientos" at bounding box center [570, 296] width 18 height 13
click at [297, 202] on div "S1 play_arrow pause 18:17 + Add competency 4.Seguridad keyboard_arrow_right Qué…" at bounding box center [510, 244] width 440 height 85
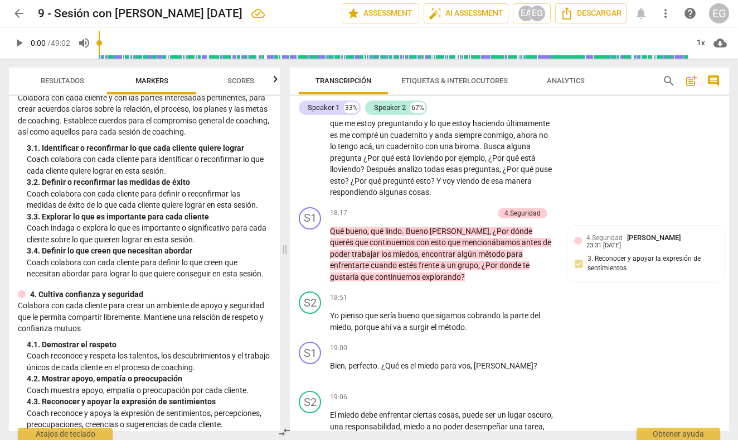
scroll to position [139, 0]
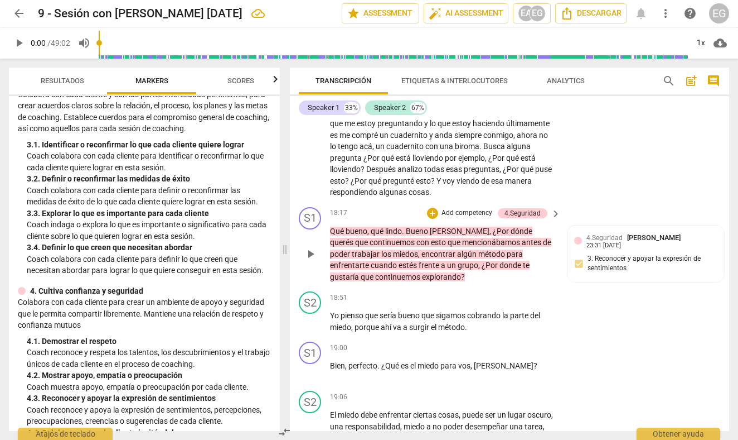
click at [437, 207] on div "+ Add competency" at bounding box center [460, 212] width 66 height 11
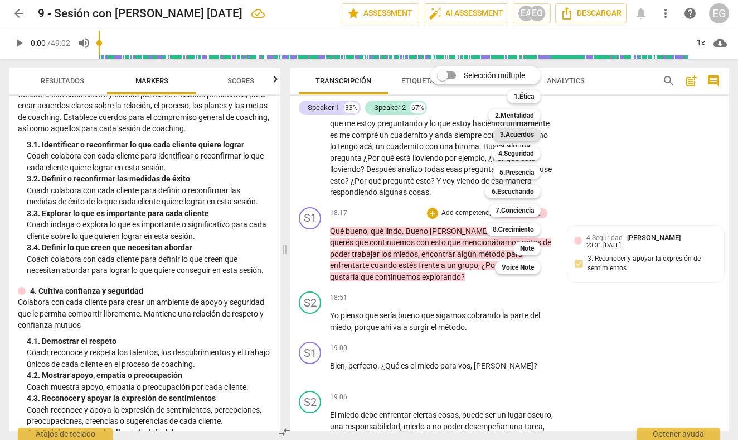
click at [515, 132] on b "3.Acuerdos" at bounding box center [517, 134] width 34 height 13
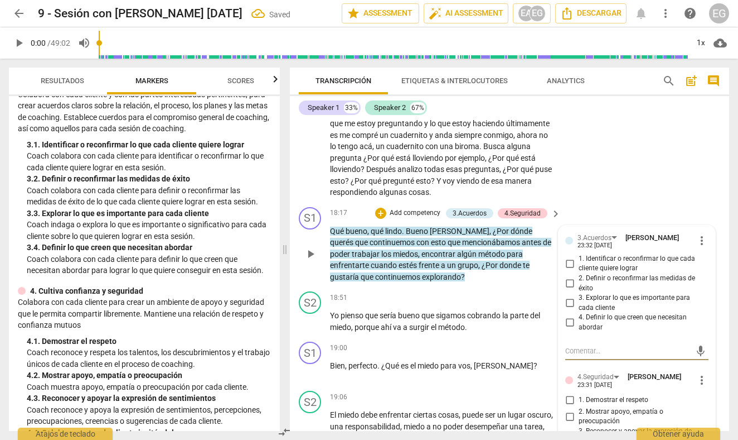
click at [571, 257] on input "1. Identificar o reconfirmar lo que cada cliente quiere lograr" at bounding box center [570, 263] width 18 height 13
click at [289, 189] on div "Transcripción Etiquetas & Interlocutores Analytics search post_add comment Spea…" at bounding box center [512, 249] width 453 height 381
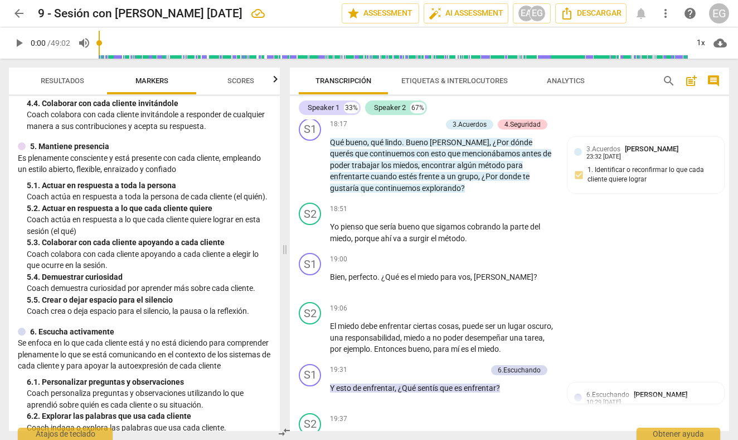
scroll to position [470, 0]
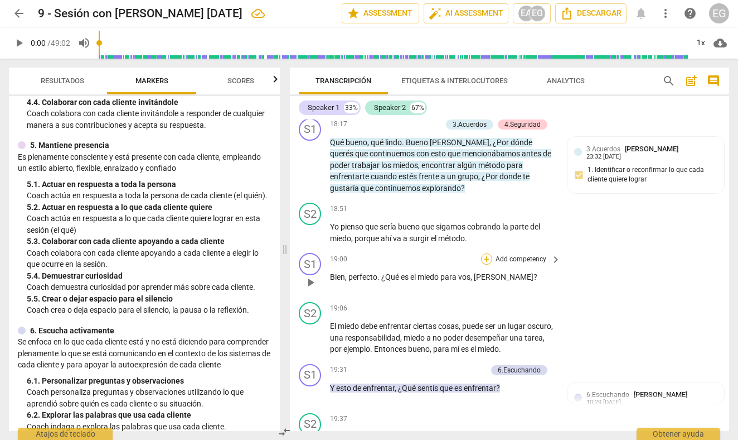
click at [487, 253] on div "+" at bounding box center [486, 258] width 11 height 11
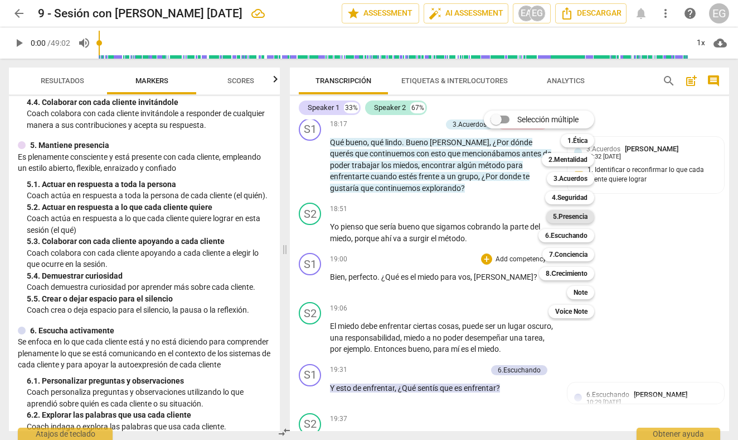
click at [568, 216] on b "5.Presencia" at bounding box center [570, 216] width 35 height 13
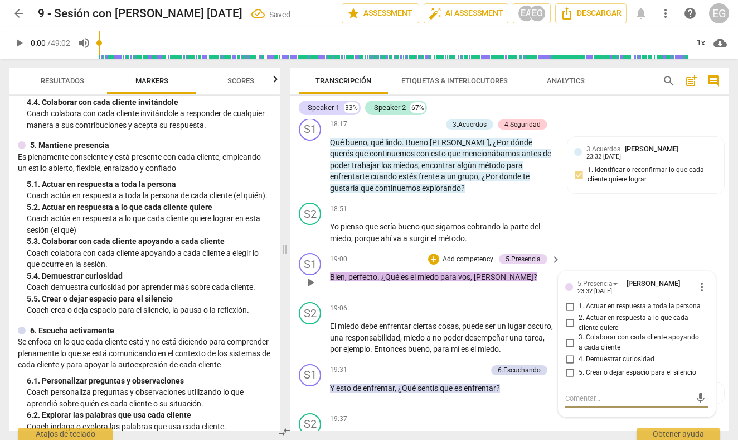
click at [572, 352] on input "4. Demuestrar curiosidad" at bounding box center [570, 358] width 18 height 13
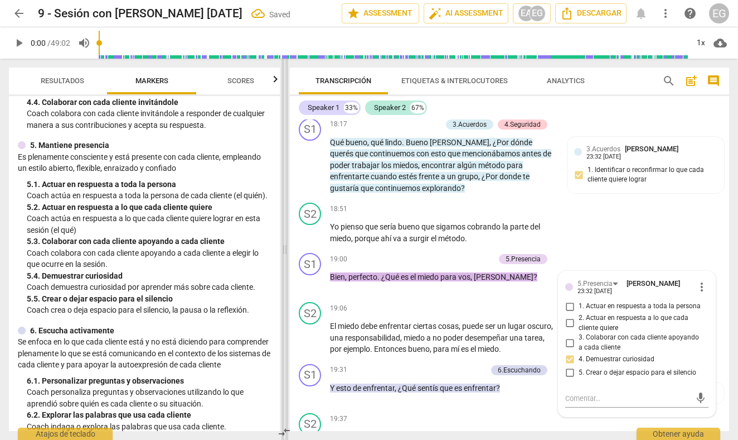
click at [287, 268] on span at bounding box center [285, 249] width 7 height 381
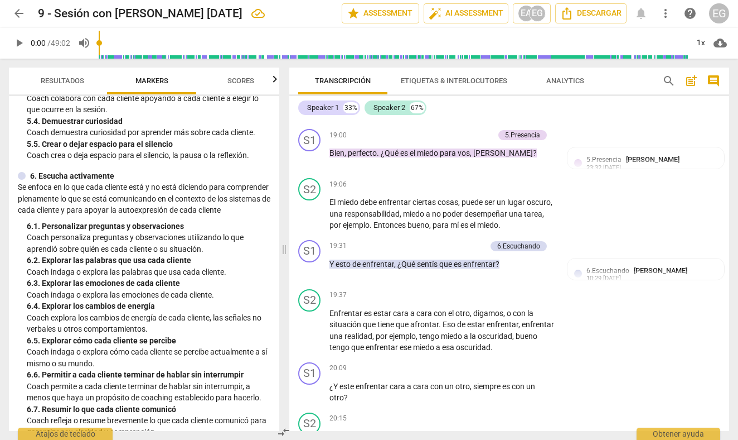
scroll to position [626, 0]
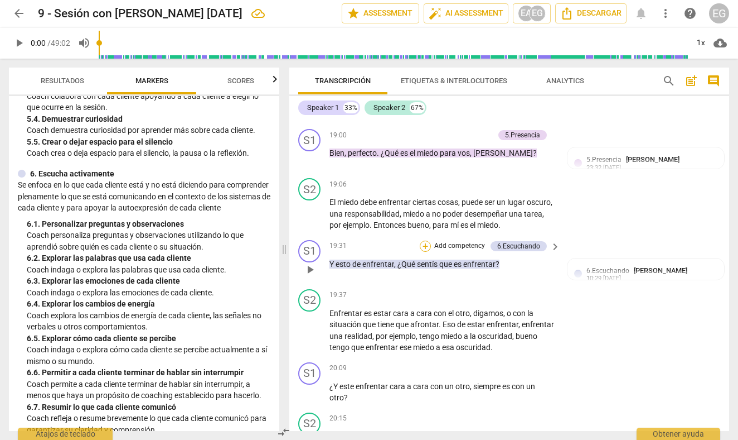
click at [428, 240] on div "+" at bounding box center [425, 245] width 11 height 11
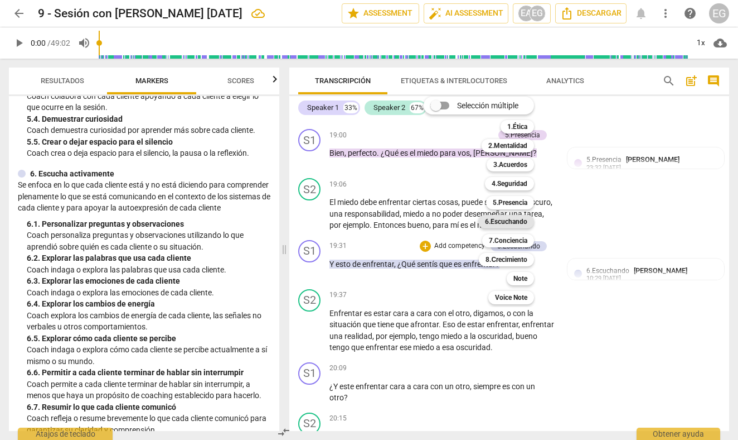
click at [503, 223] on b "6.Escuchando" at bounding box center [506, 221] width 42 height 13
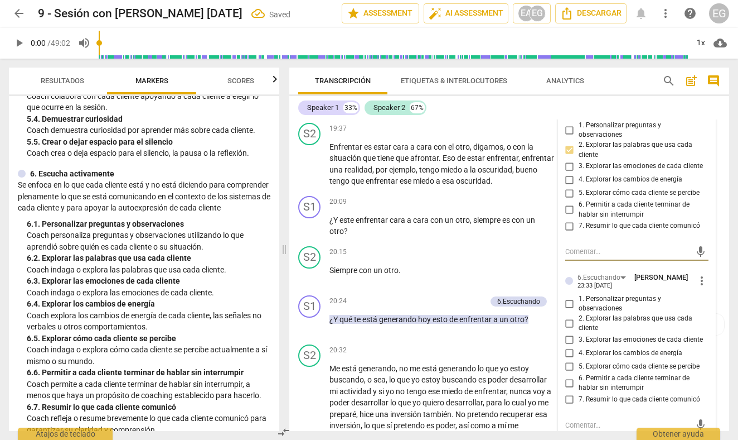
scroll to position [4535, 0]
click at [572, 316] on input "2. Explorar las palabras que usa cada cliente" at bounding box center [570, 322] width 18 height 13
click at [291, 241] on div "S2 play_arrow pause 20:15 + Add competency keyboard_arrow_right Siempre con un …" at bounding box center [509, 265] width 440 height 49
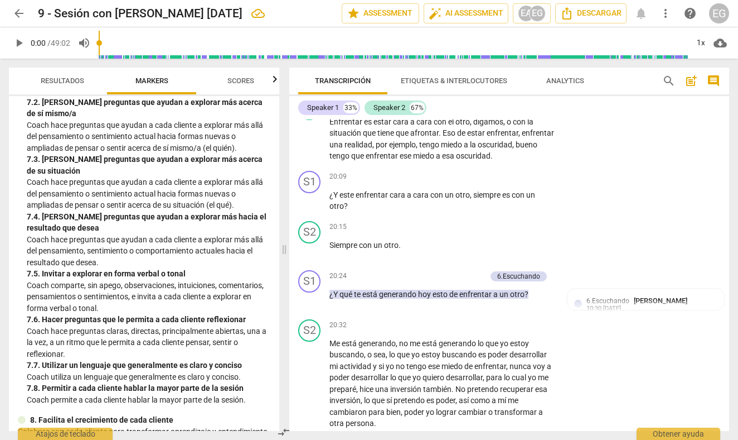
scroll to position [1061, 0]
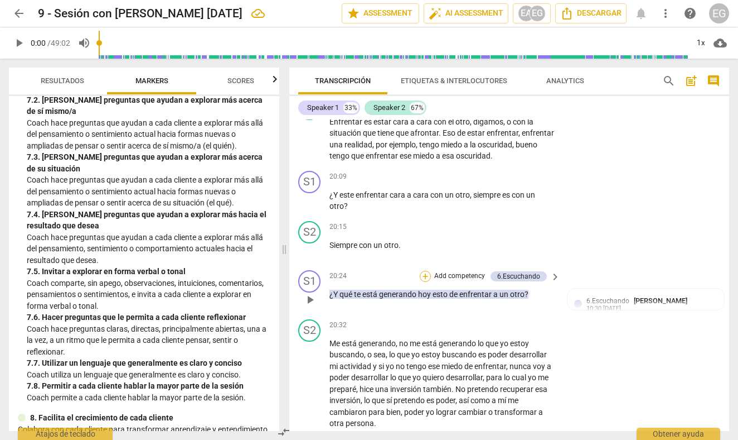
click at [425, 271] on div "+" at bounding box center [425, 276] width 11 height 11
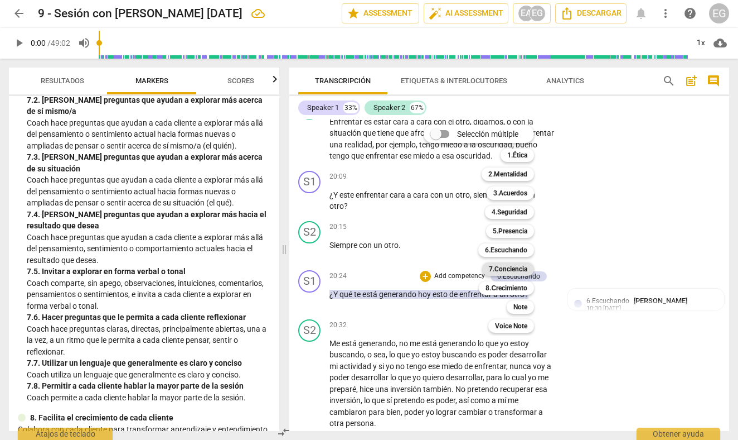
click at [506, 267] on b "7.Conciencia" at bounding box center [508, 268] width 38 height 13
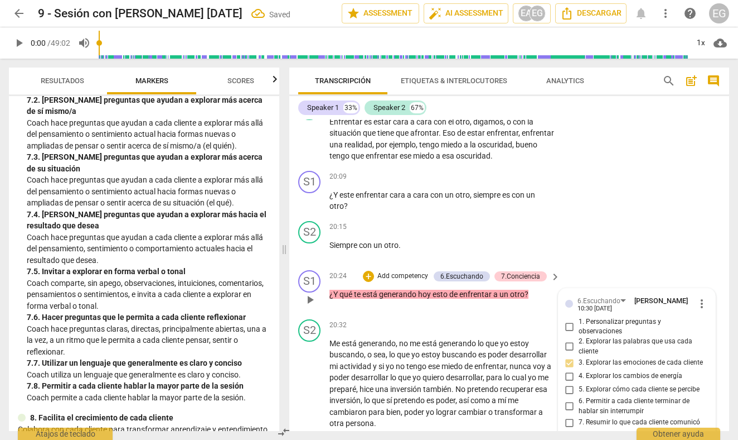
click at [572, 399] on input "6. Permitir a cada cliente terminar de hablar sin interrumpir" at bounding box center [570, 405] width 18 height 13
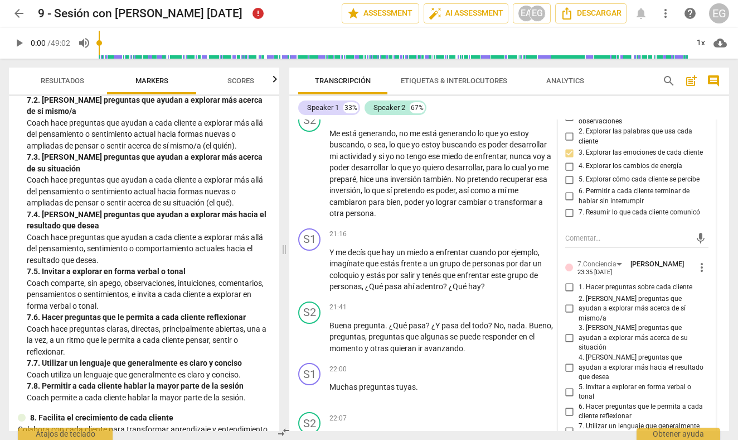
scroll to position [4775, 0]
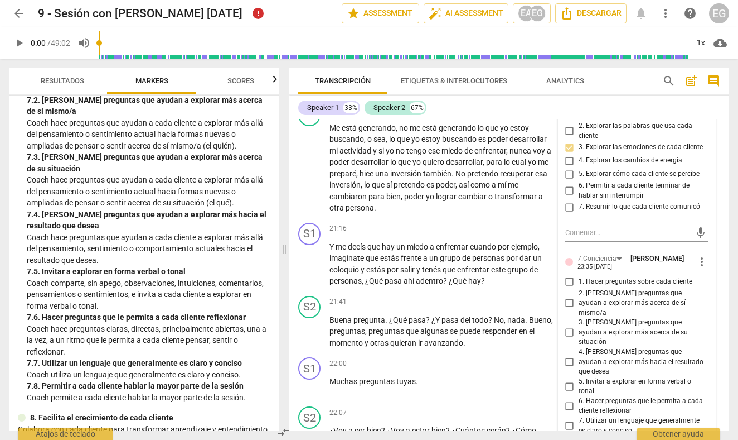
click at [571, 399] on input "6. Hacer preguntas que le permita a cada cliente reflexionar" at bounding box center [570, 405] width 18 height 13
click at [302, 245] on div "play_arrow pause" at bounding box center [315, 264] width 28 height 38
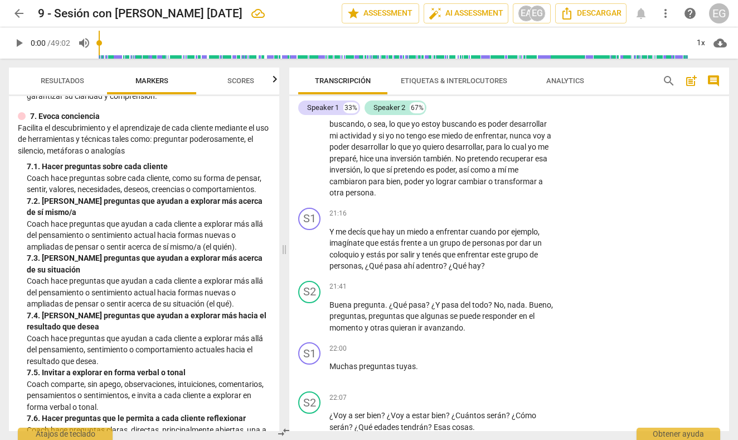
scroll to position [962, 0]
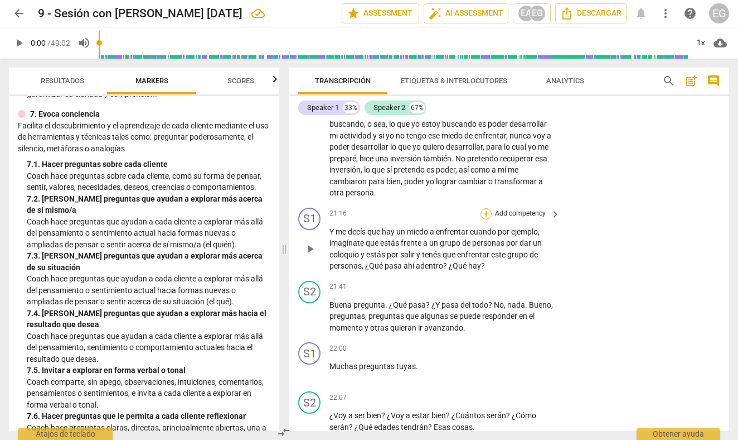
click at [487, 208] on div "+" at bounding box center [486, 213] width 11 height 11
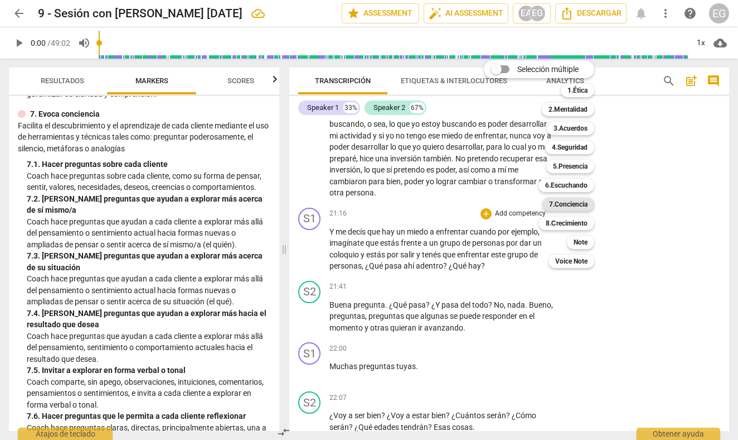
click at [568, 204] on b "7.Conciencia" at bounding box center [568, 203] width 38 height 13
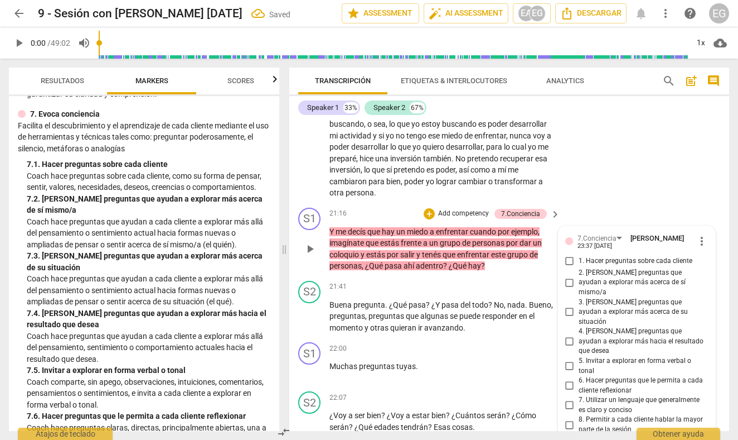
click at [568, 276] on input "2. [PERSON_NAME] preguntas que ayudan a explorar más acerca de sí mismo/a" at bounding box center [570, 282] width 18 height 13
click at [294, 215] on div "S1 play_arrow pause 21:16 + Add competency 7.Conciencia keyboard_arrow_right Y …" at bounding box center [509, 239] width 440 height 73
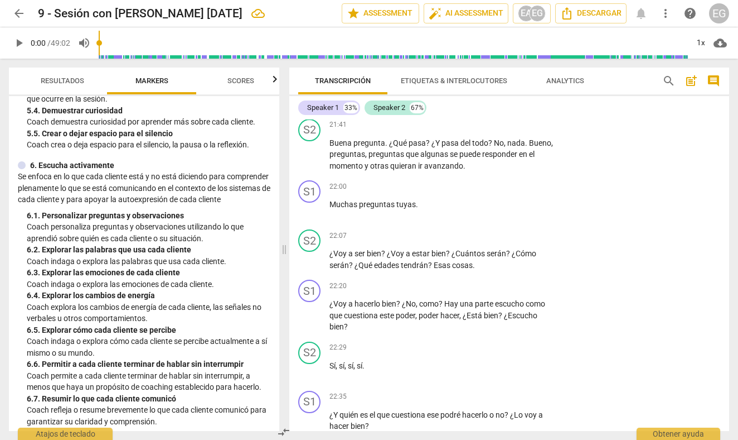
scroll to position [638, 0]
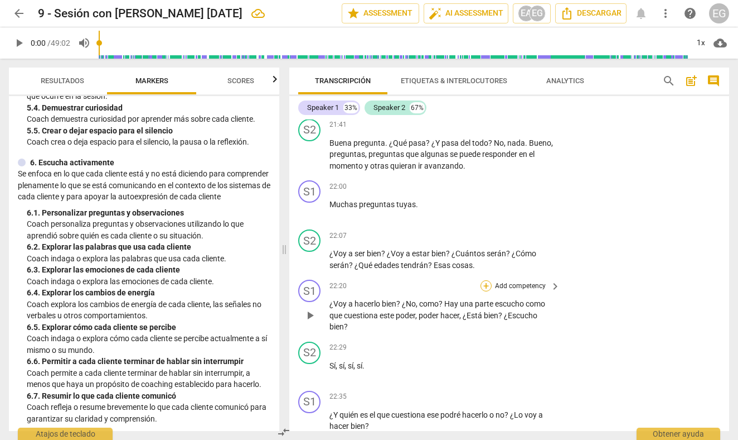
click at [487, 280] on div "+" at bounding box center [486, 285] width 11 height 11
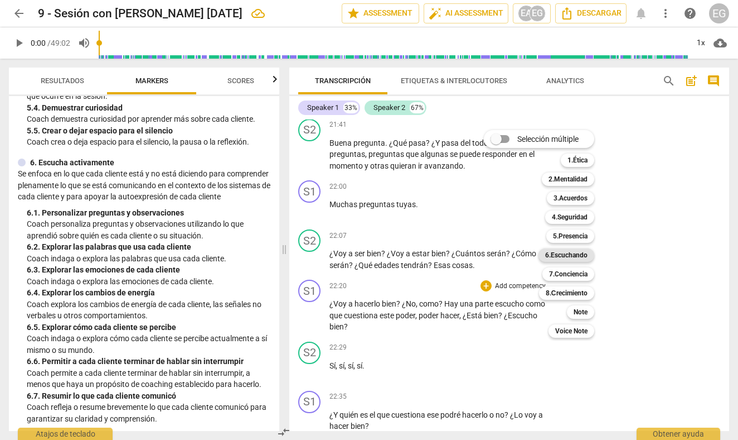
click at [576, 255] on b "6.Escuchando" at bounding box center [566, 254] width 42 height 13
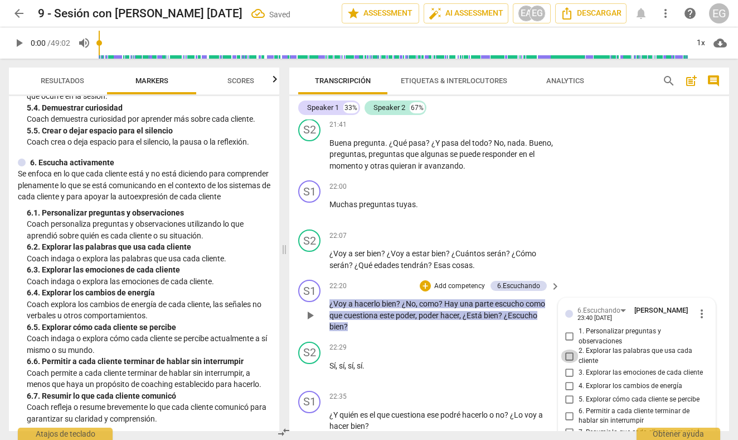
click at [568, 349] on input "2. Explorar las palabras que usa cada cliente" at bounding box center [570, 355] width 18 height 13
click at [298, 279] on div "S1 play_arrow pause" at bounding box center [313, 305] width 31 height 53
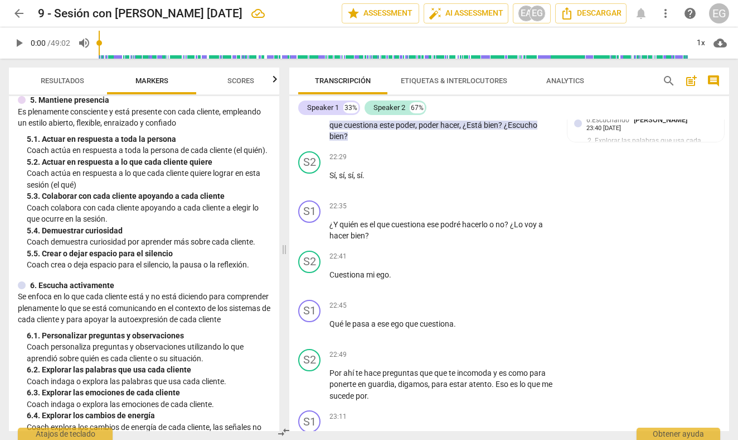
scroll to position [516, 0]
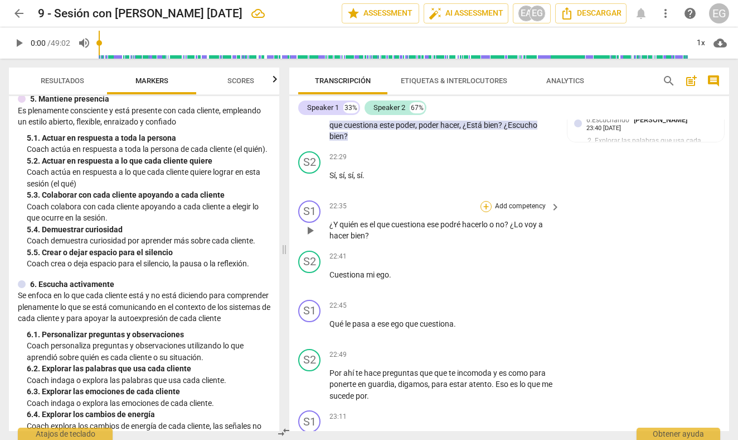
click at [488, 201] on div "+" at bounding box center [486, 206] width 11 height 11
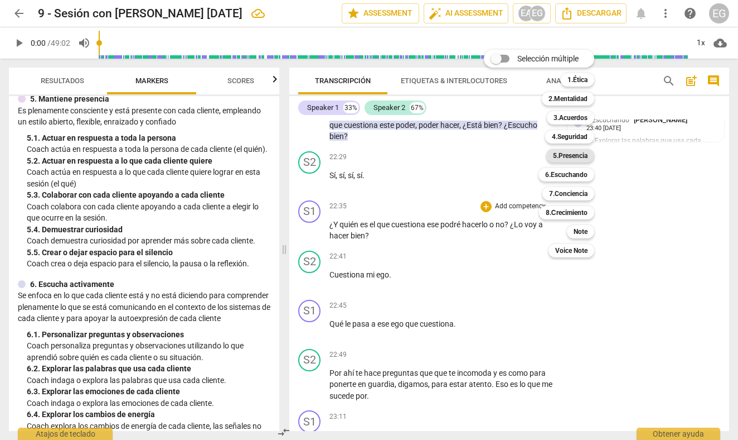
click at [574, 155] on b "5.Presencia" at bounding box center [570, 155] width 35 height 13
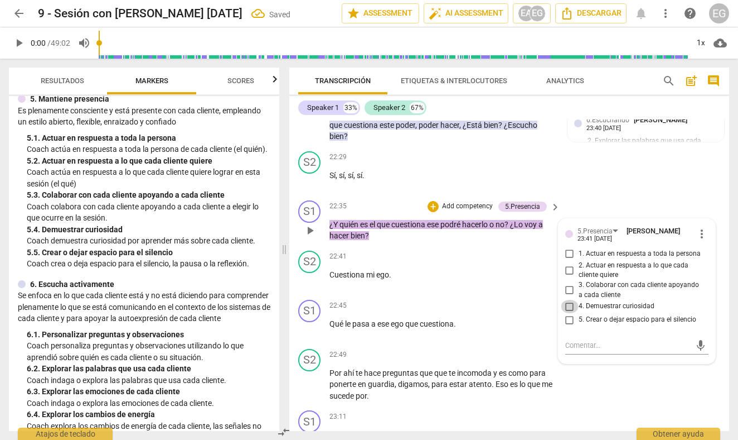
click at [571, 300] on input "4. Demuestrar curiosidad" at bounding box center [570, 306] width 18 height 13
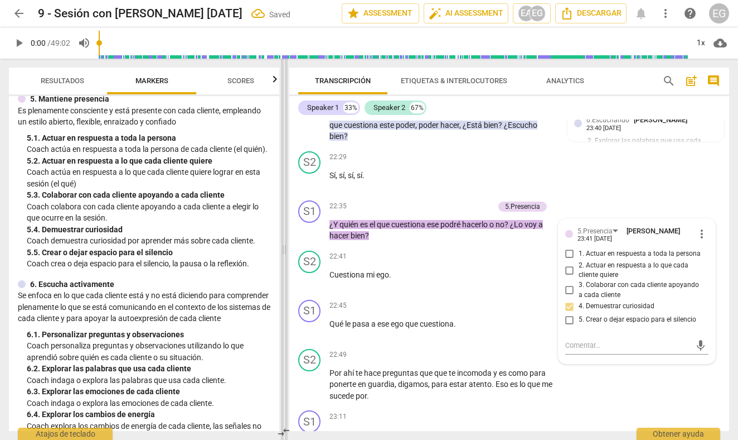
click at [284, 183] on span at bounding box center [284, 249] width 7 height 381
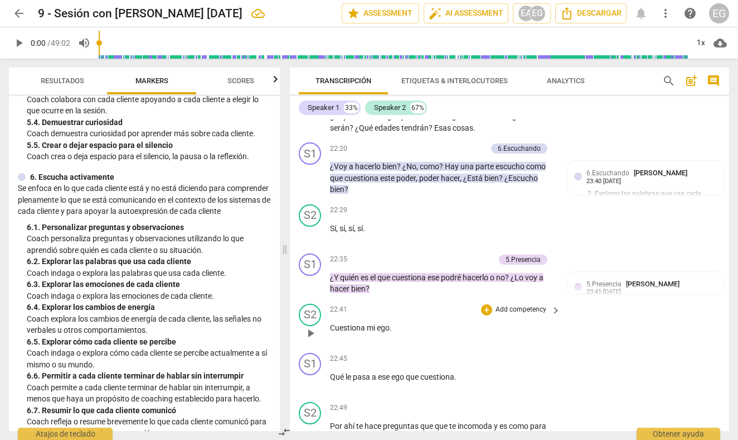
scroll to position [5092, 0]
